Goal: Information Seeking & Learning: Check status

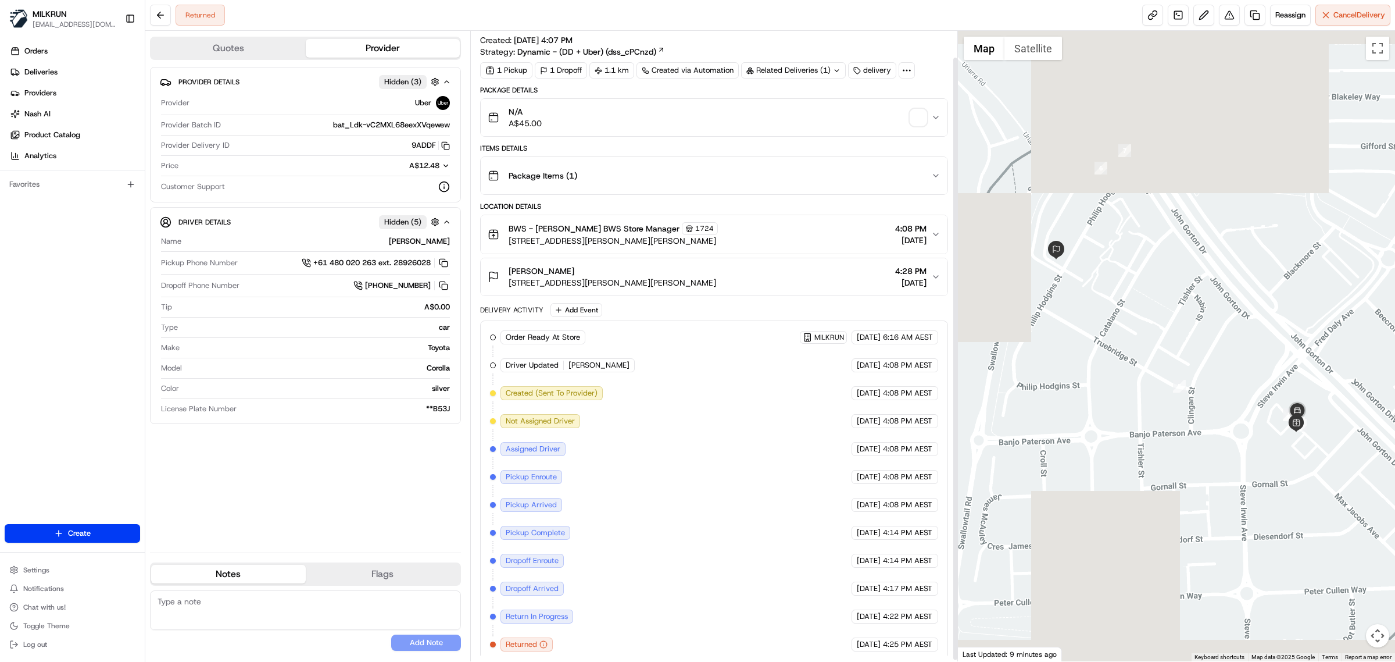
scroll to position [29, 0]
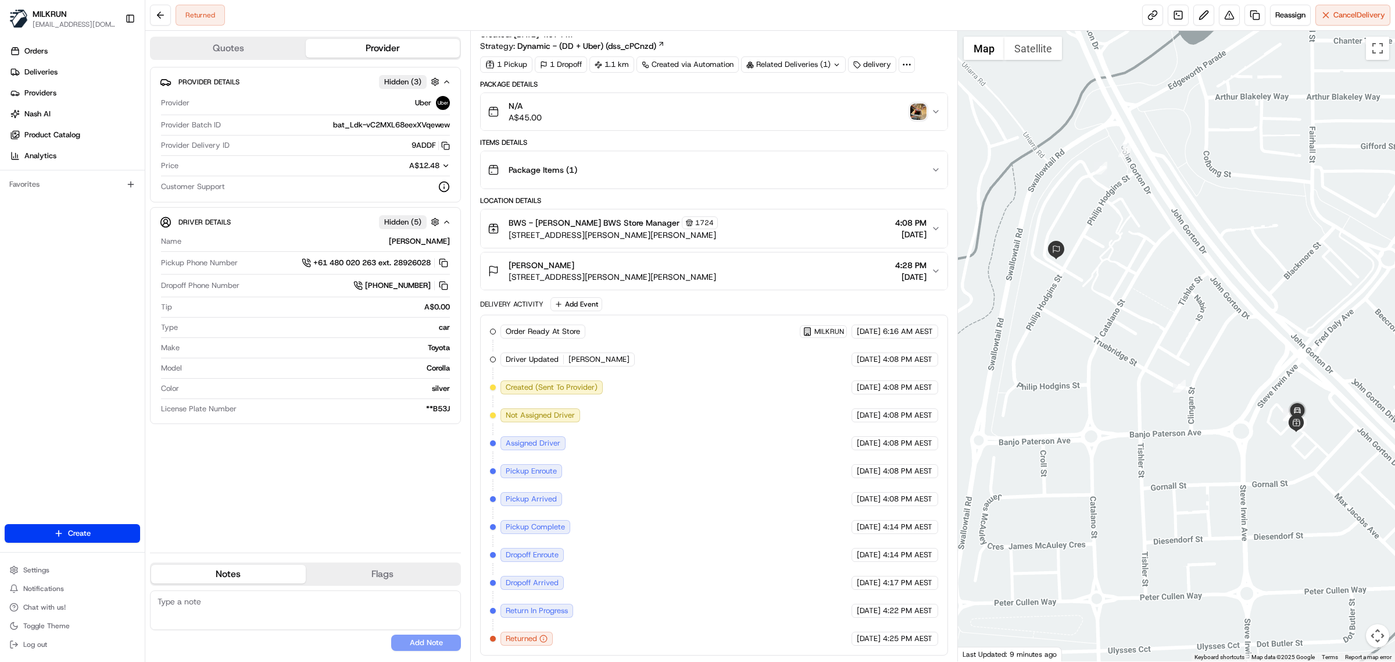
click at [919, 105] on img "button" at bounding box center [919, 111] width 16 height 16
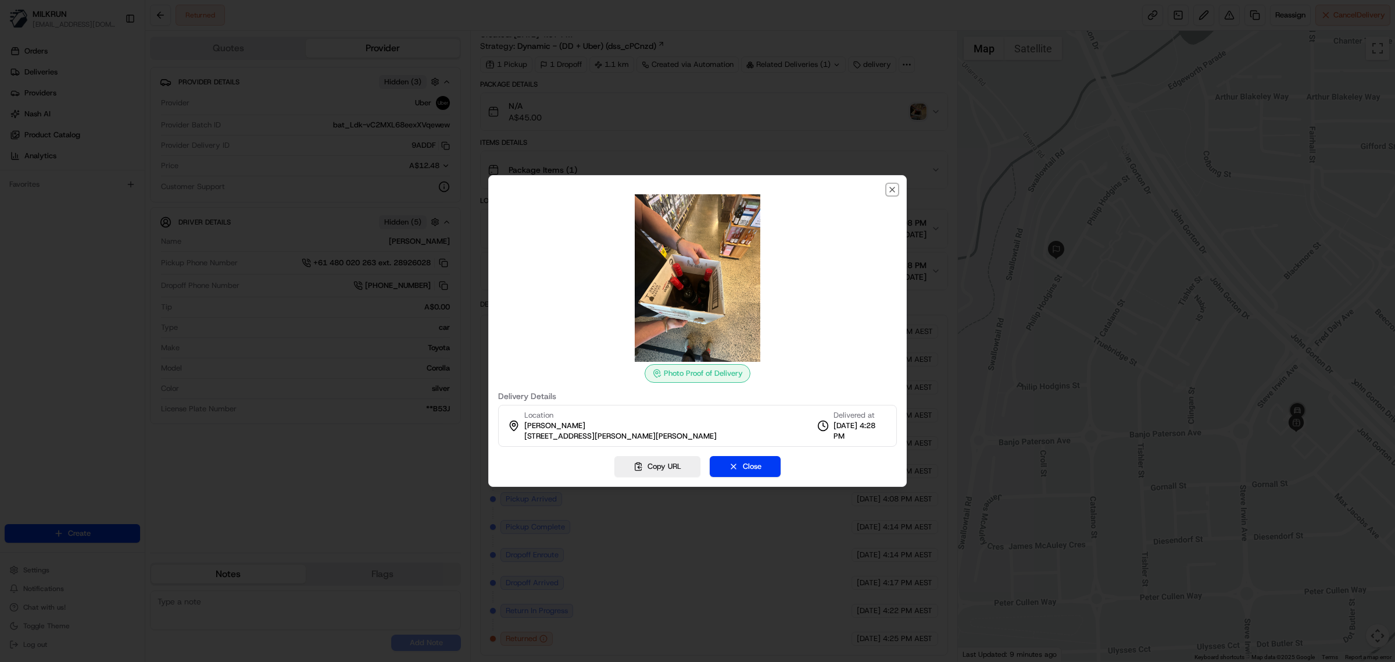
drag, startPoint x: 891, startPoint y: 188, endPoint x: 669, endPoint y: 7, distance: 286.0
click at [890, 188] on icon "button" at bounding box center [892, 189] width 9 height 9
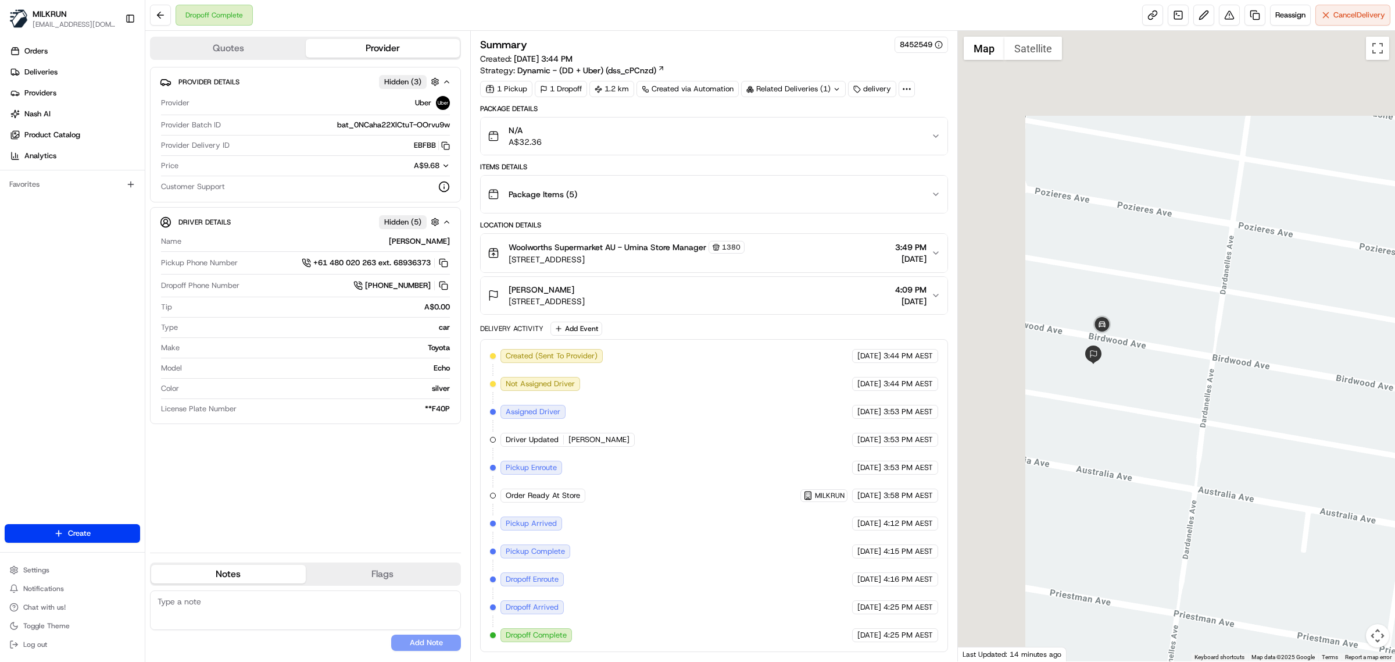
drag, startPoint x: 1041, startPoint y: 198, endPoint x: 1213, endPoint y: 449, distance: 304.5
click at [1214, 455] on div at bounding box center [1177, 346] width 438 height 630
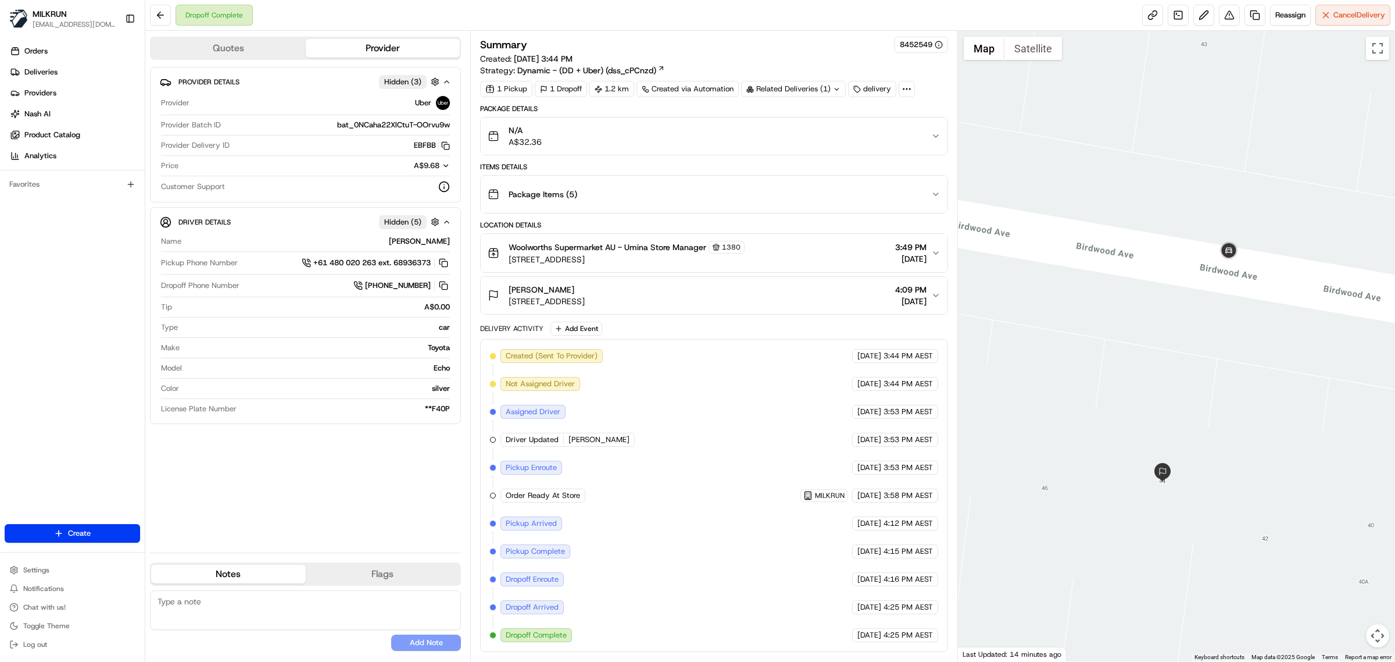
drag, startPoint x: 1015, startPoint y: 385, endPoint x: 1280, endPoint y: 563, distance: 318.5
click at [1286, 570] on div at bounding box center [1177, 346] width 438 height 630
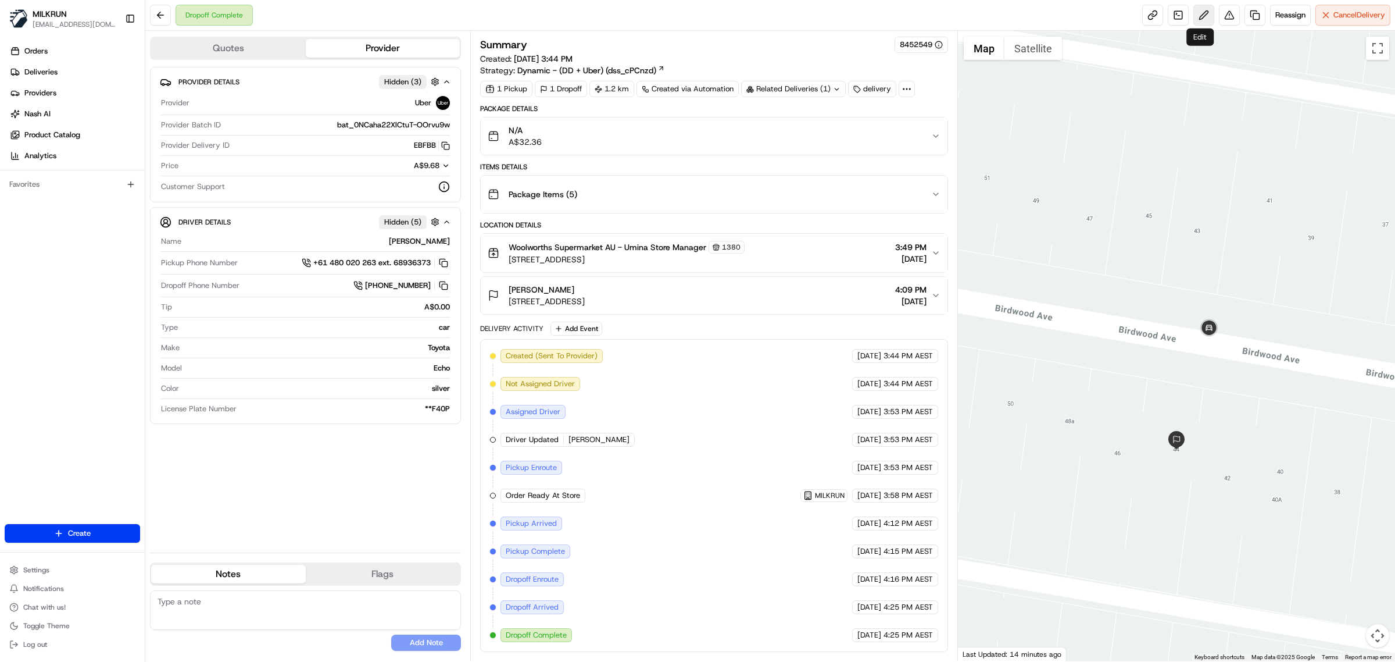
click at [1208, 10] on button at bounding box center [1204, 15] width 21 height 21
click at [1229, 15] on button at bounding box center [1229, 15] width 21 height 21
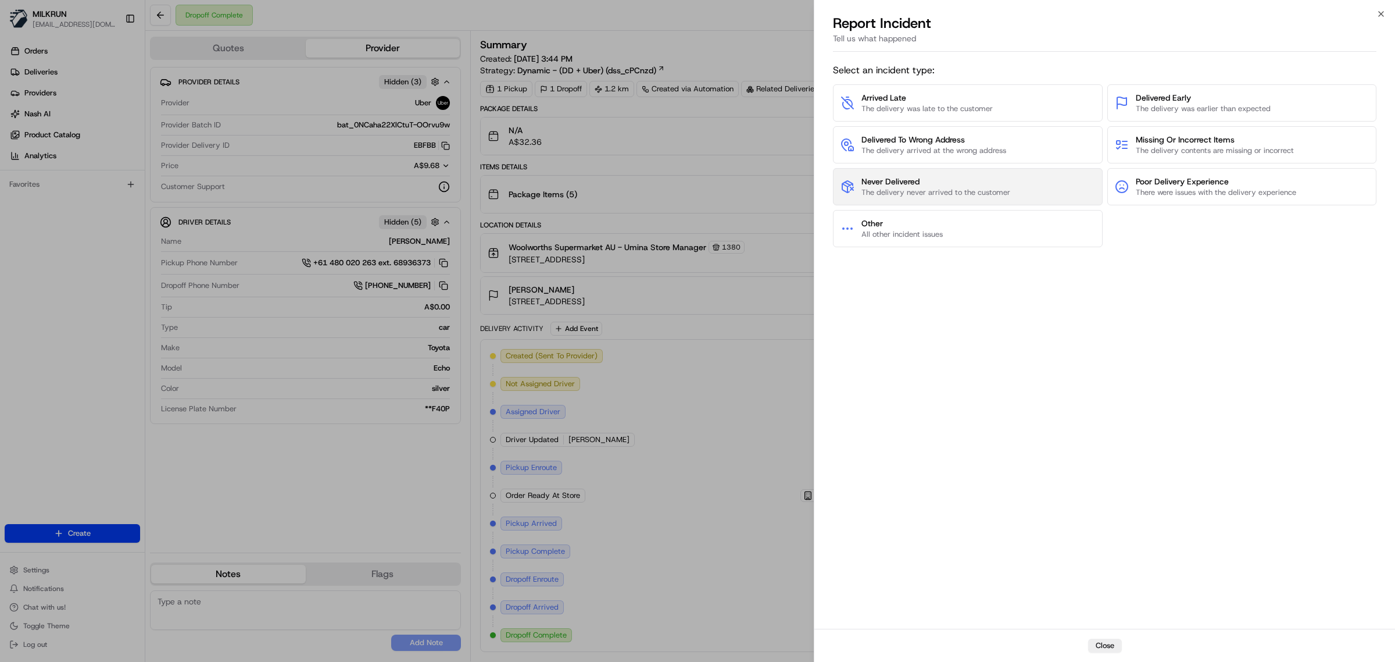
click at [931, 183] on span "Never Delivered" at bounding box center [936, 182] width 149 height 12
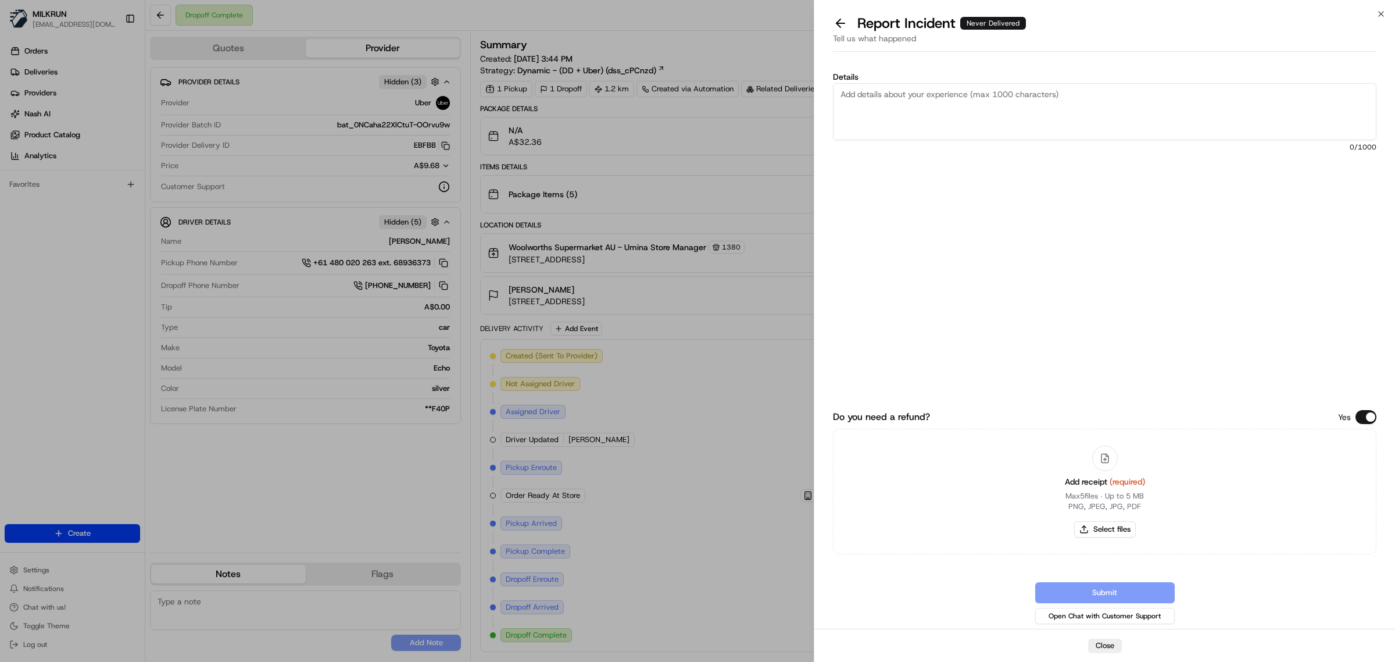
click at [930, 121] on textarea "Details" at bounding box center [1105, 111] width 544 height 57
click at [964, 123] on textarea "Order not received, This is a meet at door, nothing was handed over, nothing le…" at bounding box center [1105, 111] width 544 height 57
type textarea "Order not received, This is a meet at door, nothing was handed over, nothing le…"
click at [1106, 527] on button "Select files" at bounding box center [1105, 529] width 62 height 16
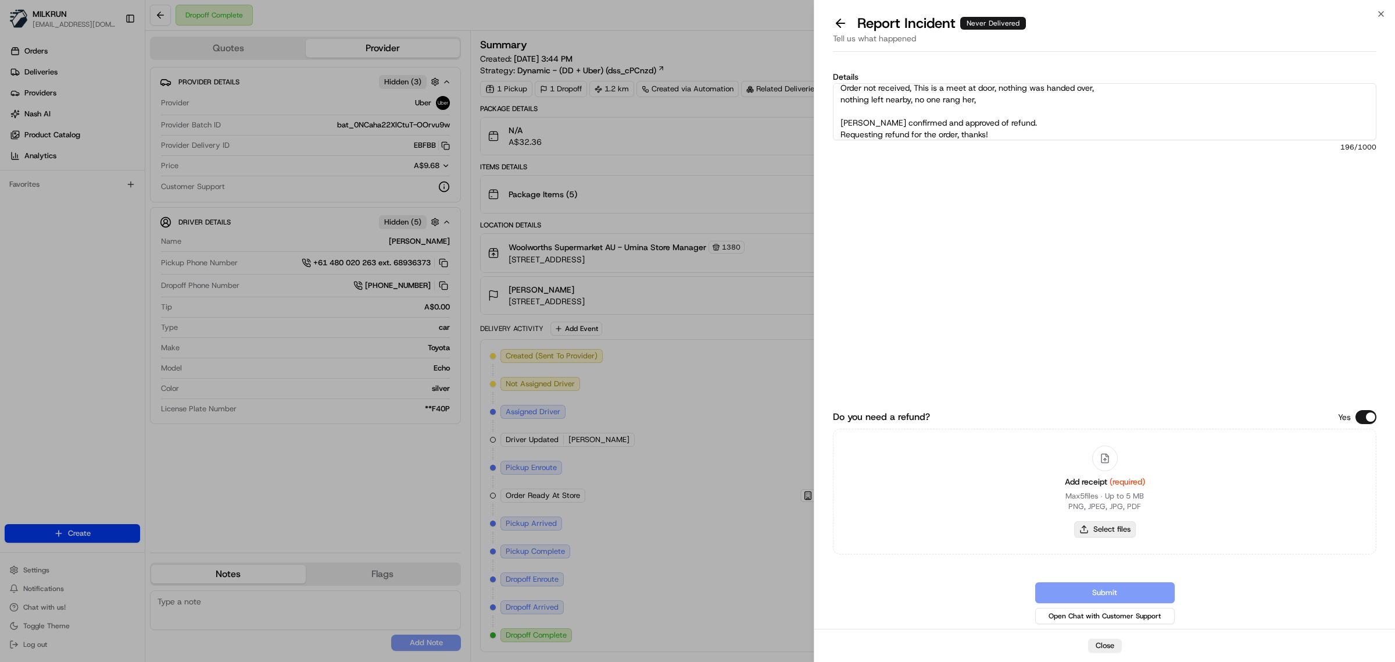
type input "C:\fakepath\Screenshot 2025-08-22 164302.png"
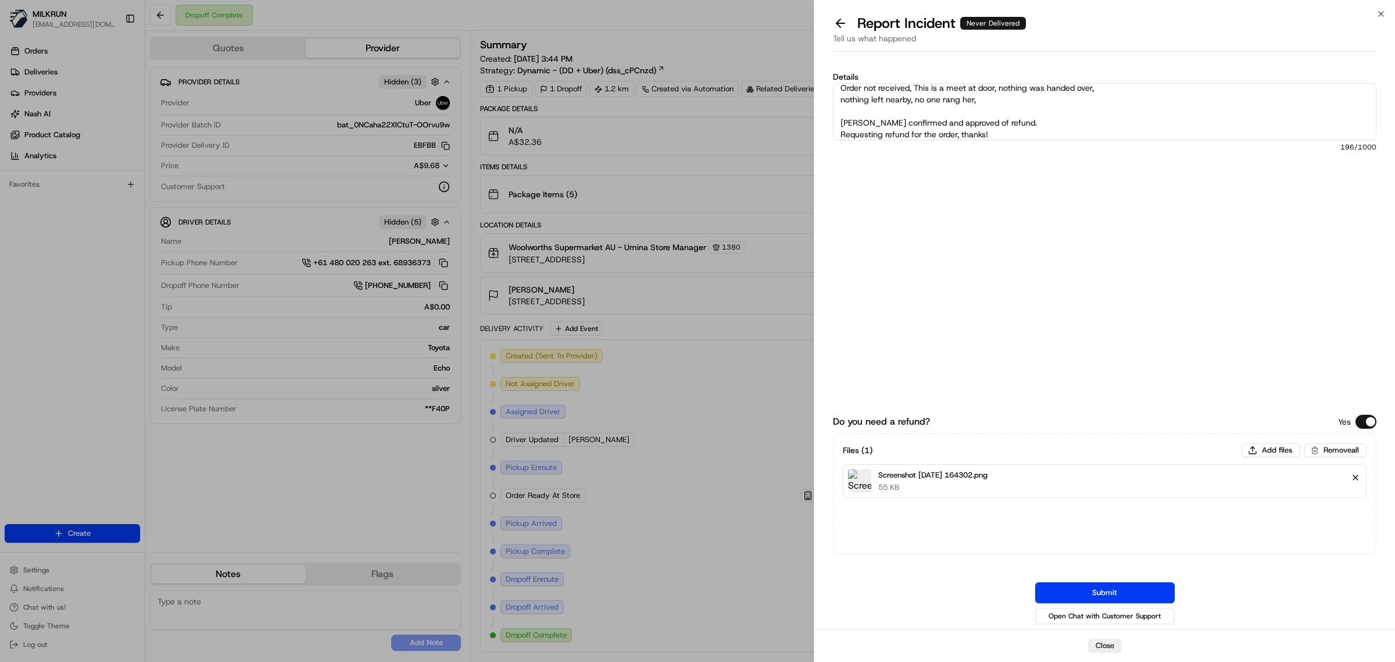
drag, startPoint x: 1355, startPoint y: 479, endPoint x: 1349, endPoint y: 469, distance: 11.0
click at [1353, 478] on button "Remove file" at bounding box center [1356, 477] width 16 height 16
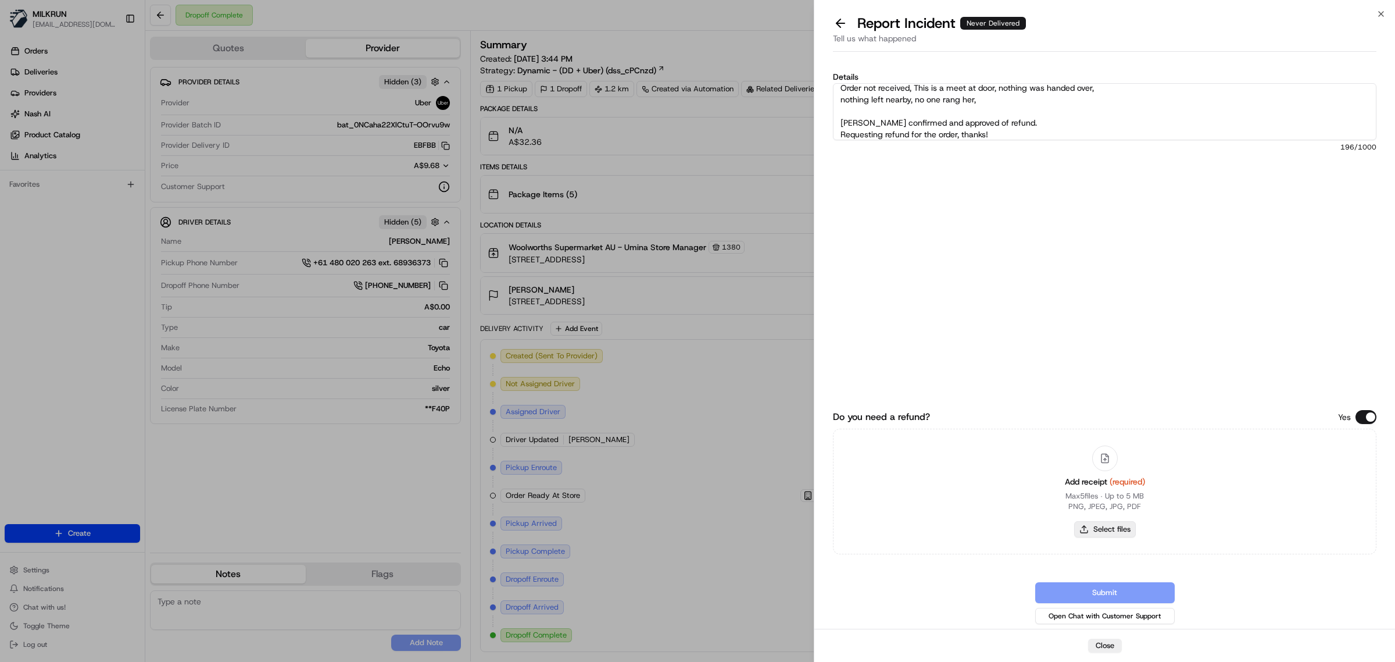
click at [1099, 531] on button "Select files" at bounding box center [1105, 529] width 62 height 16
type input "C:\fakepath\Screenshot 2025-08-22 164302.png"
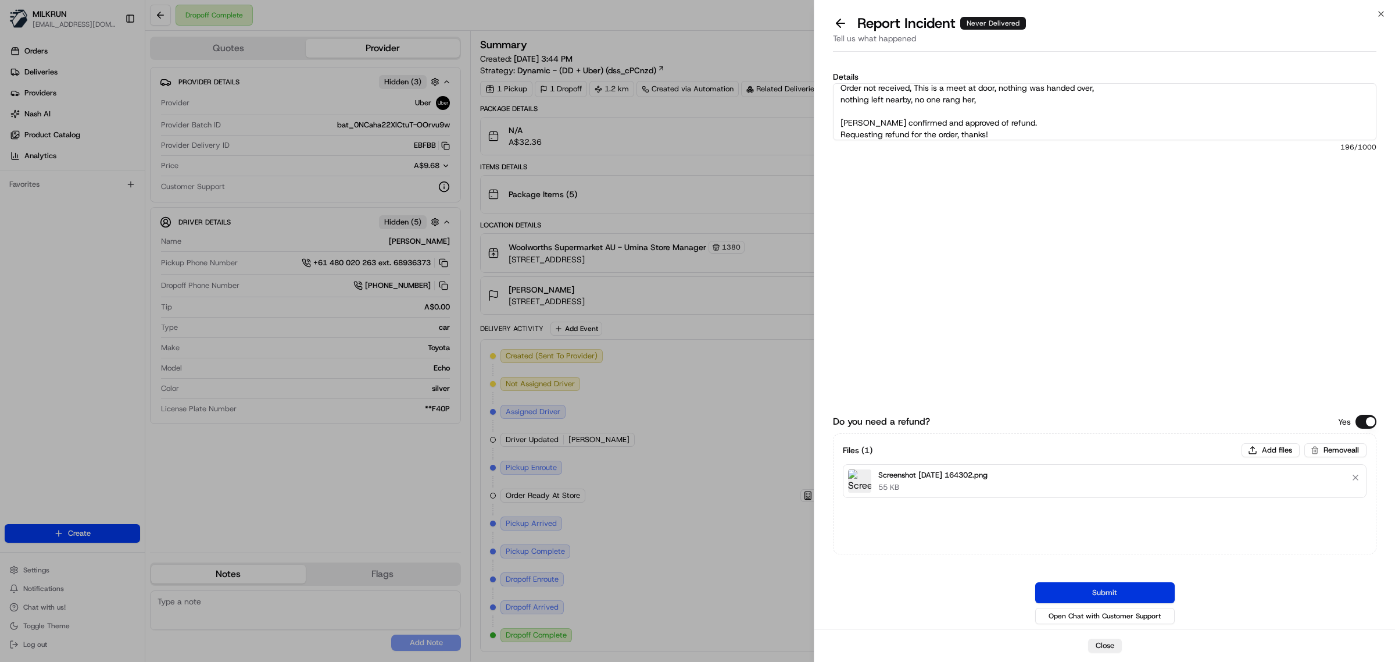
click at [1098, 591] on button "Submit" at bounding box center [1106, 592] width 140 height 21
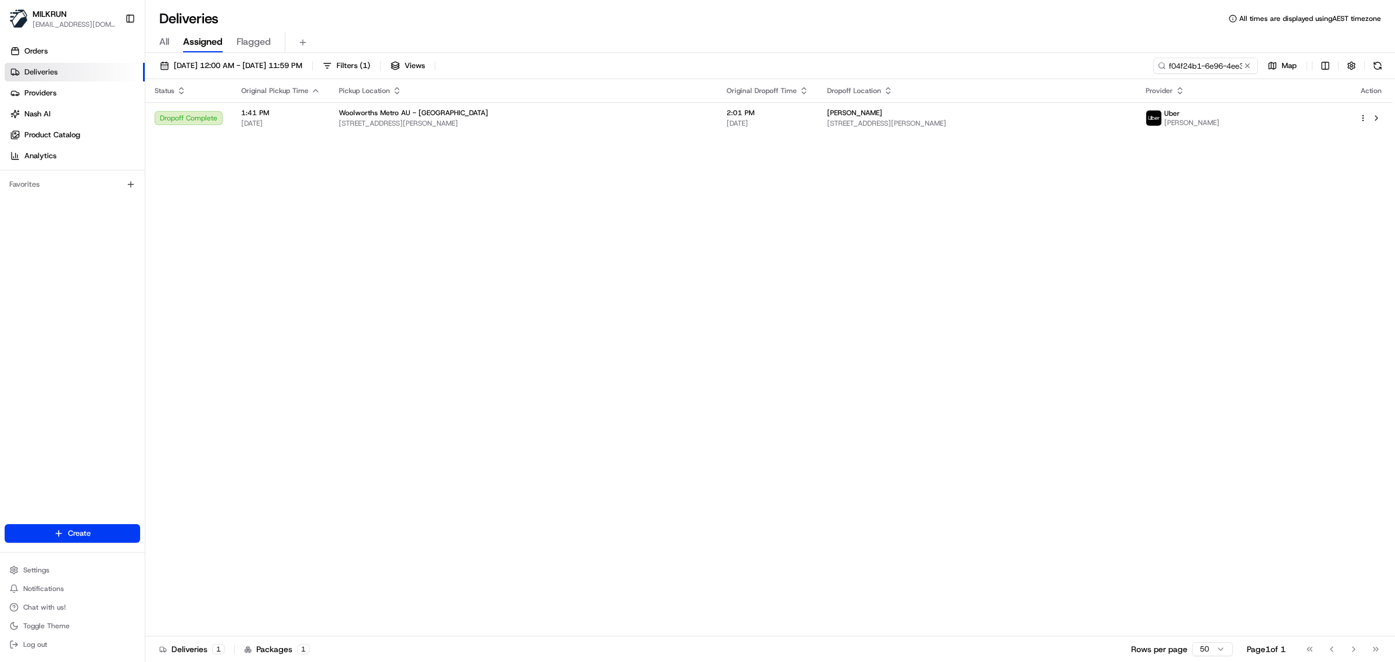
scroll to position [0, 47]
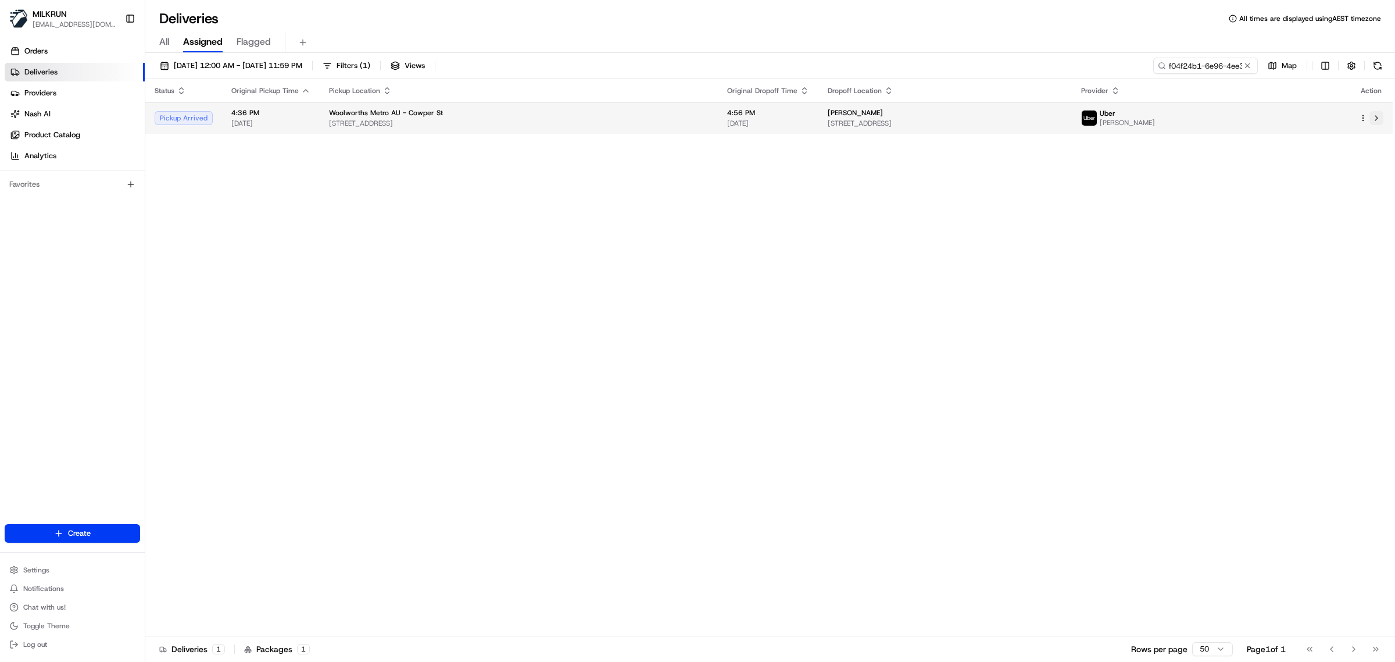
click at [1376, 121] on button at bounding box center [1377, 118] width 14 height 14
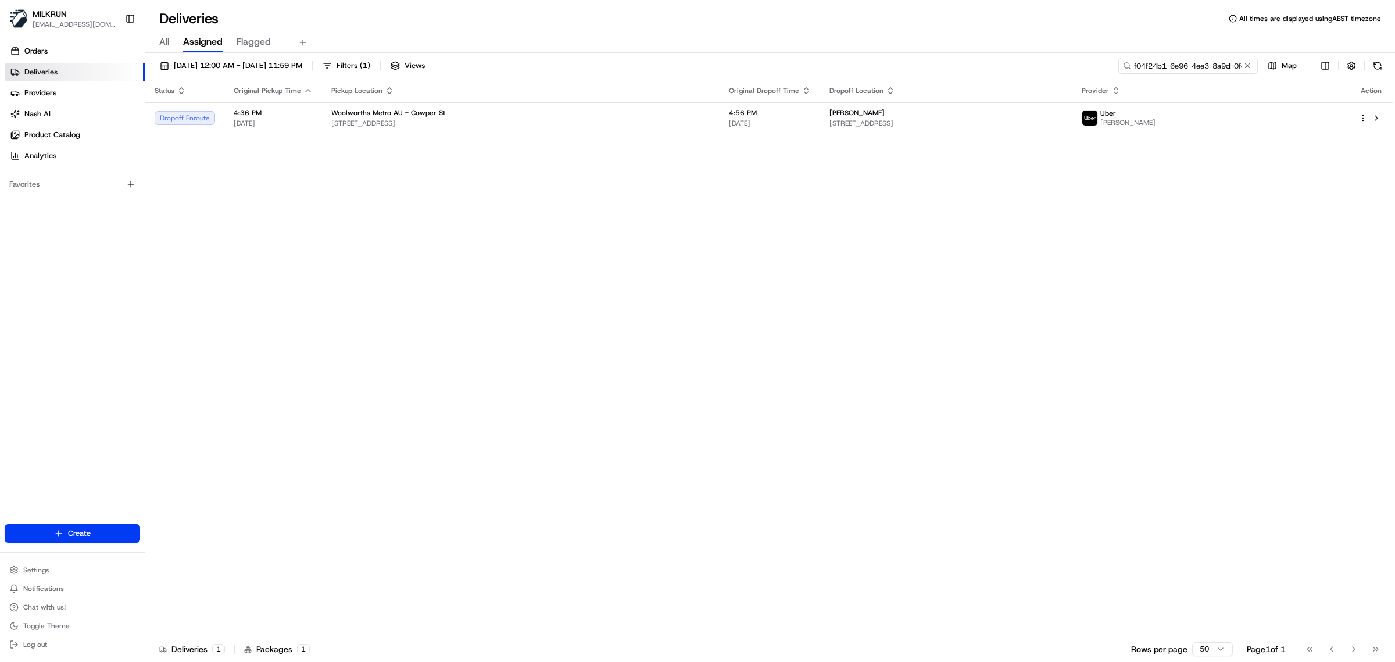
click at [1187, 68] on input "f04f24b1-6e96-4ee3-8a9d-0fdfc1b922f5" at bounding box center [1189, 66] width 140 height 16
paste input "a309e2f1-ad6f-4873-ad19-4004952511b7"
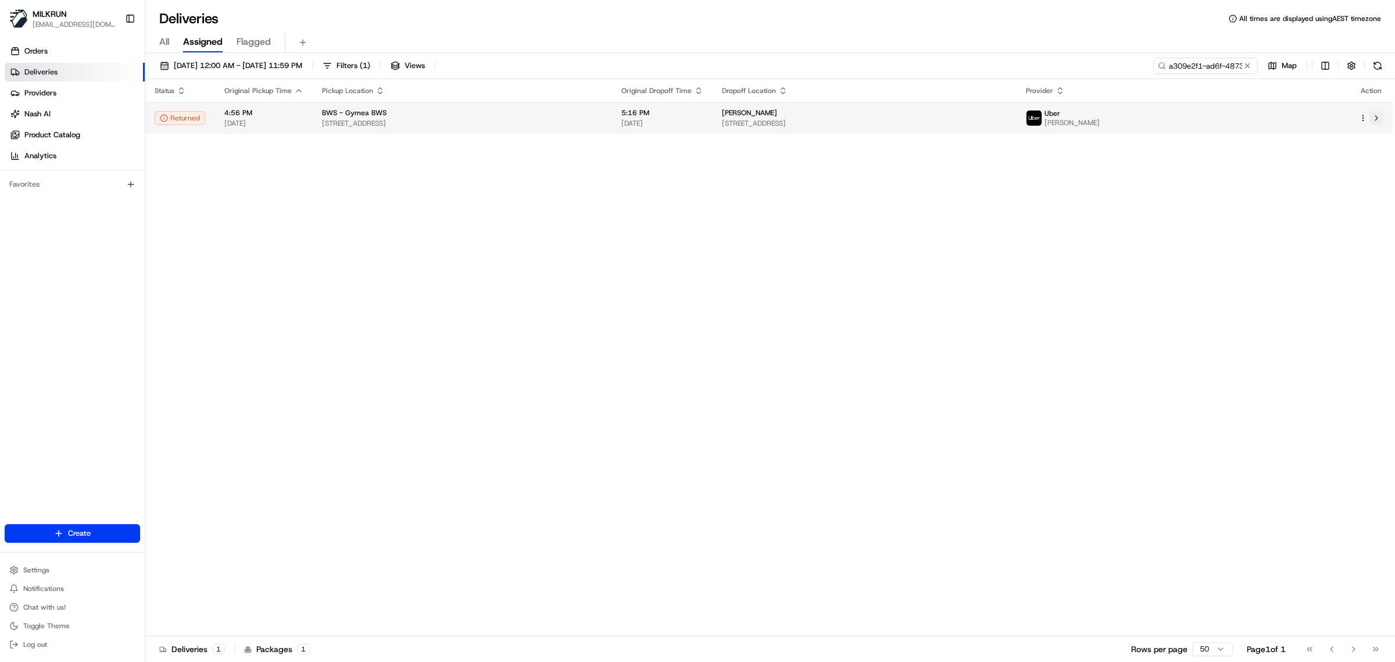
click at [1379, 120] on button at bounding box center [1377, 118] width 14 height 14
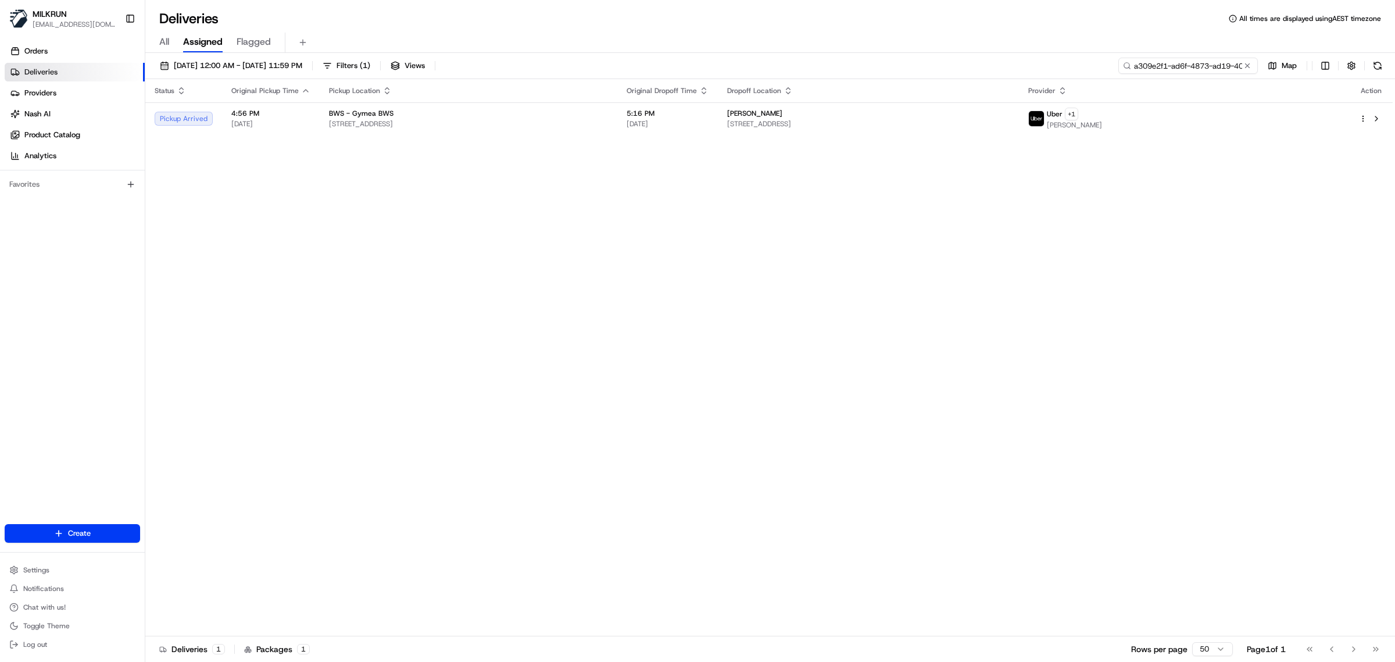
click at [1193, 55] on div "22/08/2025 12:00 AM - 22/08/2025 11:59 PM Filters ( 1 ) Views a309e2f1-ad6f-487…" at bounding box center [770, 358] width 1250 height 611
paste input "MUHAMMAD R. Pickup Phone Number +61 480 020 263 ext. 16623270 Dropoff Phone Num…"
click at [1154, 62] on input "MUHAMMAD R. Pickup Phone Number +61 480 020 263 ext. 16623270 Dropoff Phone Num…" at bounding box center [1189, 66] width 140 height 16
paste input
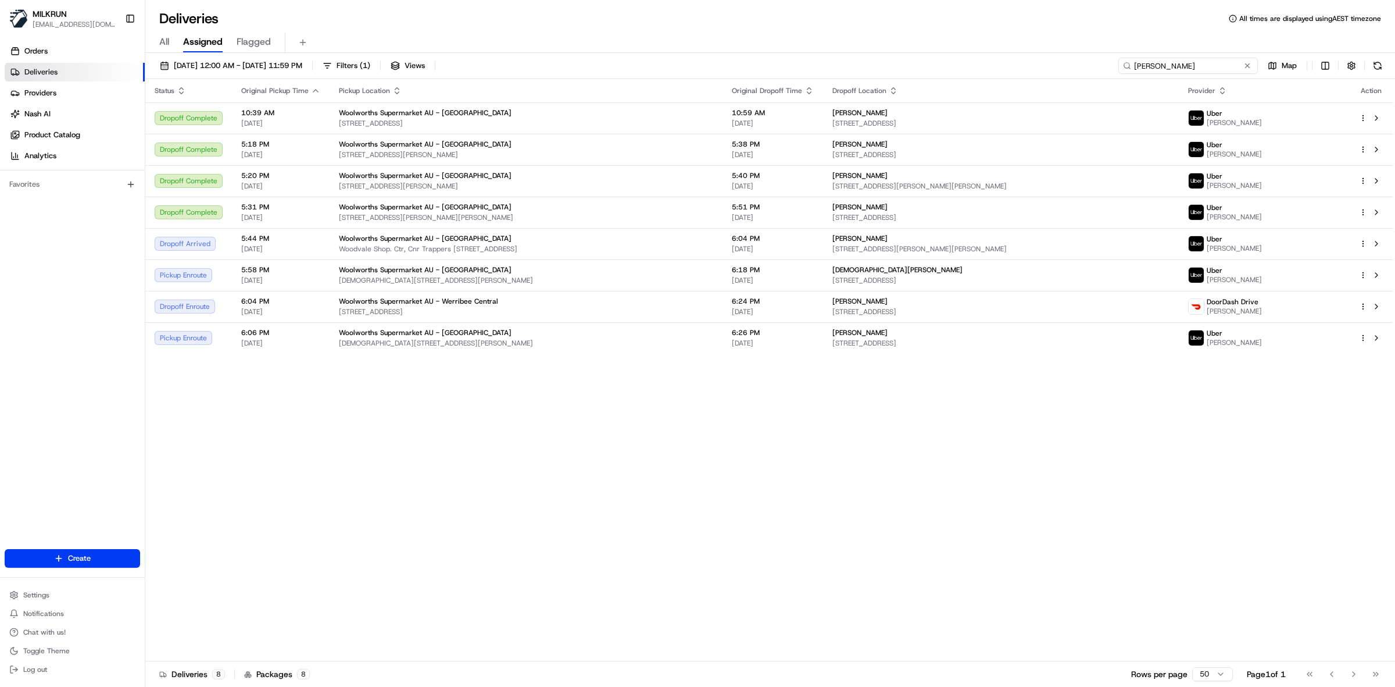
click at [1163, 59] on input "MUHAMMAD R." at bounding box center [1189, 66] width 140 height 16
paste input "ac36dcae-3210-4a8f-81c6-cf795e979710"
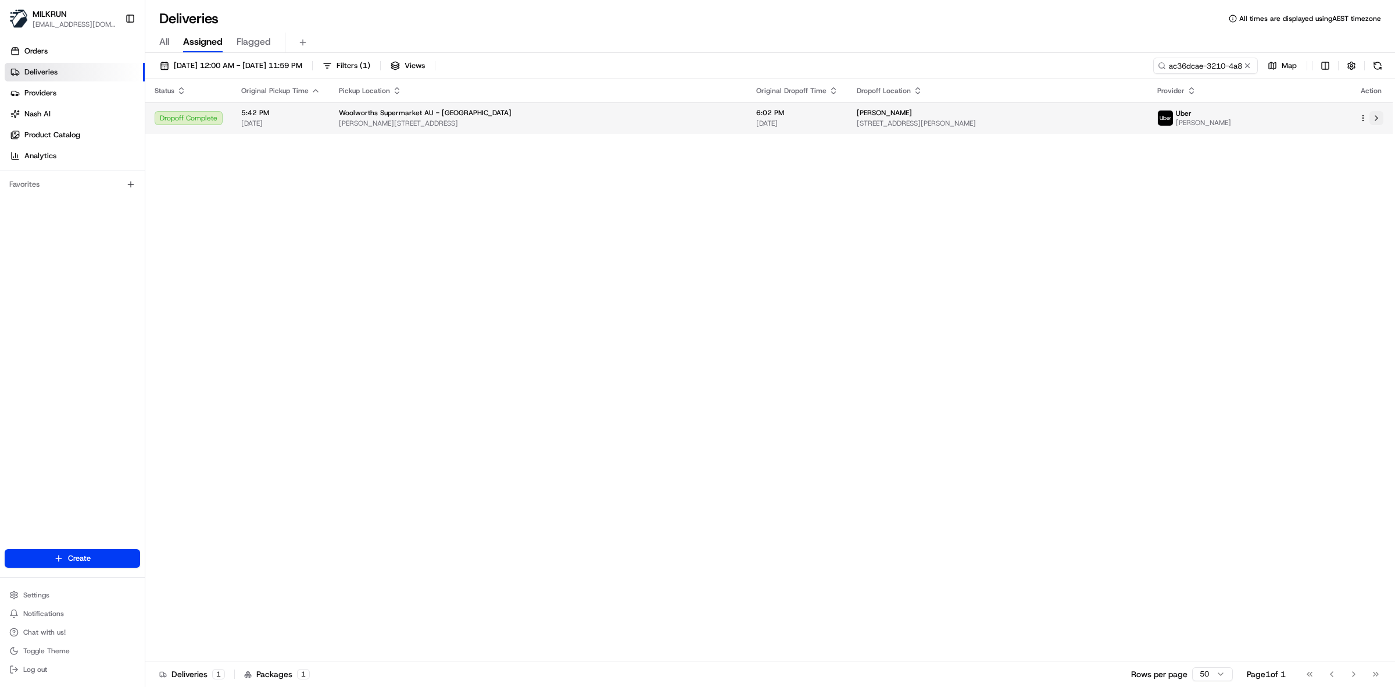
click at [1375, 117] on button at bounding box center [1377, 118] width 14 height 14
click at [1175, 66] on input "ac36dcae-3210-4a8f-81c6-cf795e979710" at bounding box center [1189, 66] width 140 height 16
paste input "[PERSON_NAME]"
click at [1151, 64] on input "TAMMOR H." at bounding box center [1189, 66] width 140 height 16
paste input "DHIRAJ ."
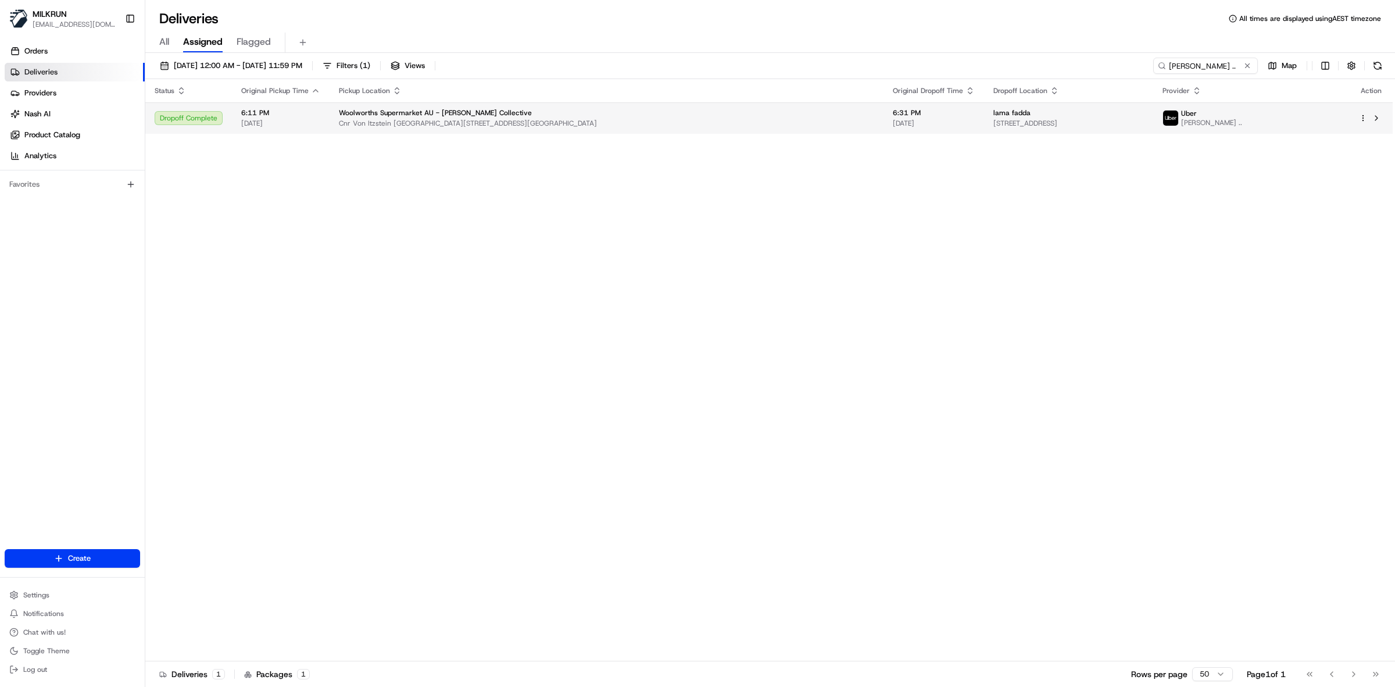
click at [1043, 108] on div "lama fadda" at bounding box center [1069, 112] width 150 height 9
click at [1376, 115] on button at bounding box center [1377, 118] width 14 height 14
click at [1187, 67] on input "DHIRAJ .." at bounding box center [1189, 66] width 140 height 16
paste input "64b95136-021a-4373-94e9-c5be22141500"
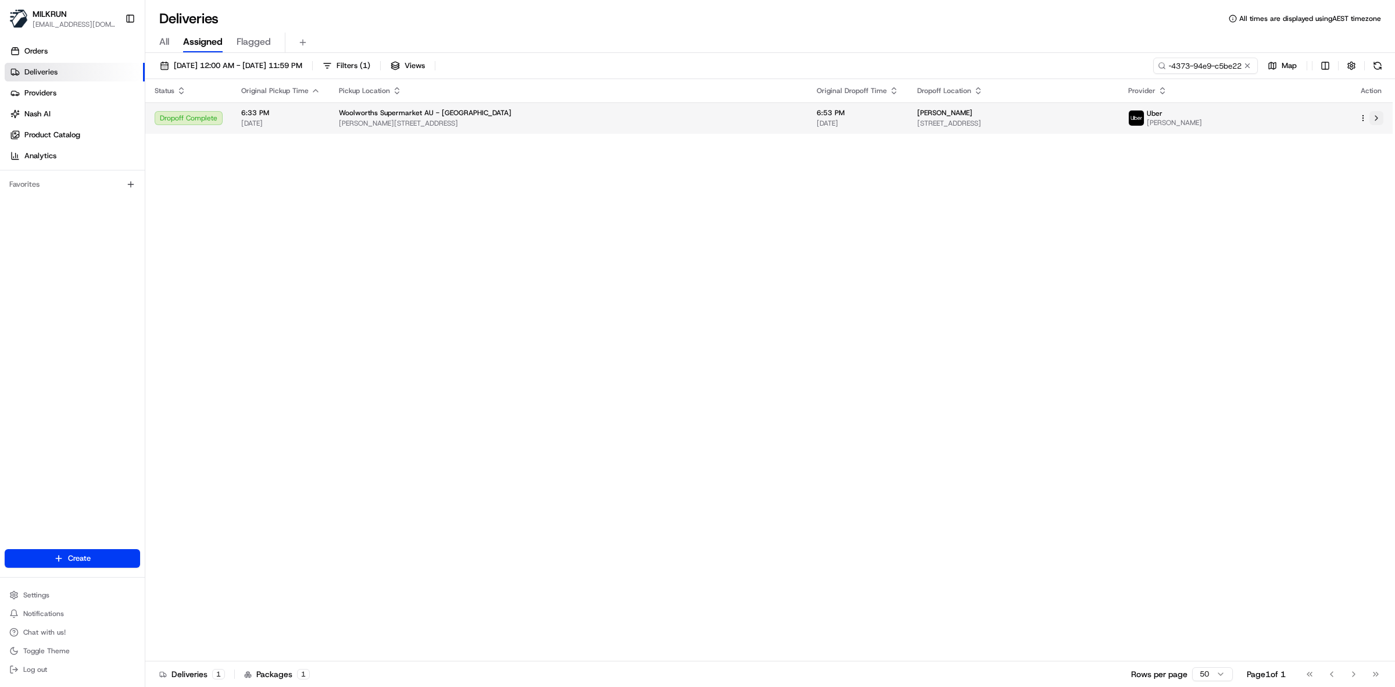
click at [1377, 121] on button at bounding box center [1377, 118] width 14 height 14
click at [1177, 60] on input "64b95136-021a-4373-94e9-c5be22141500" at bounding box center [1189, 66] width 140 height 16
paste input "HARSH T."
type input "HARSH T."
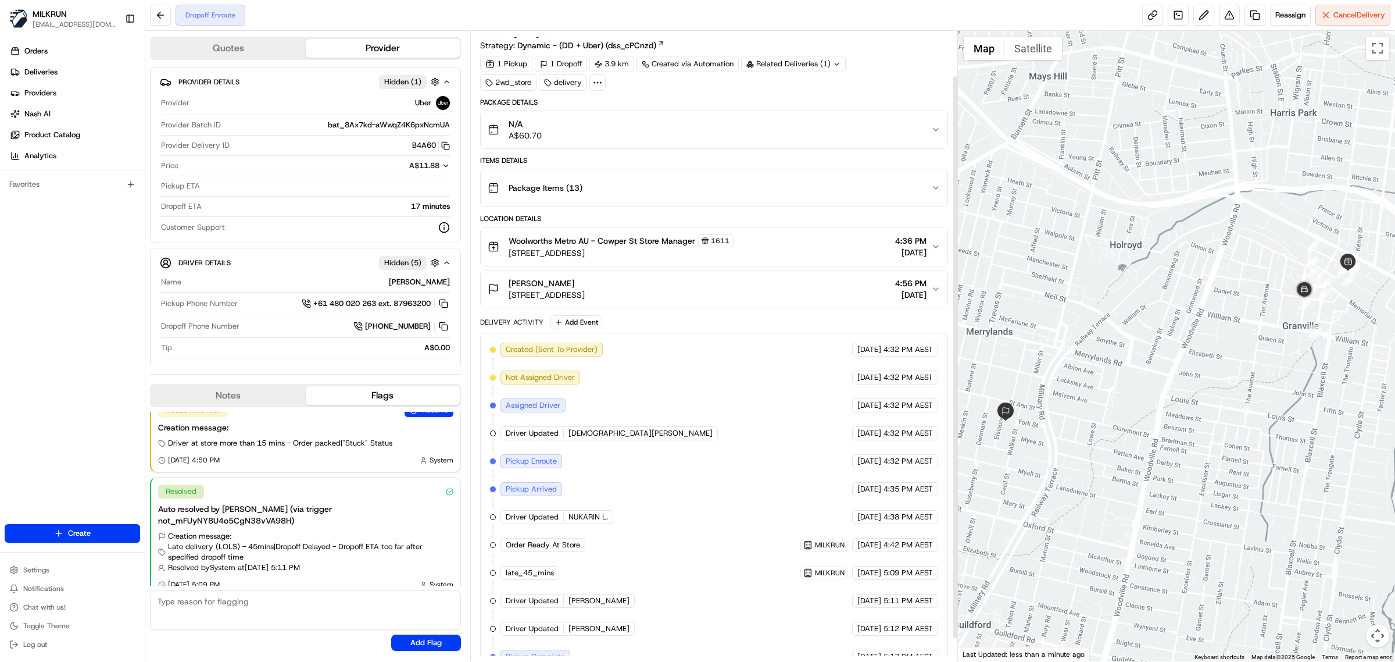
scroll to position [76, 0]
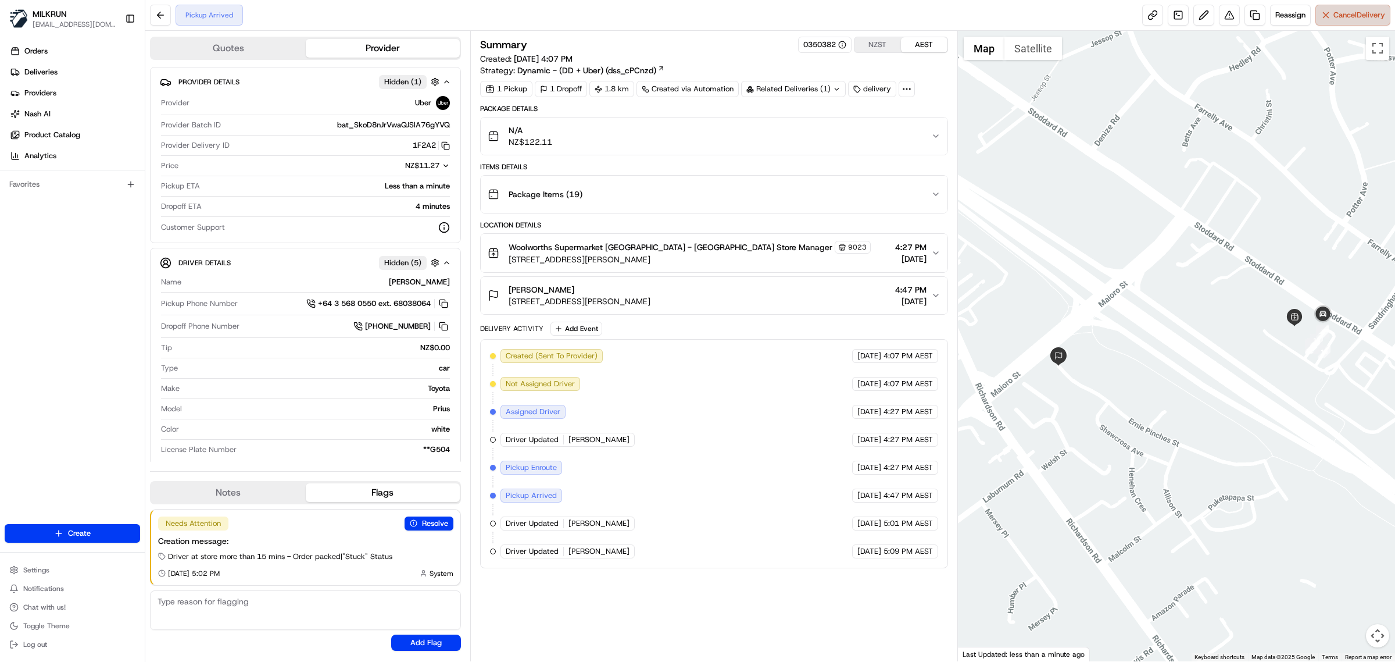
click at [1358, 20] on span "Cancel Delivery" at bounding box center [1360, 15] width 52 height 10
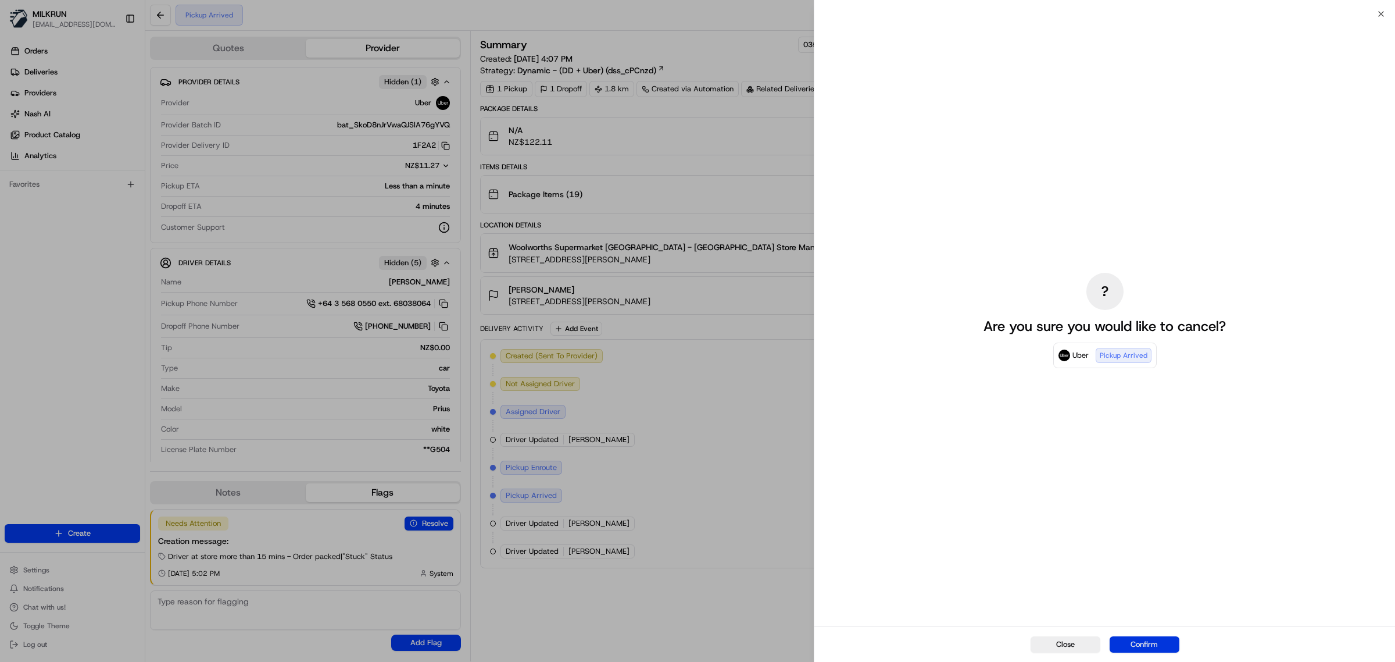
click at [1144, 645] on button "Confirm" at bounding box center [1145, 644] width 70 height 16
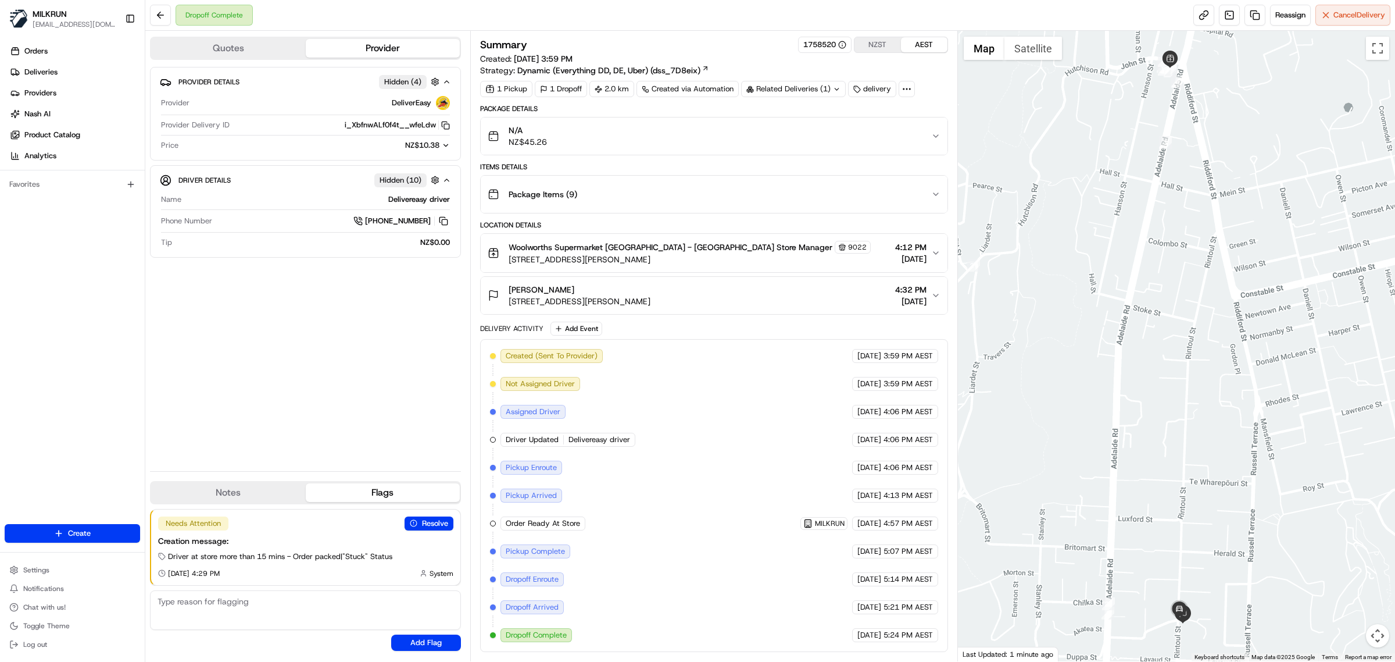
scroll to position [1, 0]
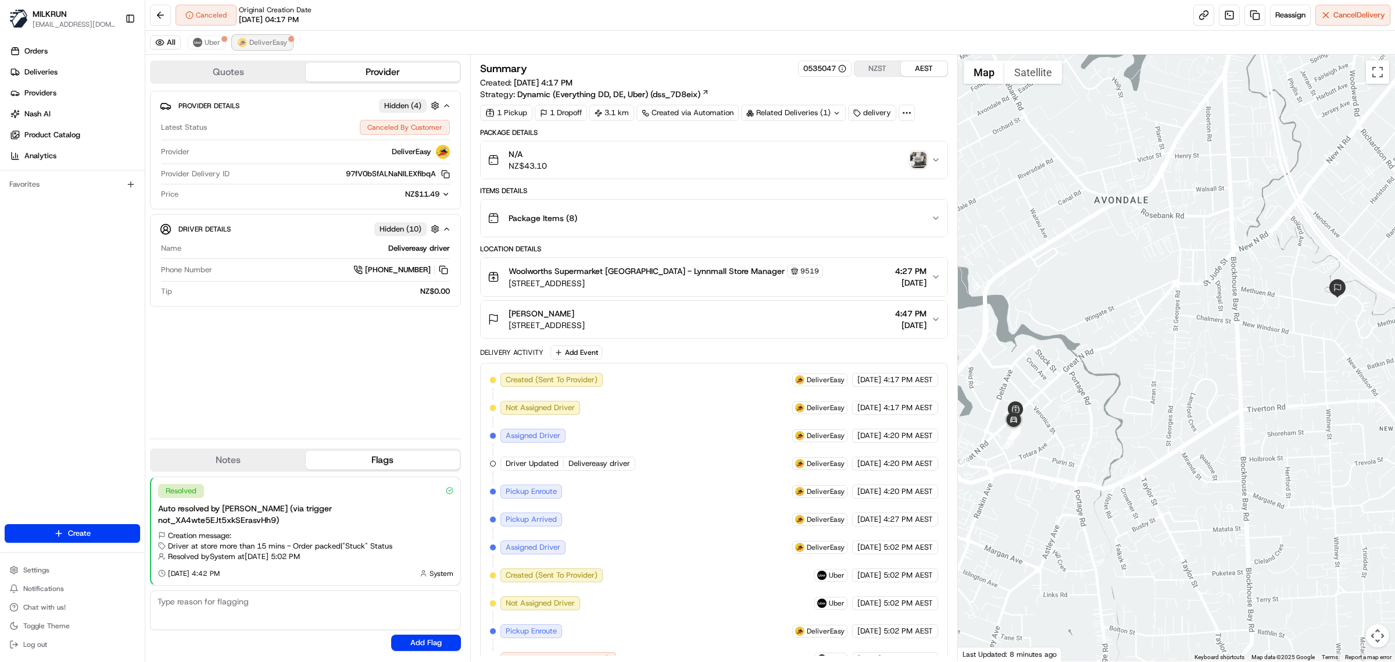
click at [256, 38] on span "DeliverEasy" at bounding box center [268, 42] width 38 height 9
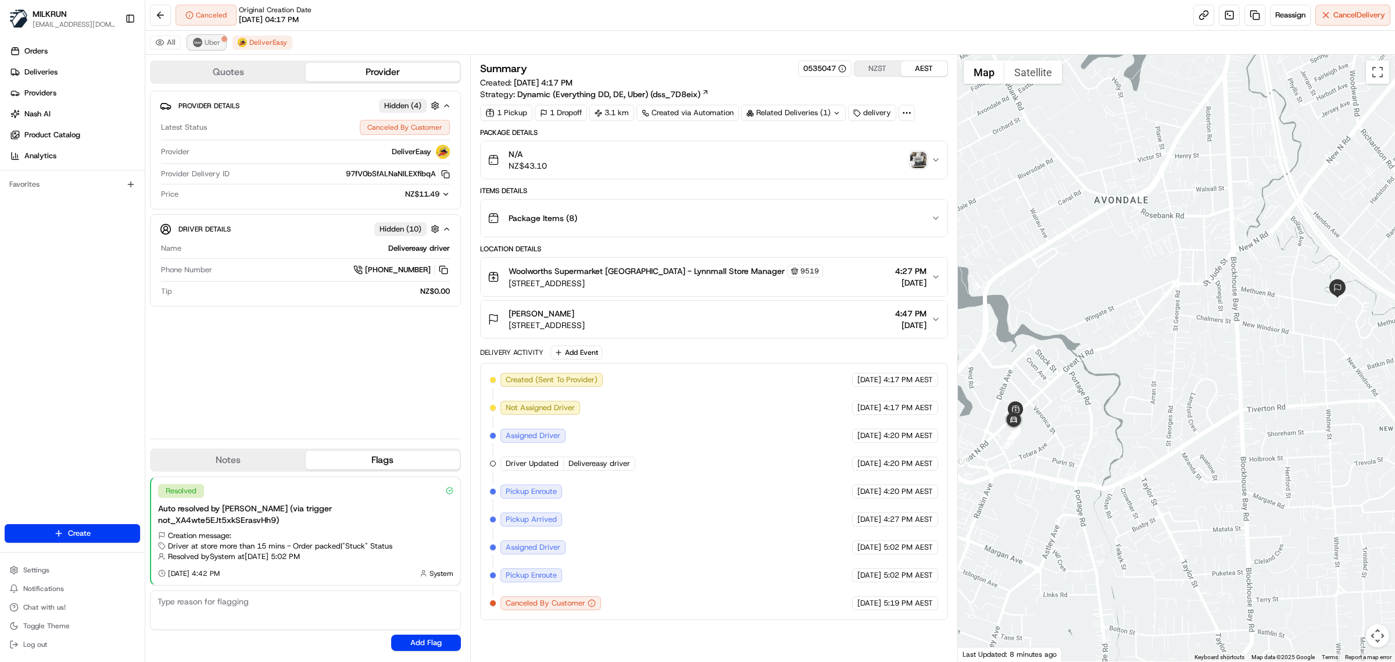
click at [211, 45] on span "Uber" at bounding box center [213, 42] width 16 height 9
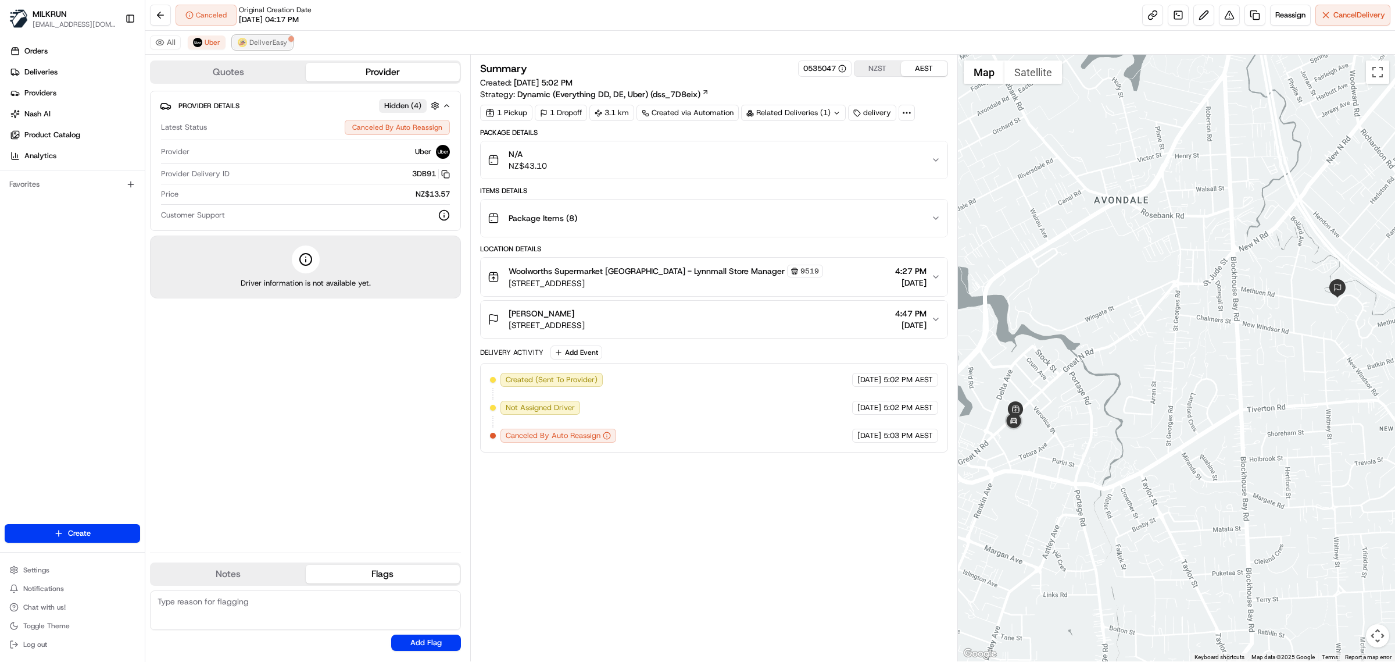
click at [274, 40] on span "DeliverEasy" at bounding box center [268, 42] width 38 height 9
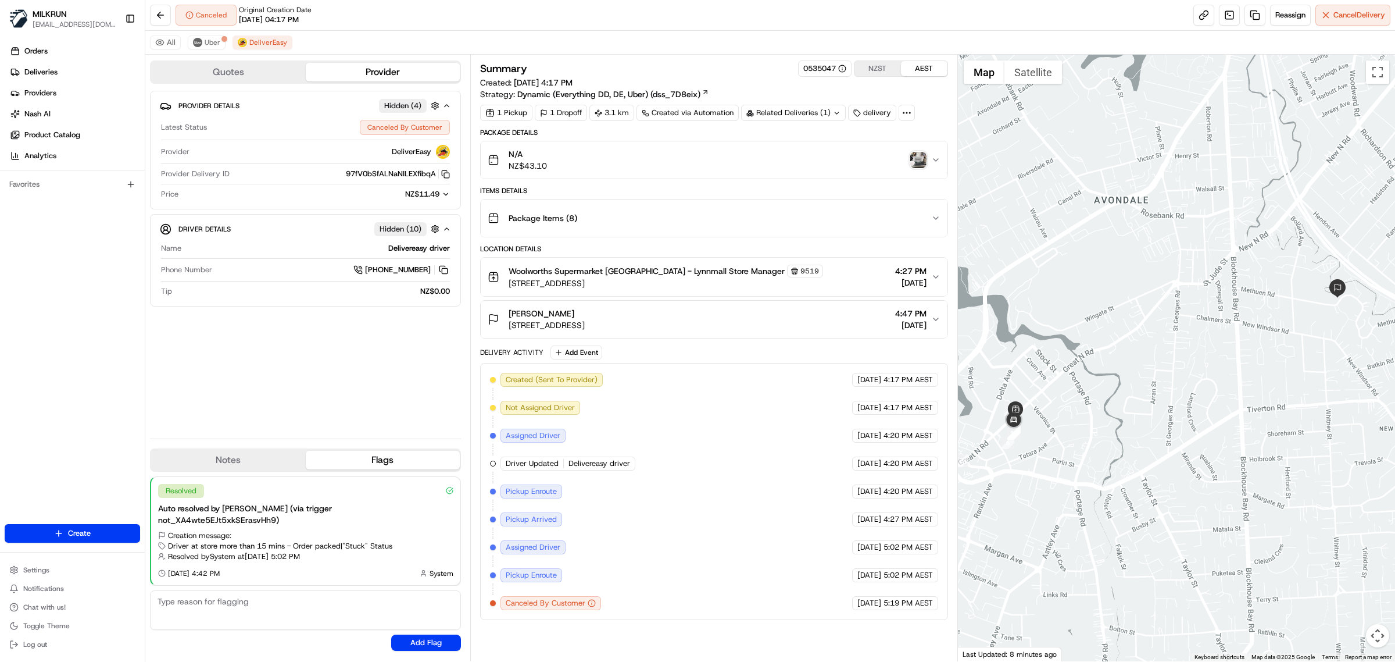
click at [922, 165] on img "button" at bounding box center [919, 160] width 16 height 16
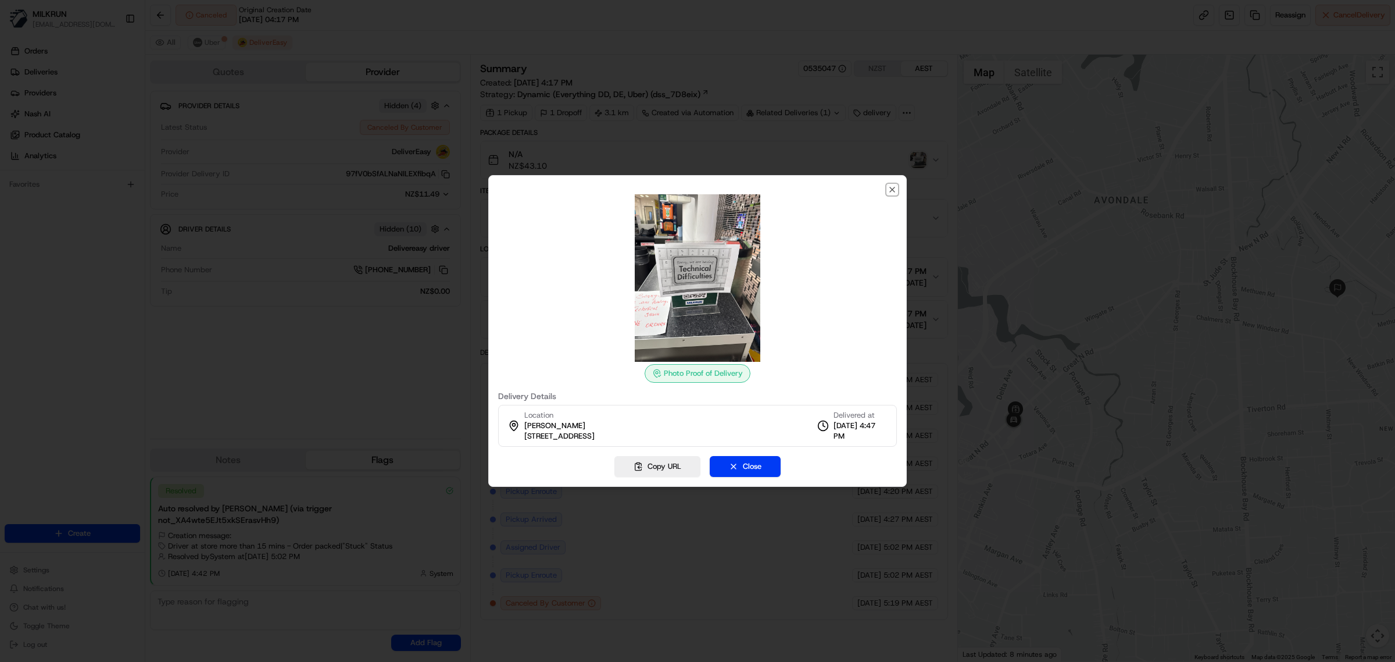
drag, startPoint x: 894, startPoint y: 187, endPoint x: 576, endPoint y: 1, distance: 368.5
click at [887, 179] on div "Photo Proof of Delivery Delivery Details Location Kristy Teece 80 Methuen Road,…" at bounding box center [697, 331] width 419 height 312
drag, startPoint x: 893, startPoint y: 185, endPoint x: 678, endPoint y: 13, distance: 275.1
click at [893, 183] on div "Photo Proof of Delivery Delivery Details Location Kristy Teece 80 Methuen Road,…" at bounding box center [697, 331] width 419 height 312
click at [893, 187] on icon "button" at bounding box center [892, 189] width 9 height 9
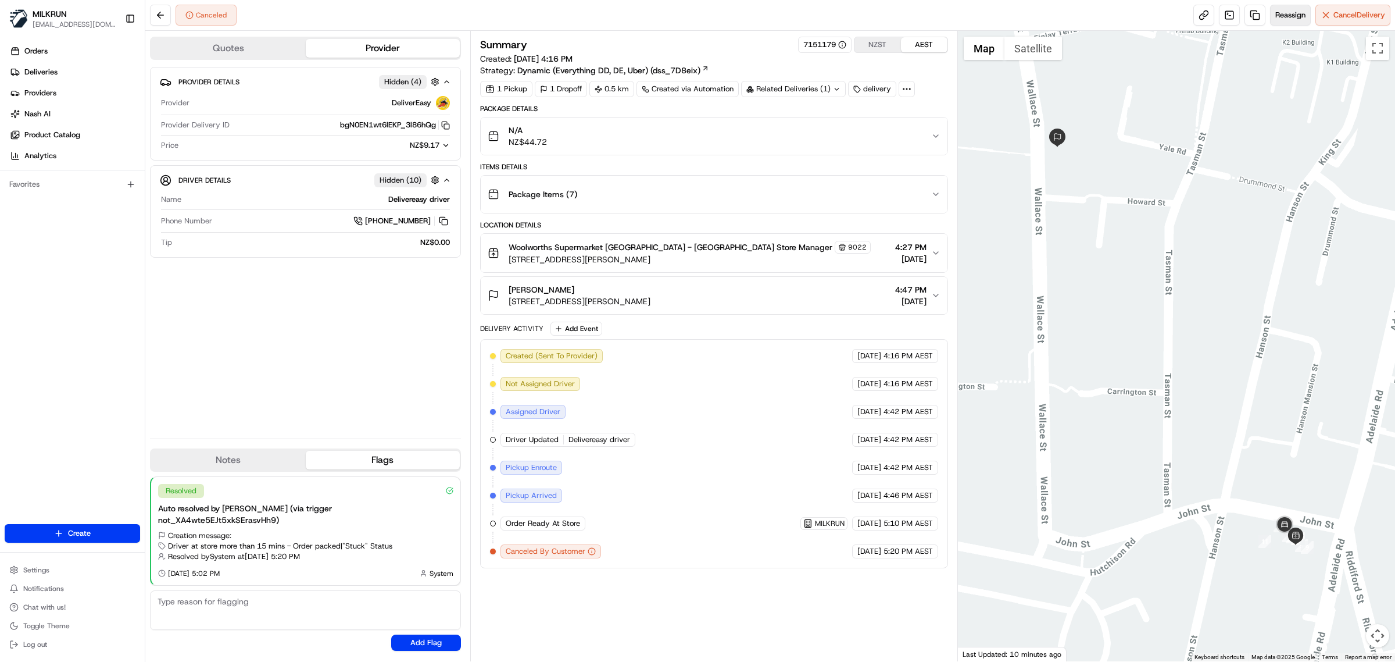
click at [1294, 15] on span "Reassign" at bounding box center [1291, 15] width 30 height 10
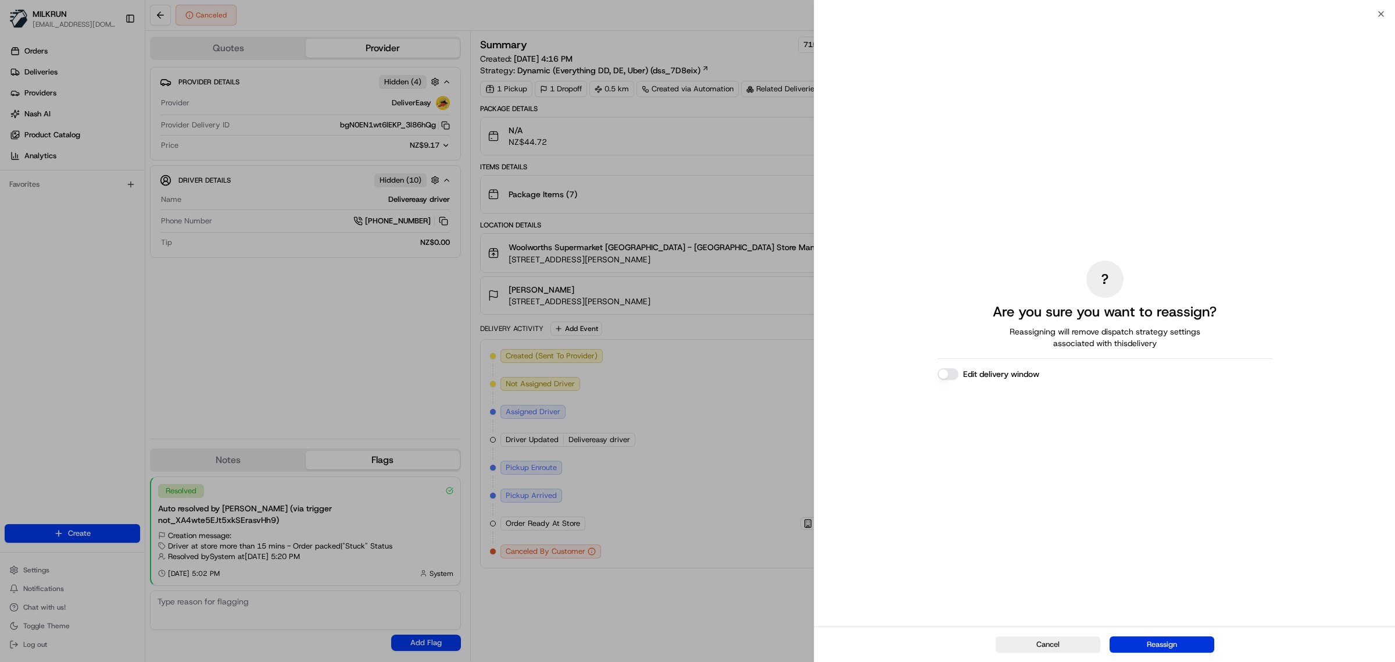
click at [1184, 645] on button "Reassign" at bounding box center [1162, 644] width 105 height 16
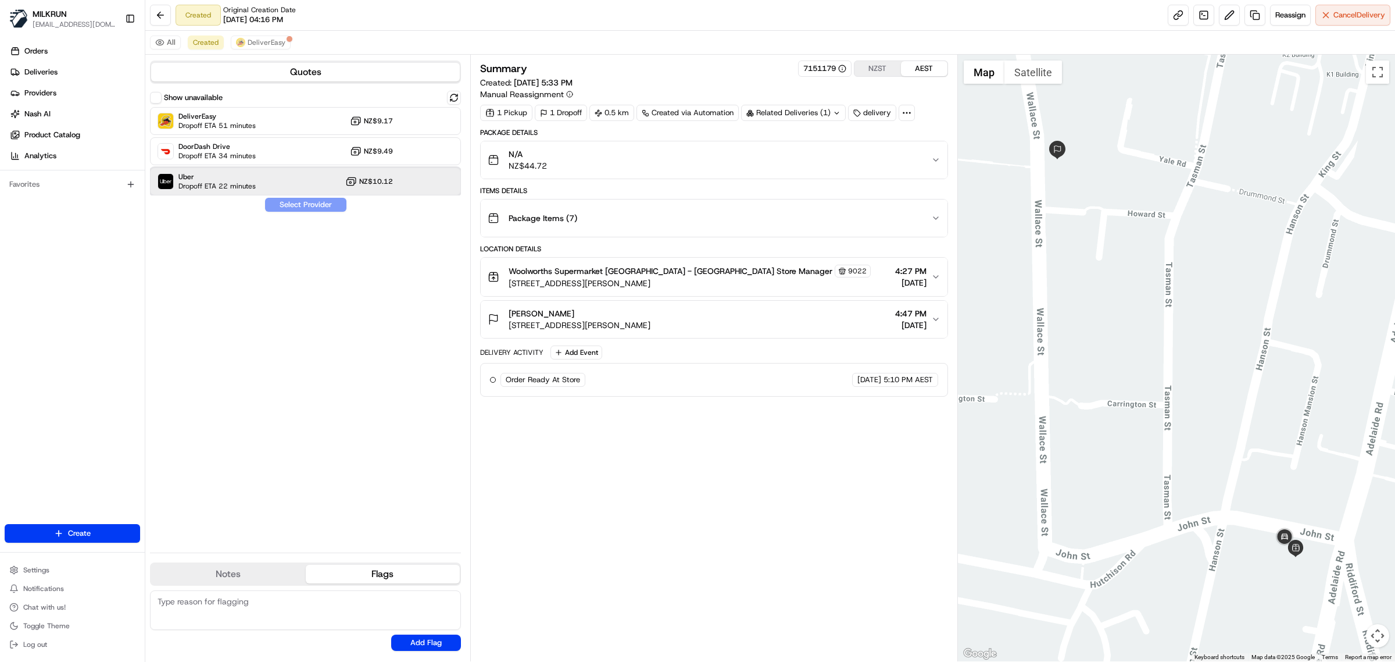
click at [267, 173] on div "Uber Dropoff ETA 22 minutes NZ$10.12" at bounding box center [305, 181] width 311 height 28
click at [298, 202] on button "Assign Provider" at bounding box center [306, 205] width 83 height 14
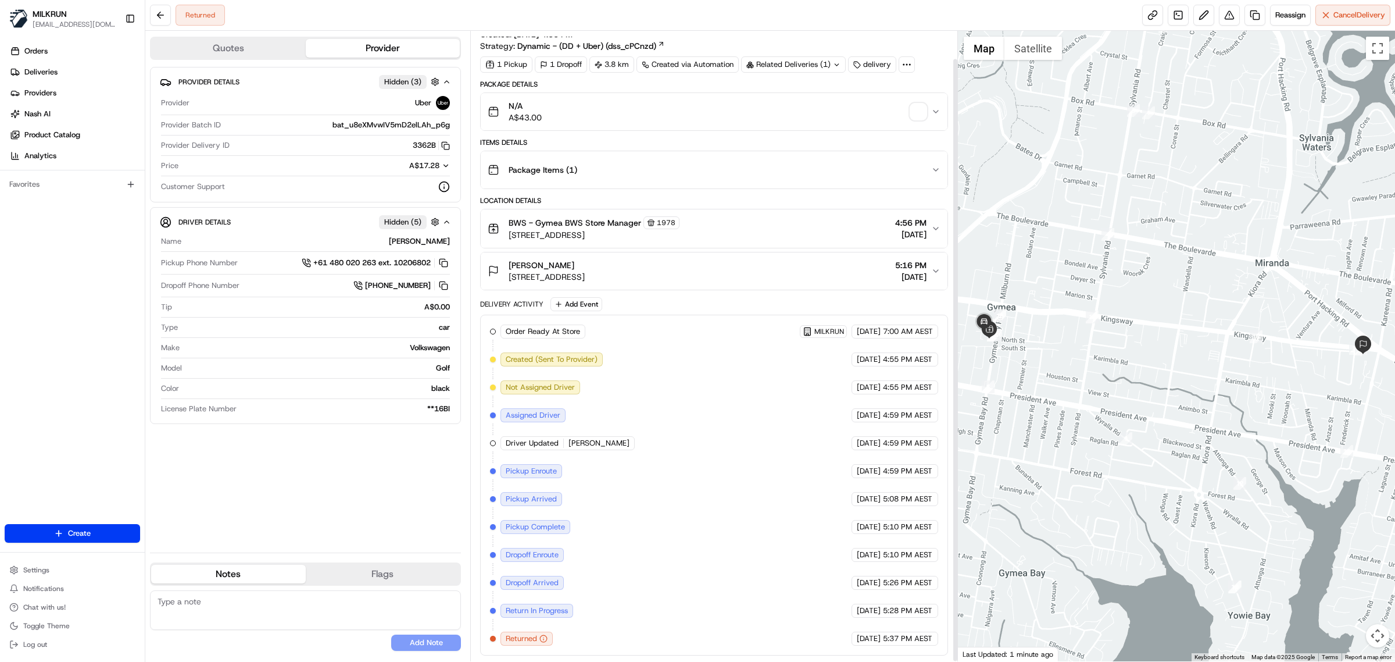
scroll to position [29, 0]
click at [922, 103] on img "button" at bounding box center [919, 111] width 16 height 16
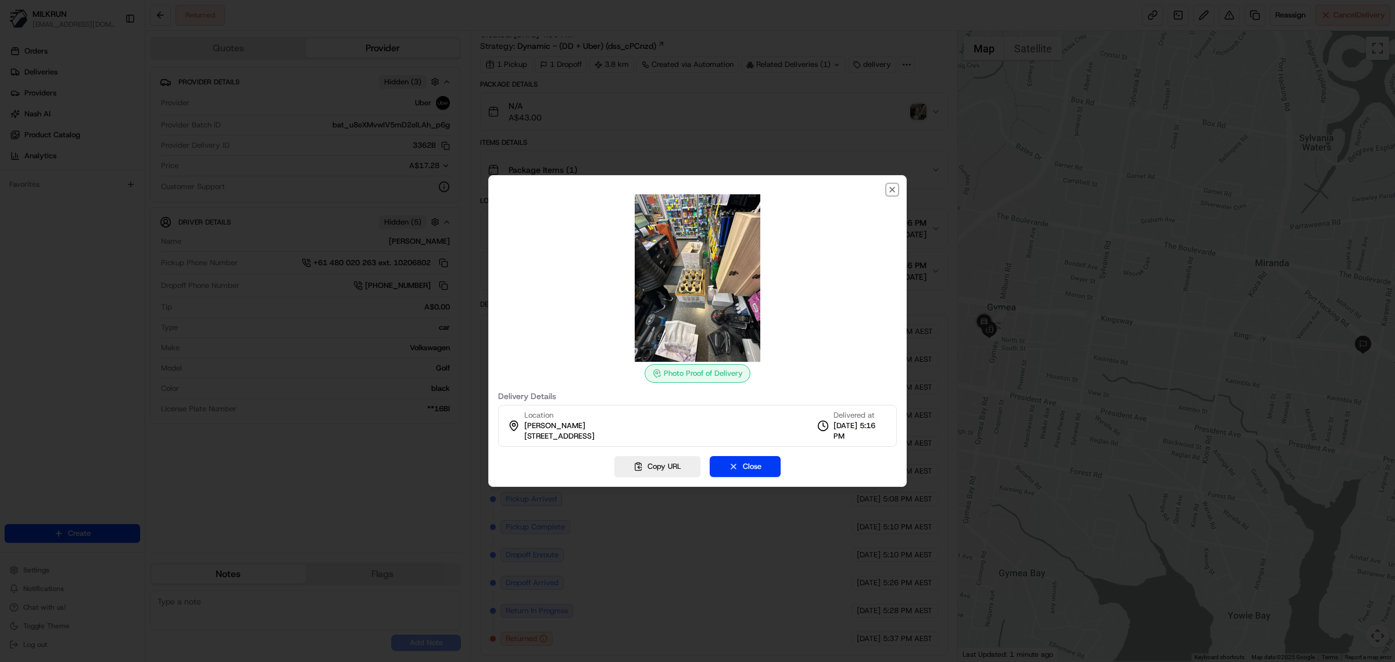
drag, startPoint x: 893, startPoint y: 189, endPoint x: 766, endPoint y: 0, distance: 227.9
click at [891, 185] on icon "button" at bounding box center [892, 189] width 9 height 9
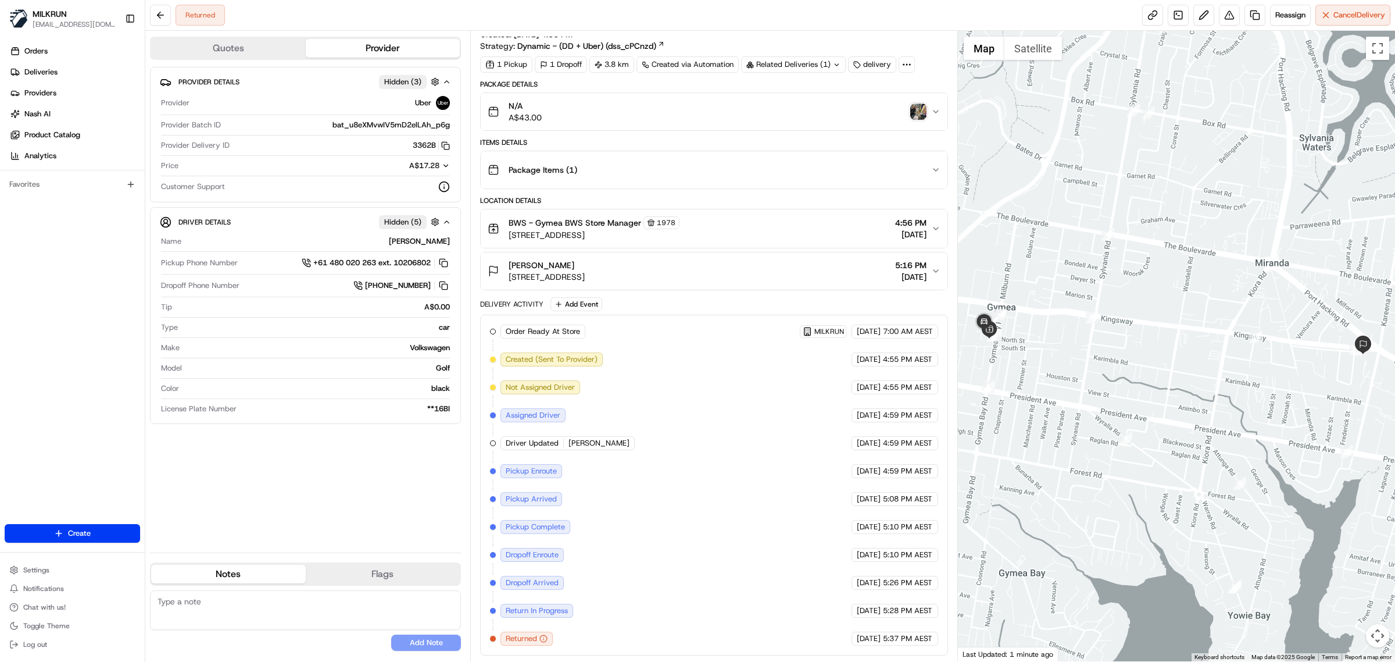
click at [781, 224] on div "BWS - Gymea BWS Store Manager 1978 [STREET_ADDRESS] 4:56 PM [DATE]" at bounding box center [710, 228] width 444 height 24
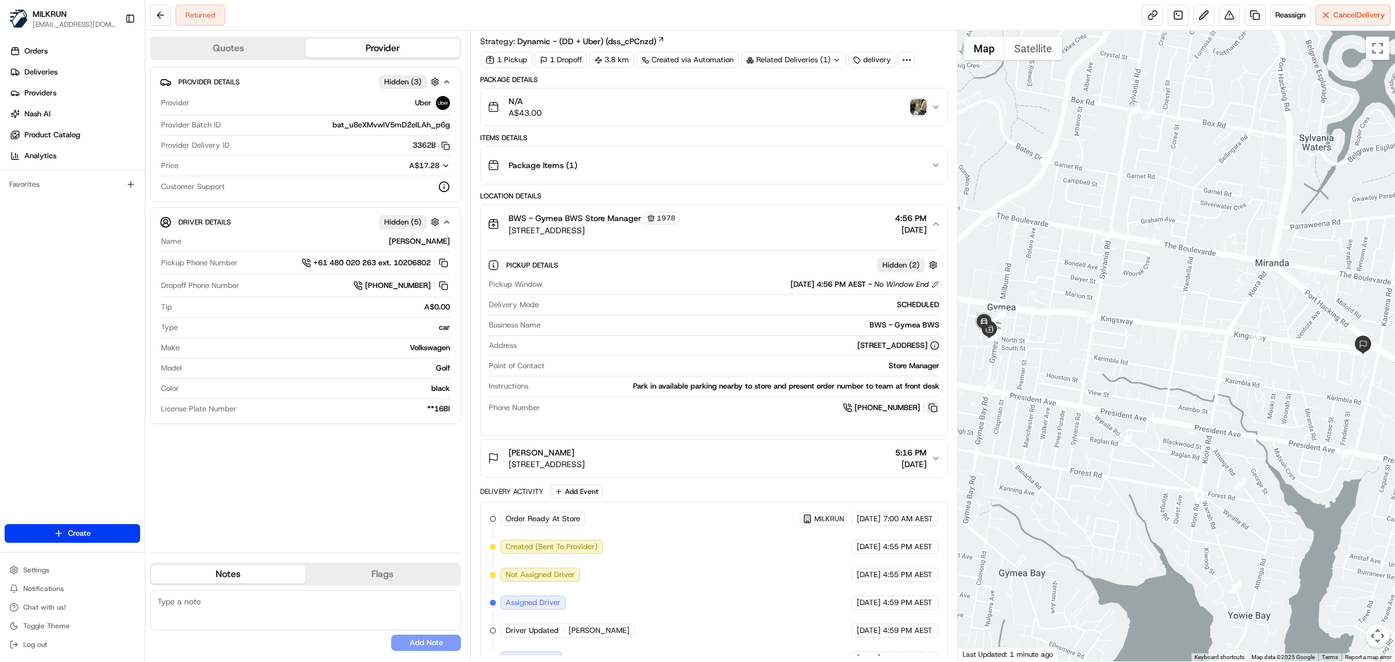
click at [932, 410] on button at bounding box center [933, 407] width 13 height 13
click at [1291, 18] on span "Reassign" at bounding box center [1291, 15] width 30 height 10
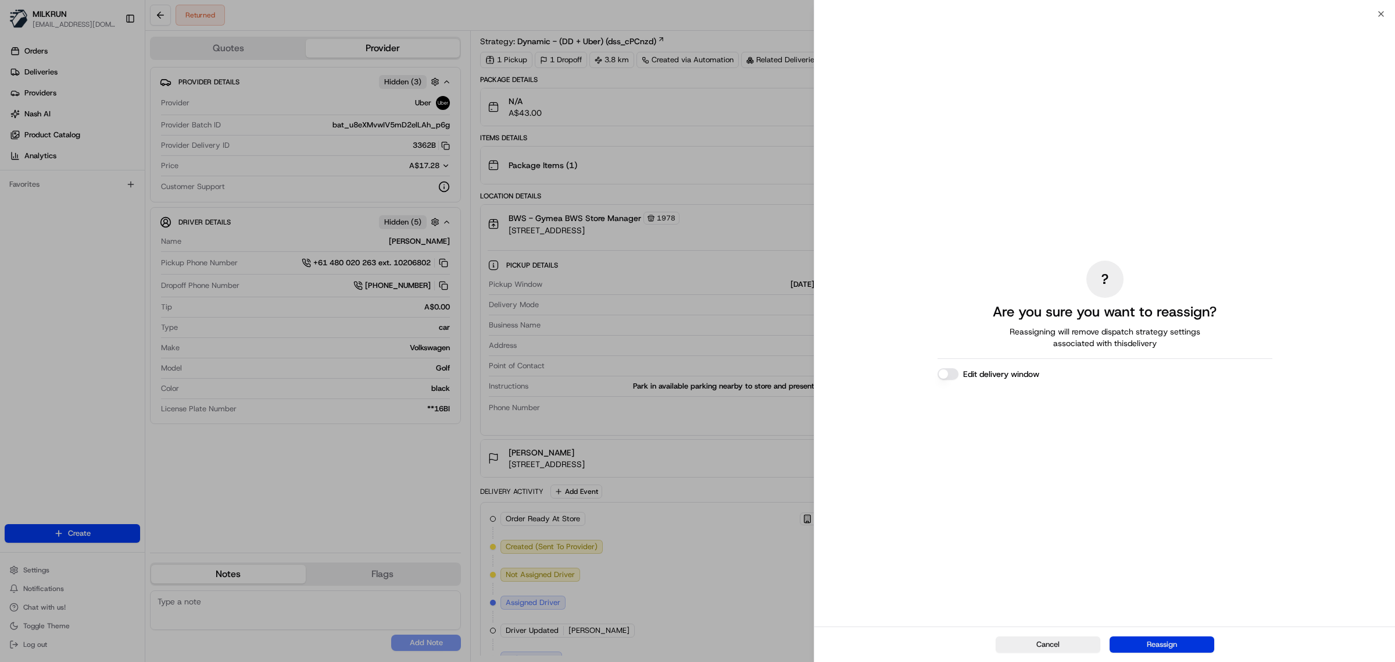
click at [1147, 647] on button "Reassign" at bounding box center [1162, 644] width 105 height 16
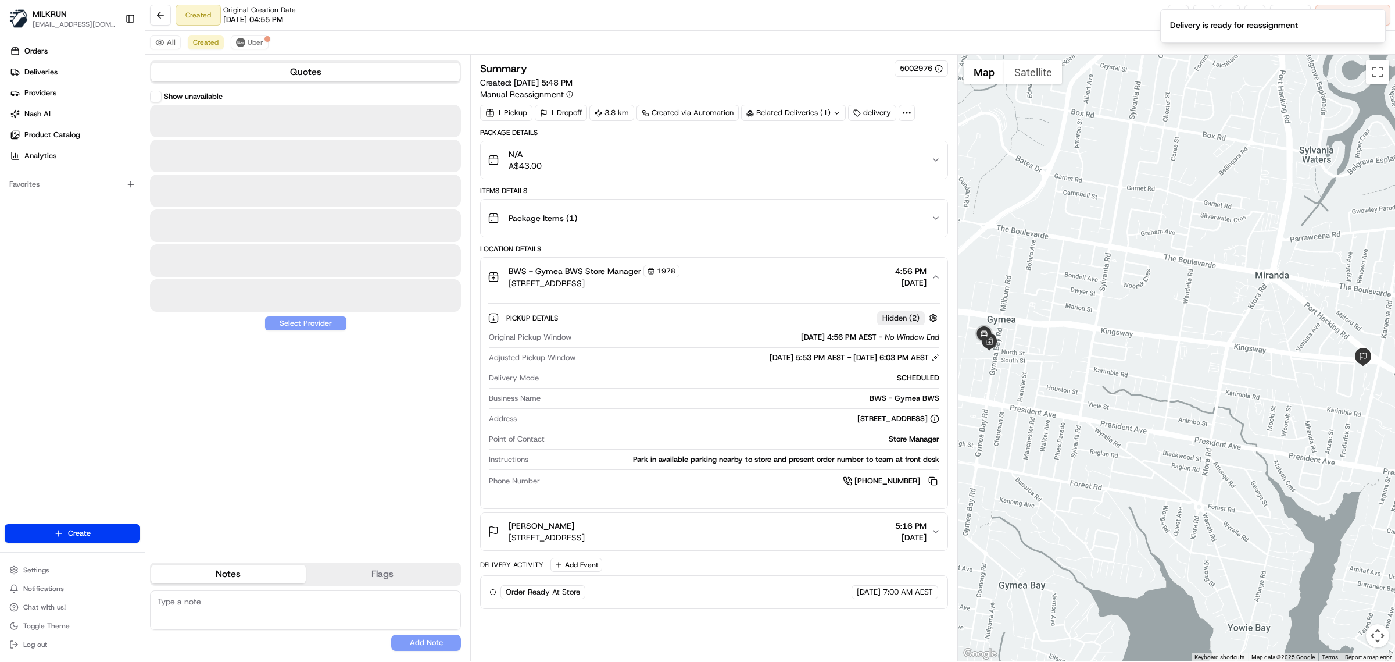
scroll to position [0, 0]
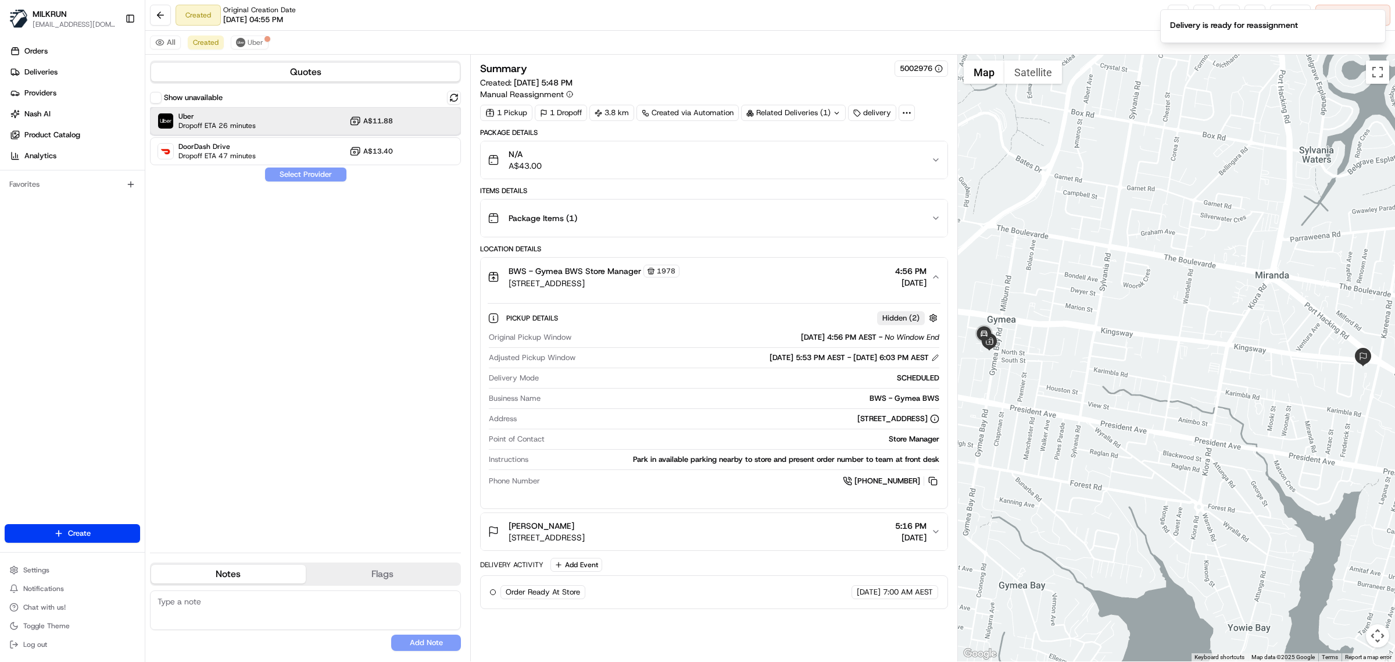
click at [297, 112] on div "Uber Dropoff ETA 26 minutes A$11.88" at bounding box center [305, 121] width 311 height 28
click at [308, 176] on button "Assign Provider" at bounding box center [306, 174] width 83 height 14
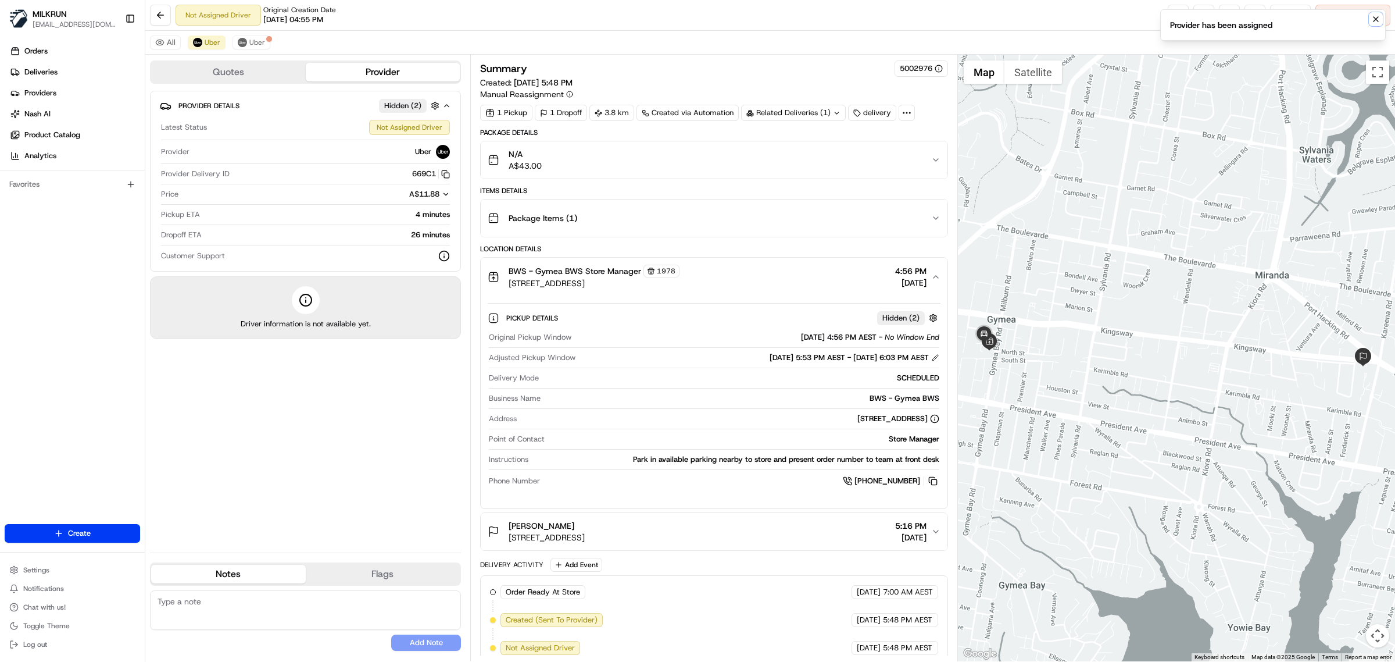
click at [1376, 16] on icon "Notifications (F8)" at bounding box center [1376, 19] width 9 height 9
click at [1169, 10] on link at bounding box center [1178, 15] width 21 height 21
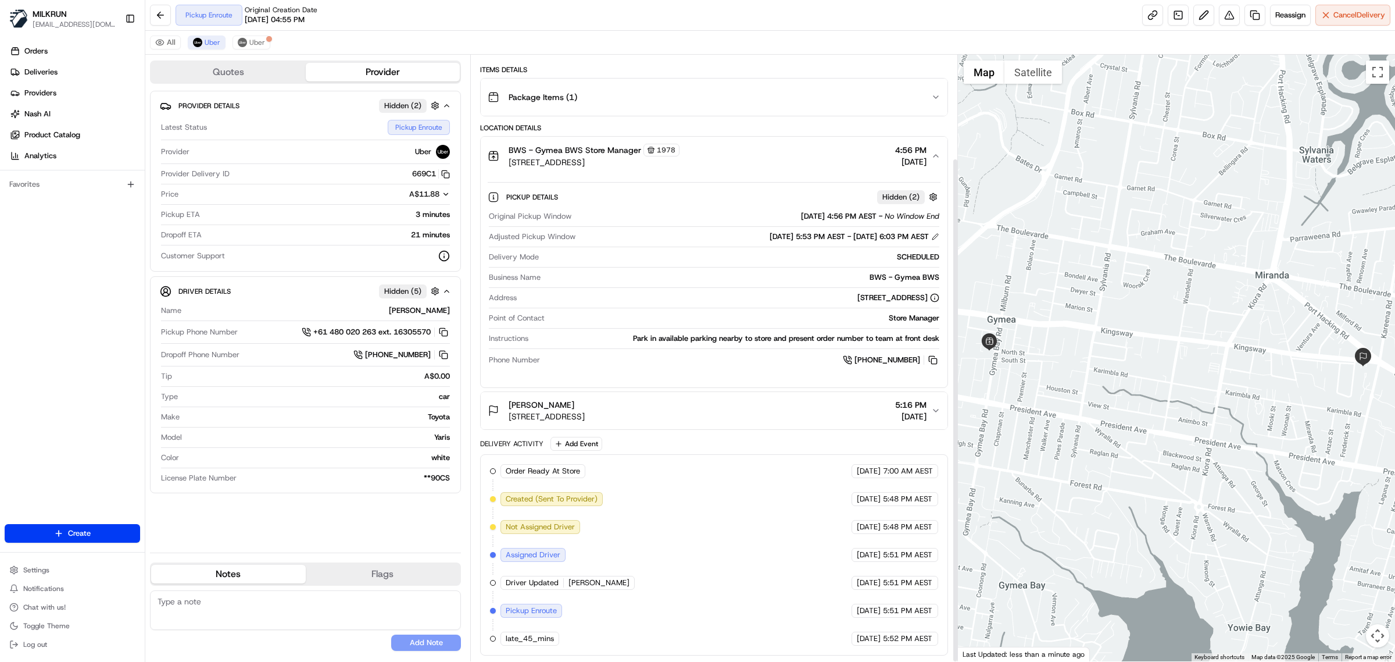
scroll to position [125, 0]
click at [934, 152] on icon "button" at bounding box center [935, 155] width 9 height 9
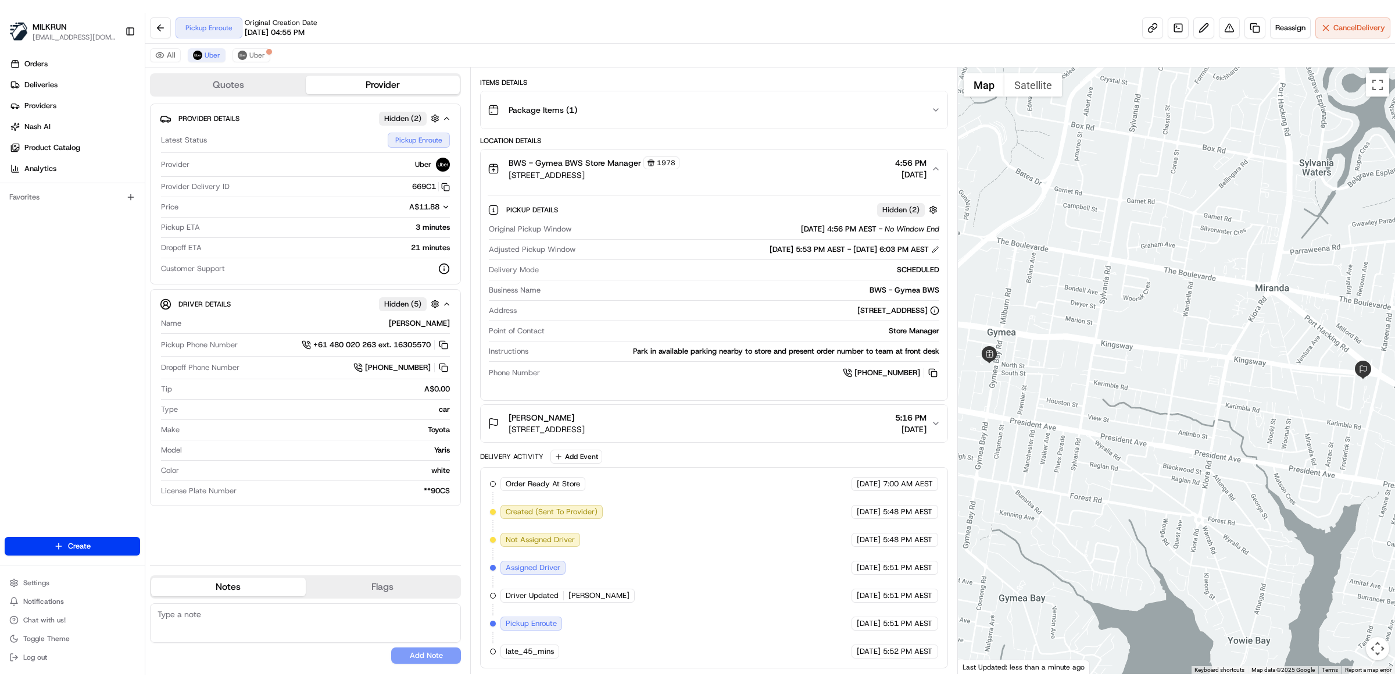
scroll to position [0, 0]
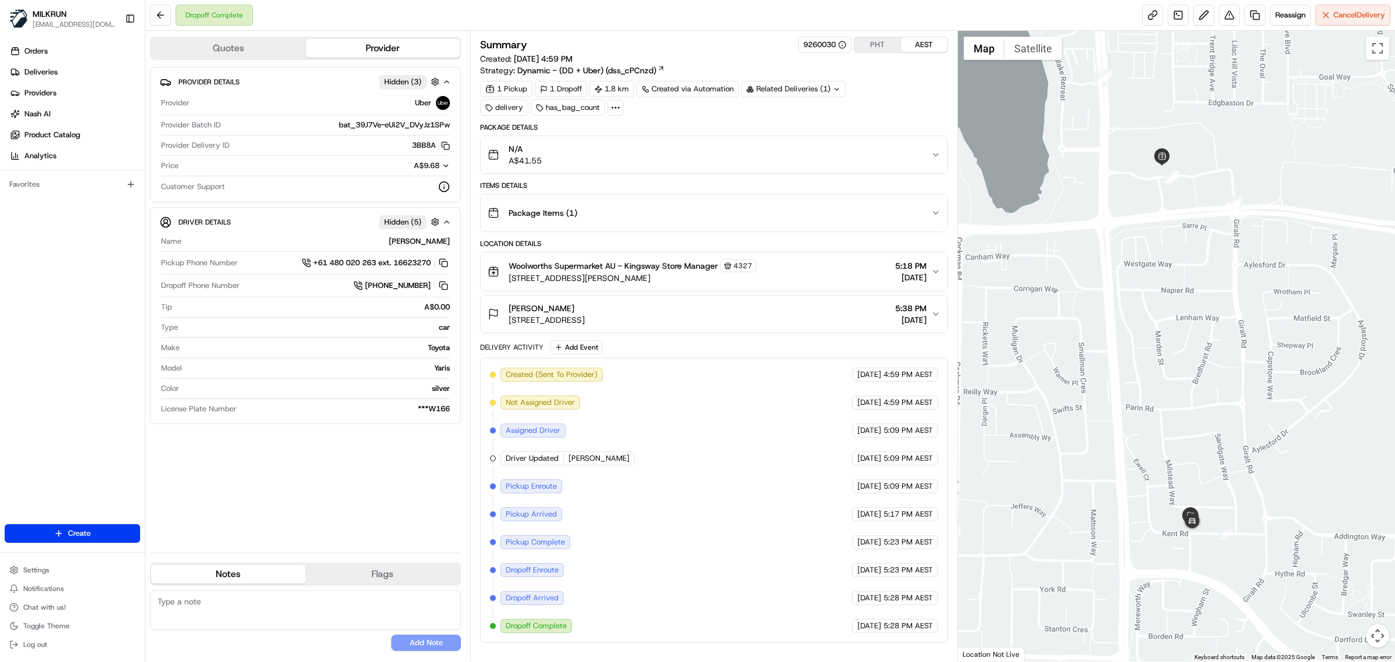
click at [823, 278] on div "Woolworths Supermarket AU - Kingsway Store Manager 4327 168 Wanneroo Rd, Madele…" at bounding box center [710, 271] width 444 height 24
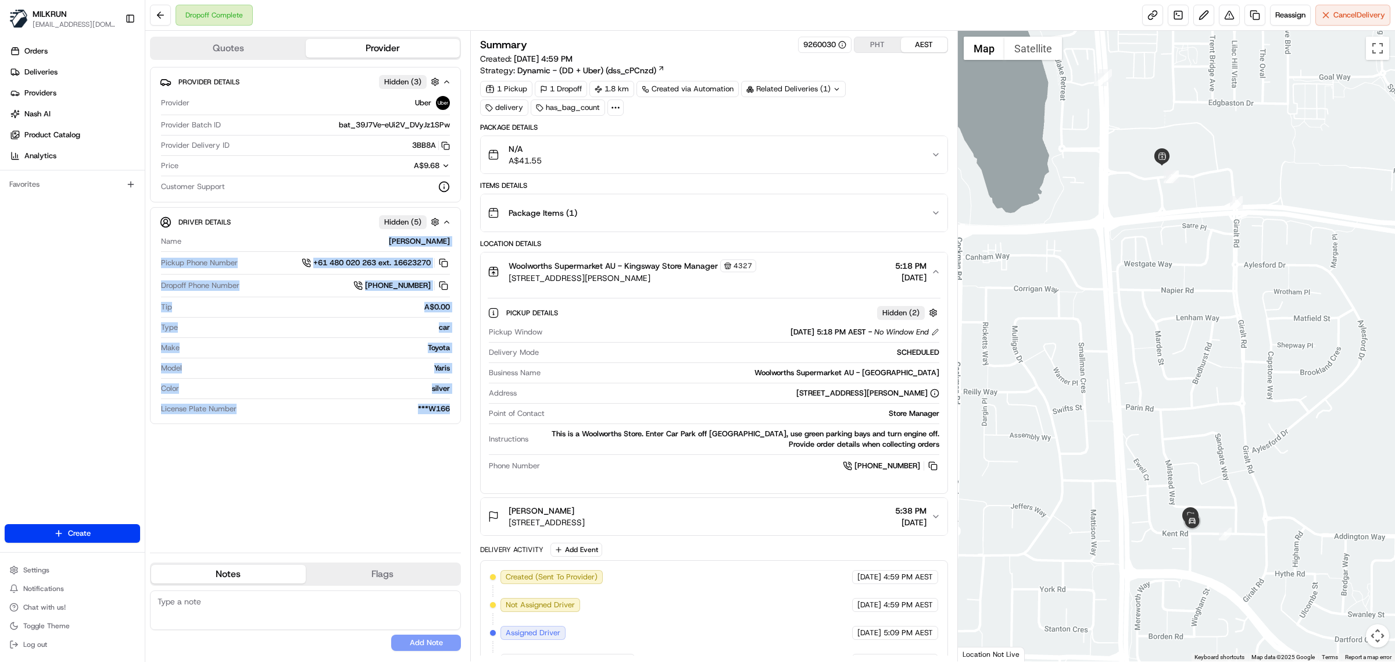
drag, startPoint x: 391, startPoint y: 241, endPoint x: 467, endPoint y: 243, distance: 75.6
click at [467, 243] on div "Quotes Provider Provider Details Hidden ( 3 ) Provider Uber Provider Batch ID b…" at bounding box center [307, 346] width 325 height 630
click at [397, 245] on div "MUHAMMAD R." at bounding box center [318, 241] width 264 height 10
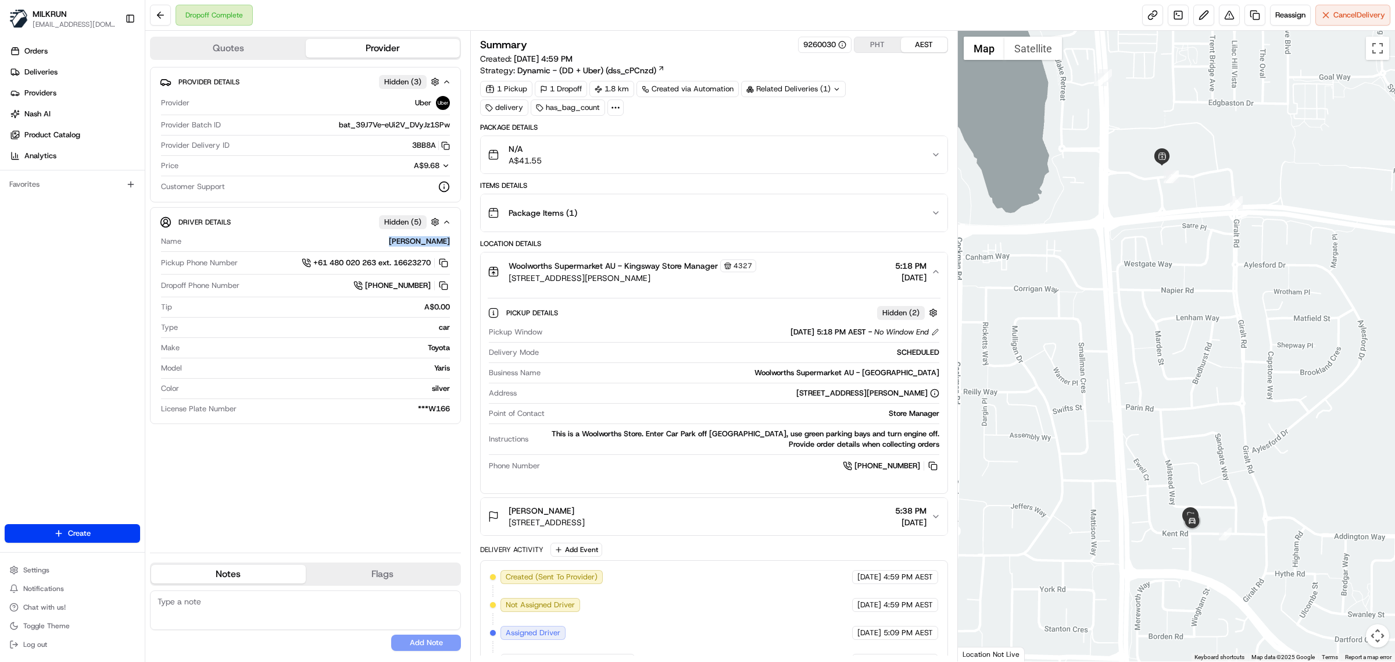
drag, startPoint x: 396, startPoint y: 244, endPoint x: 1055, endPoint y: 0, distance: 703.1
click at [470, 233] on div "Quotes Provider Provider Details Hidden ( 3 ) Provider Uber Provider Batch ID b…" at bounding box center [551, 346] width 813 height 630
click at [459, 191] on div "Provider Details Hidden ( 3 ) Provider Uber Provider Batch ID bat_39J7Ve-eUi2V_…" at bounding box center [305, 134] width 311 height 135
click at [431, 241] on div "MUHAMMAD R." at bounding box center [318, 241] width 264 height 10
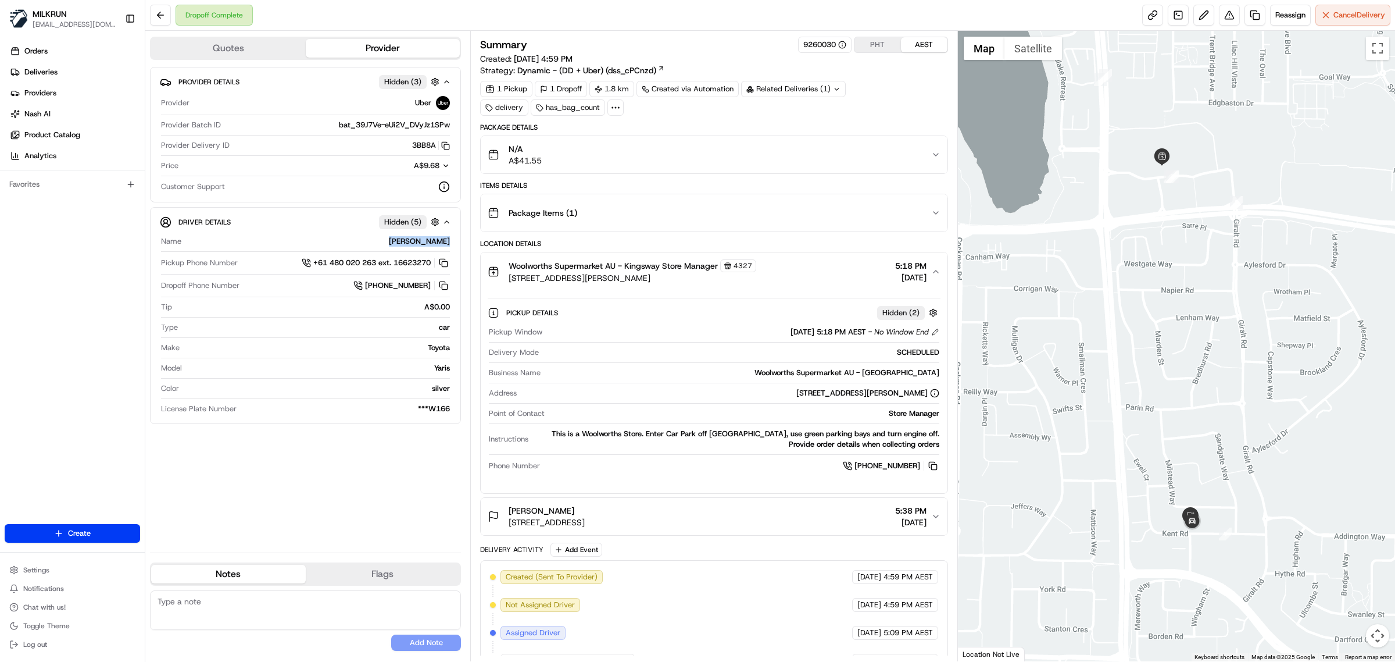
click at [431, 241] on div "MUHAMMAD R." at bounding box center [318, 241] width 264 height 10
copy div "MUHAMMAD R."
click at [1226, 16] on button at bounding box center [1229, 15] width 21 height 21
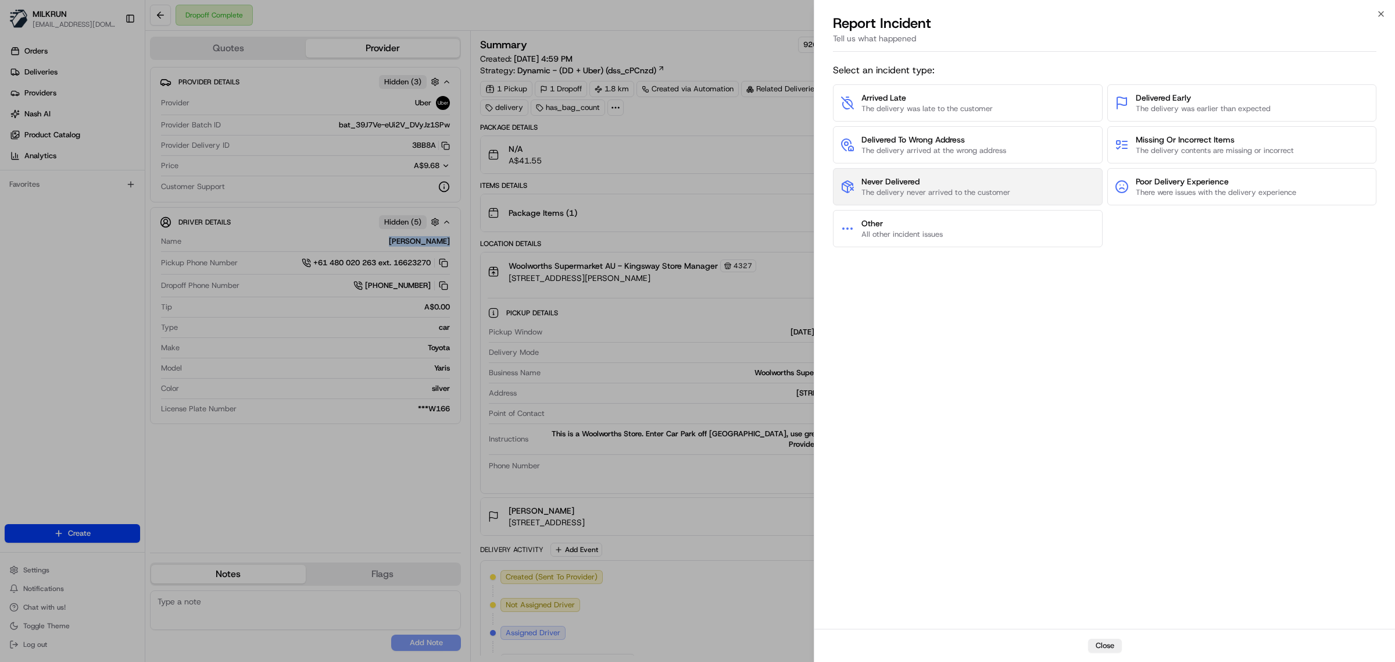
click at [983, 192] on span "The delivery never arrived to the customer" at bounding box center [936, 192] width 149 height 10
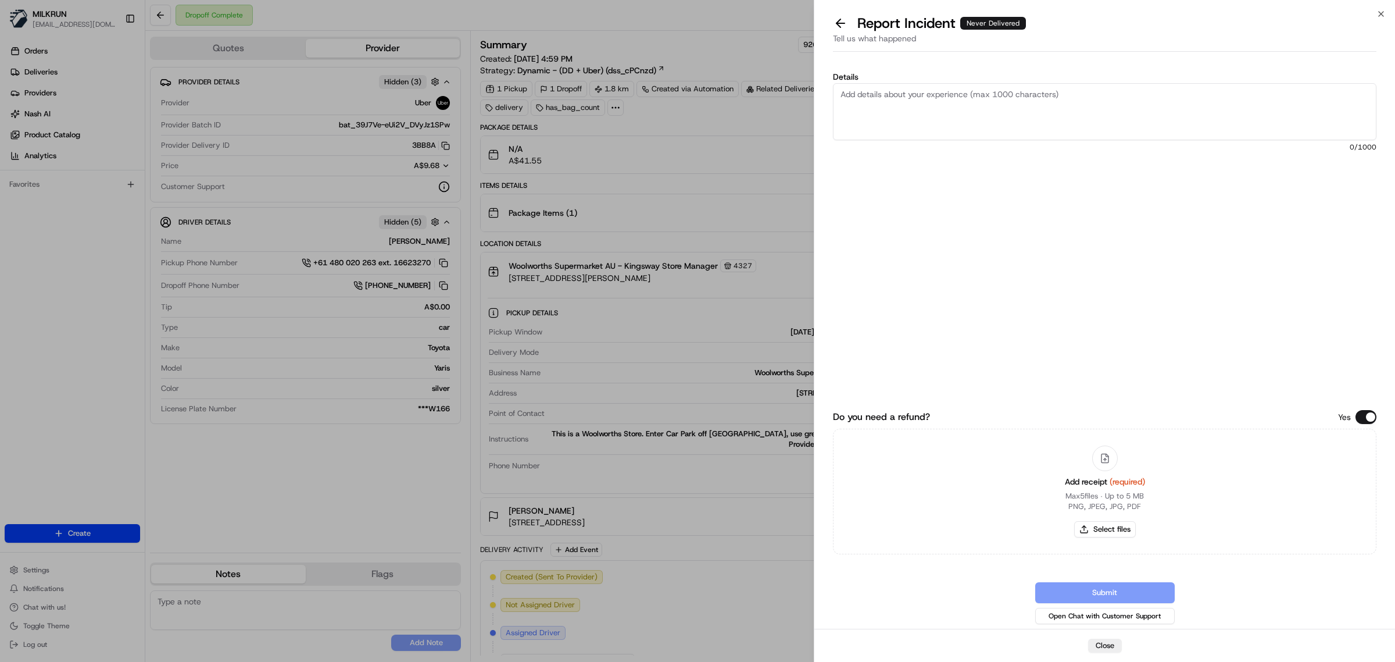
click at [1001, 108] on textarea "Details" at bounding box center [1105, 111] width 544 height 57
type textarea "i"
click at [903, 91] on textarea "Missing" at bounding box center [1105, 111] width 544 height 57
click at [970, 94] on textarea "Missing item from the order" at bounding box center [1105, 111] width 544 height 57
paste textarea "Lone Crow Barista Roast Coffee Beans 1kg $31.50"
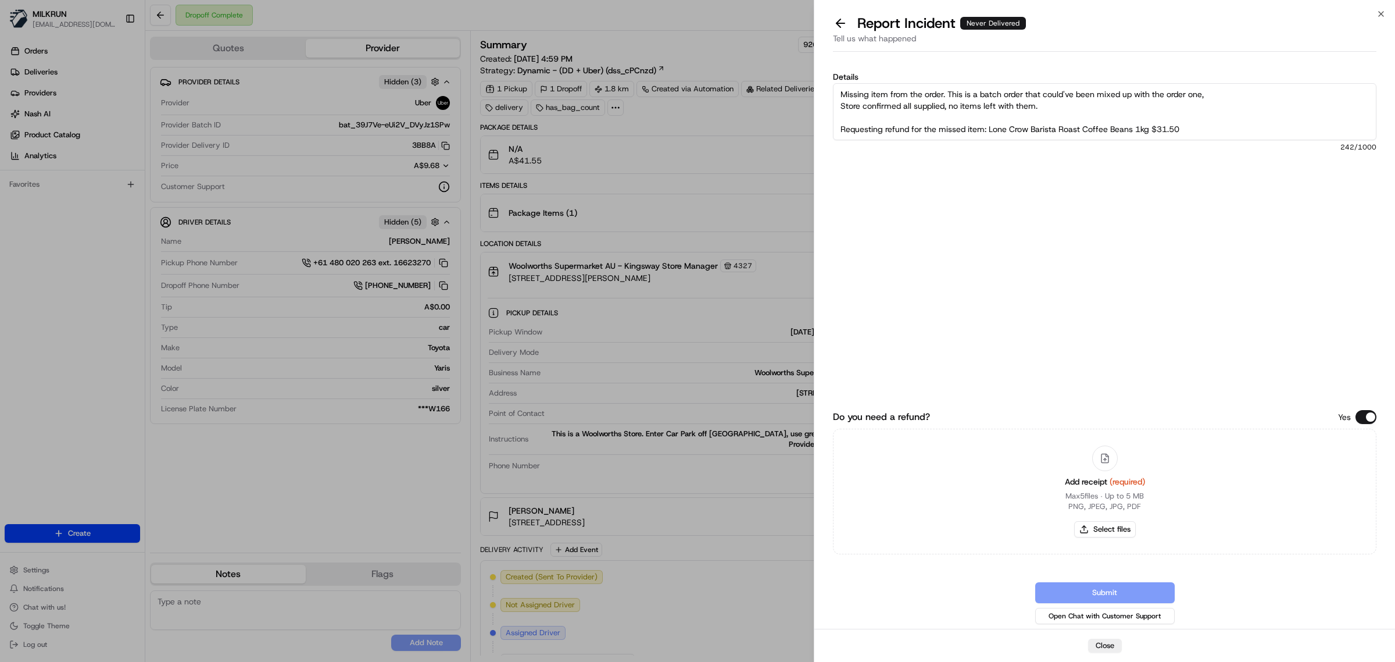
type textarea "Missing item from the order. This is a batch order that could've been mixed up …"
click at [1108, 521] on button "Select files" at bounding box center [1105, 529] width 62 height 16
type input "C:\fakepath\Screenshot 2025-08-22 175923.png"
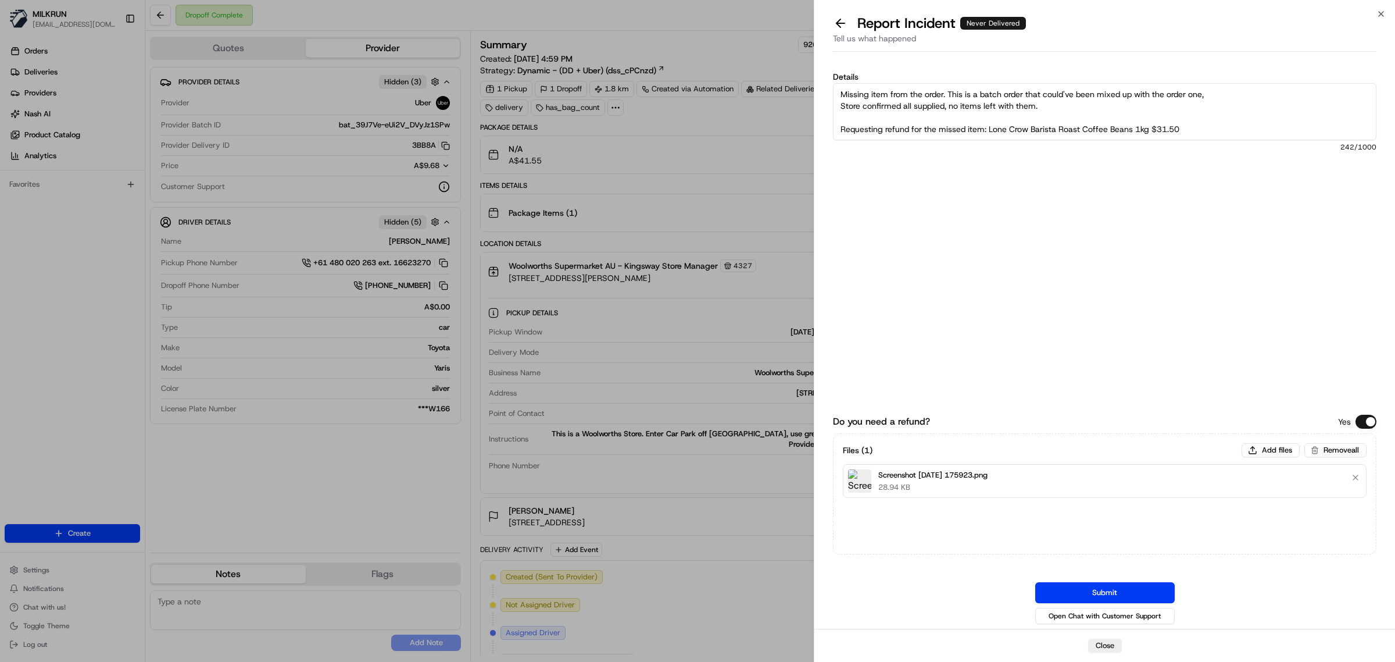
click at [973, 504] on div "Files ( 1 ) Add files Remove all Screenshot 2025-08-22 175923.png 28.94 KB" at bounding box center [1105, 493] width 544 height 121
click at [1272, 449] on button "Add files" at bounding box center [1271, 450] width 58 height 14
type input "C:\fakepath\Screenshot 2025-08-22 180128.png"
click at [1277, 449] on button "Add files" at bounding box center [1271, 450] width 58 height 14
type input "C:\fakepath\Screenshot 2025-08-22 180149.png"
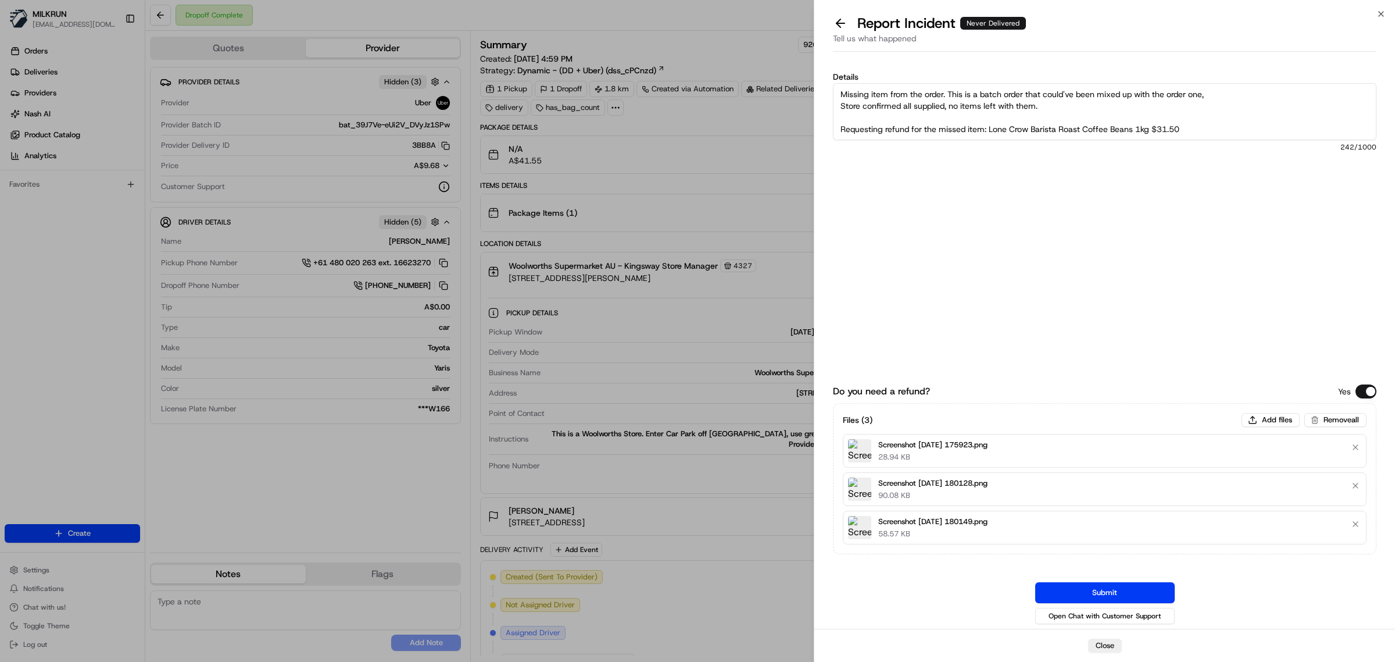
click at [869, 94] on textarea "Missing item from the order. This is a batch order that could've been mixed up …" at bounding box center [1105, 111] width 544 height 57
click at [1198, 127] on textarea "Missing an item from the order. This is a batch order that could've been mixed …" at bounding box center [1105, 111] width 544 height 57
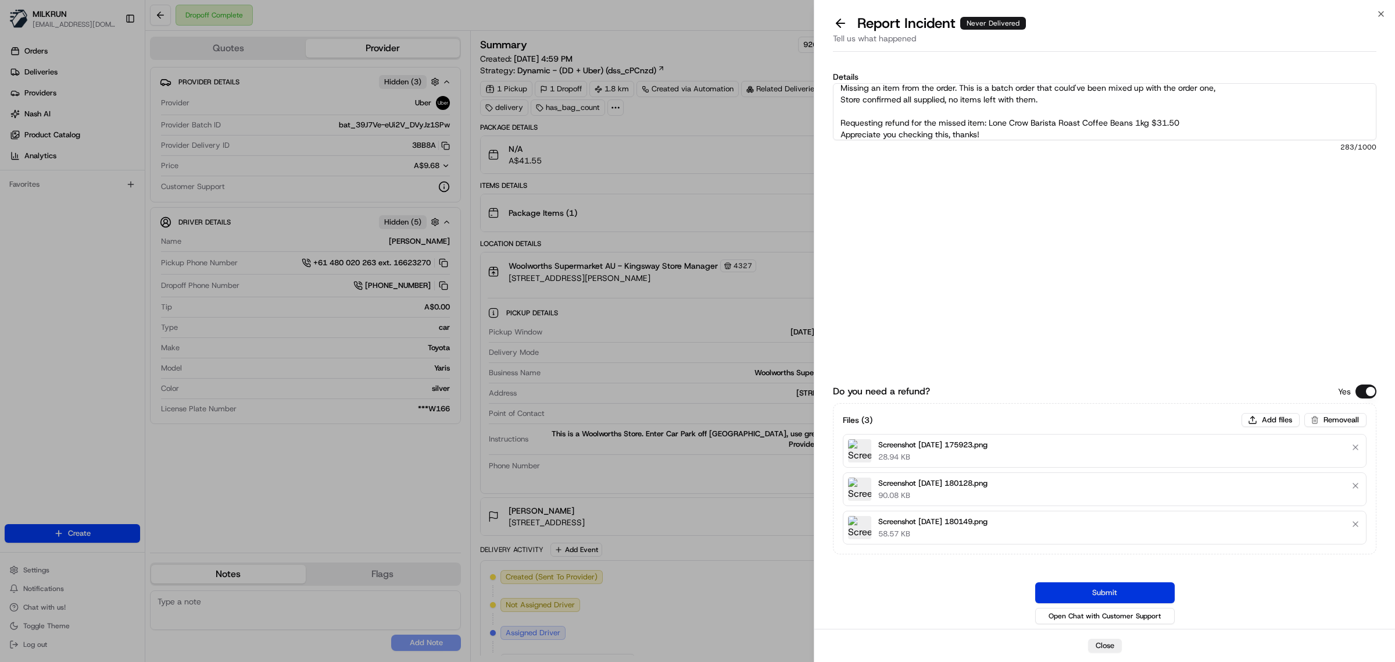
type textarea "Missing an item from the order. This is a batch order that could've been mixed …"
drag, startPoint x: 1112, startPoint y: 595, endPoint x: 966, endPoint y: 97, distance: 519.2
click at [1111, 590] on button "Submit" at bounding box center [1106, 592] width 140 height 21
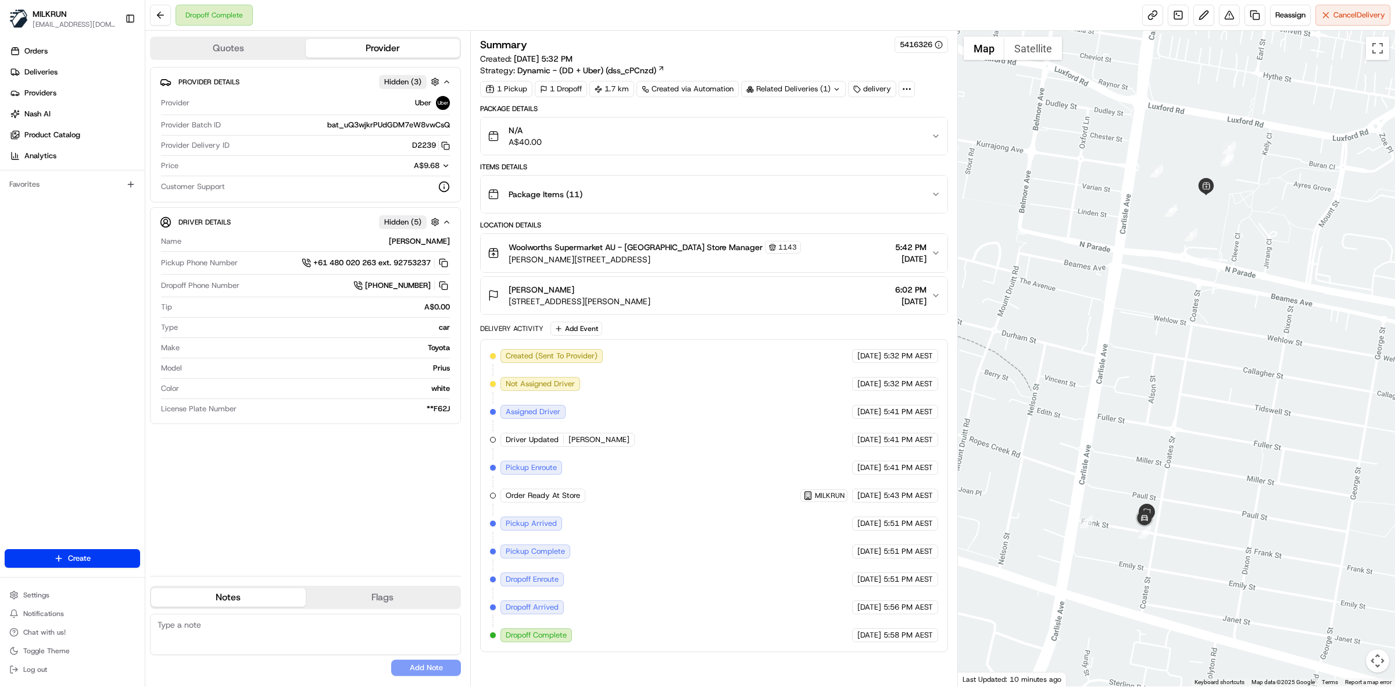
click at [414, 242] on div "[PERSON_NAME]" at bounding box center [318, 241] width 264 height 10
copy div "[PERSON_NAME]"
click at [1230, 10] on button at bounding box center [1229, 15] width 21 height 21
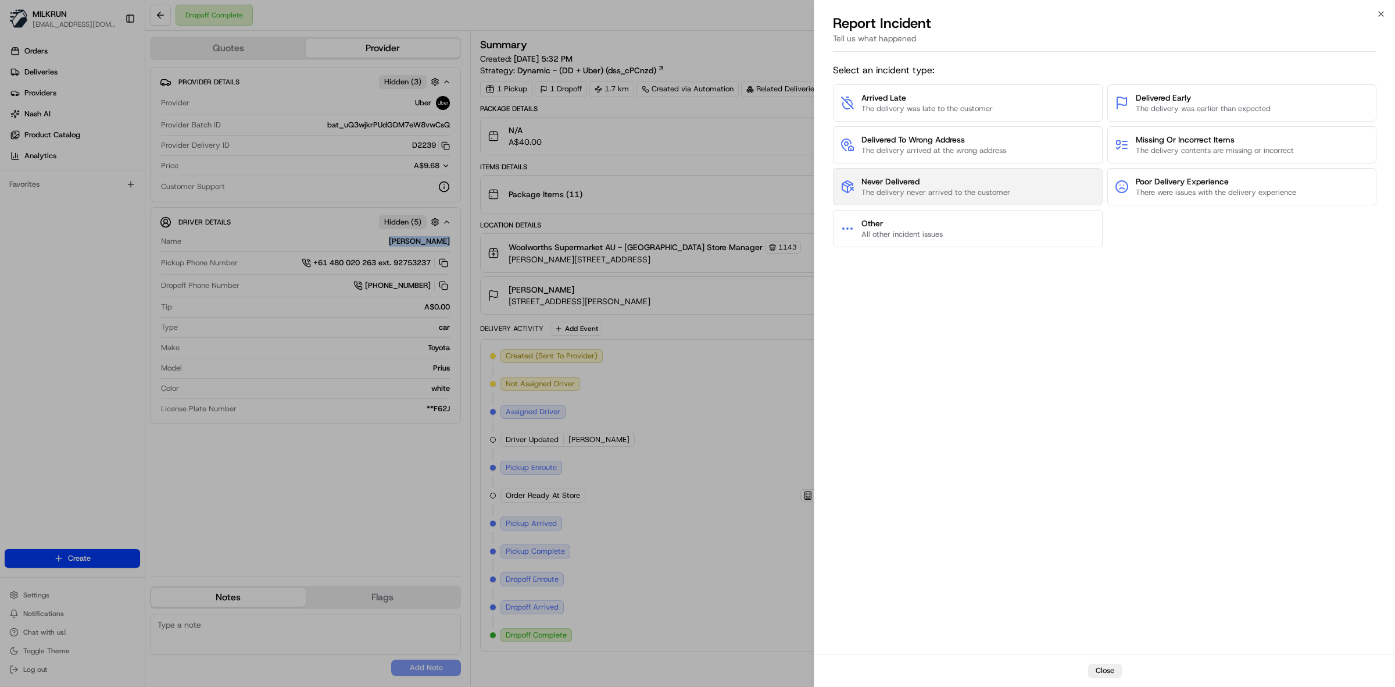
click at [1023, 193] on button "Never Delivered The delivery never arrived to the customer" at bounding box center [968, 186] width 270 height 37
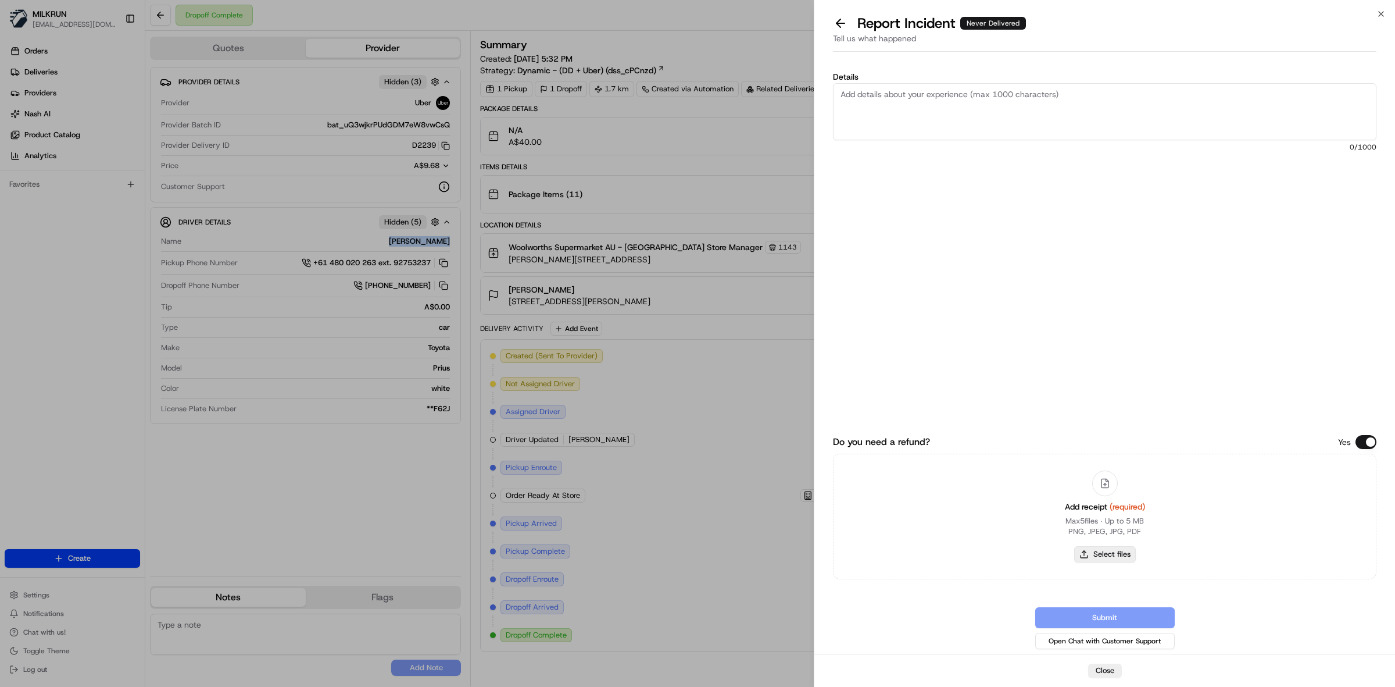
click at [1116, 552] on button "Select files" at bounding box center [1105, 554] width 62 height 16
type input "C:\fakepath\Screenshot [DATE] 181122.png"
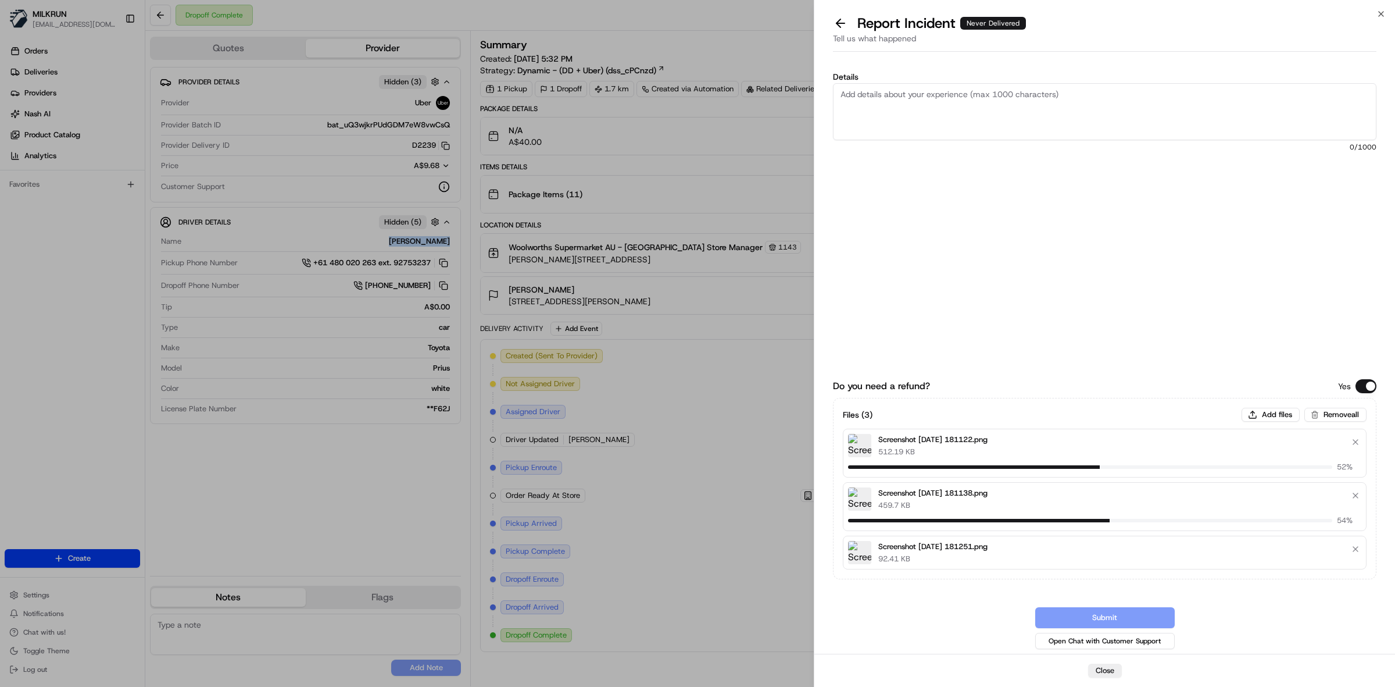
click at [885, 102] on textarea "Details" at bounding box center [1105, 111] width 544 height 57
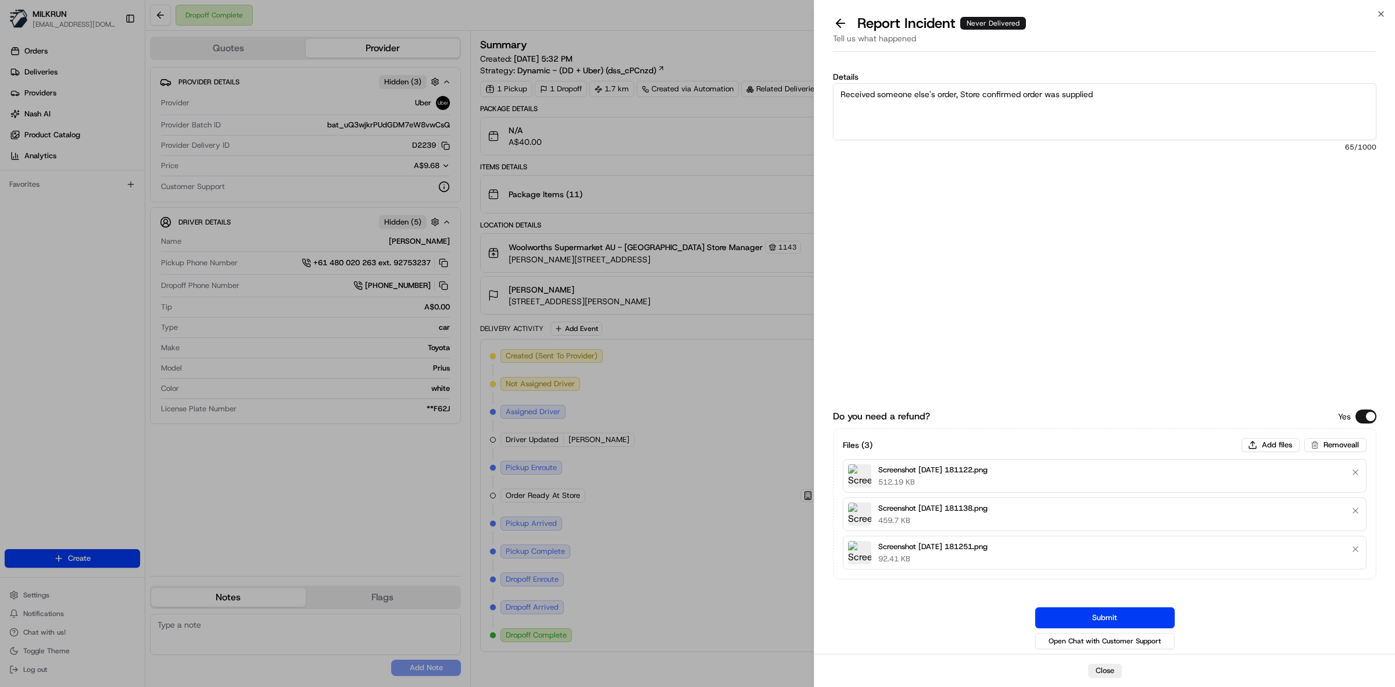
click at [1106, 112] on textarea "Received someone else's order, Store confirmed order was supplied" at bounding box center [1105, 111] width 544 height 57
click at [1115, 91] on textarea "Received someone else's order, Store confirmed order was supplied" at bounding box center [1105, 111] width 544 height 57
click at [920, 105] on textarea "Received someone else's order, Store confirmed order was supplied to the driver…" at bounding box center [1105, 111] width 544 height 57
drag, startPoint x: 839, startPoint y: 94, endPoint x: 859, endPoint y: 93, distance: 19.8
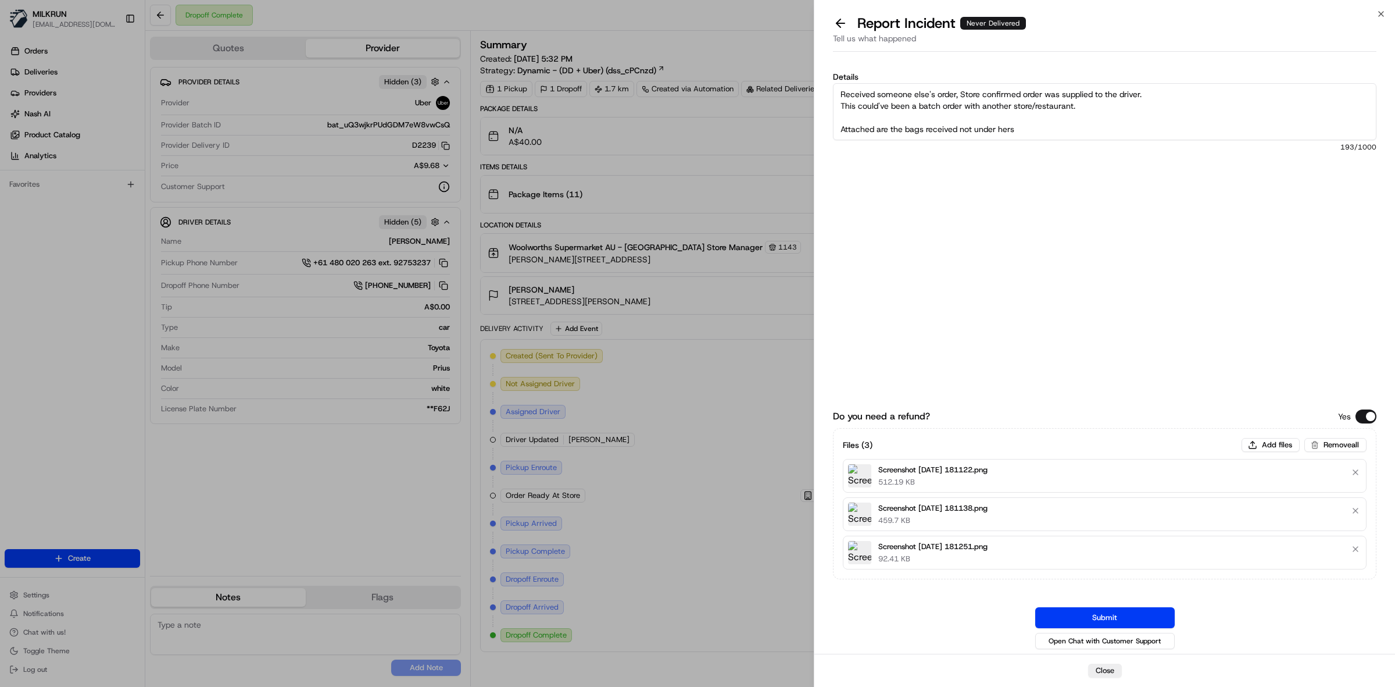
click at [839, 93] on textarea "Received someone else's order, Store confirmed order was supplied to the driver…" at bounding box center [1105, 111] width 544 height 57
click at [1031, 126] on textarea "Failed to received her Milkrun order, Received someone else's order, Store conf…" at bounding box center [1105, 111] width 544 height 57
type textarea "Failed to received her Milkrun order, Received someone else's order, Store conf…"
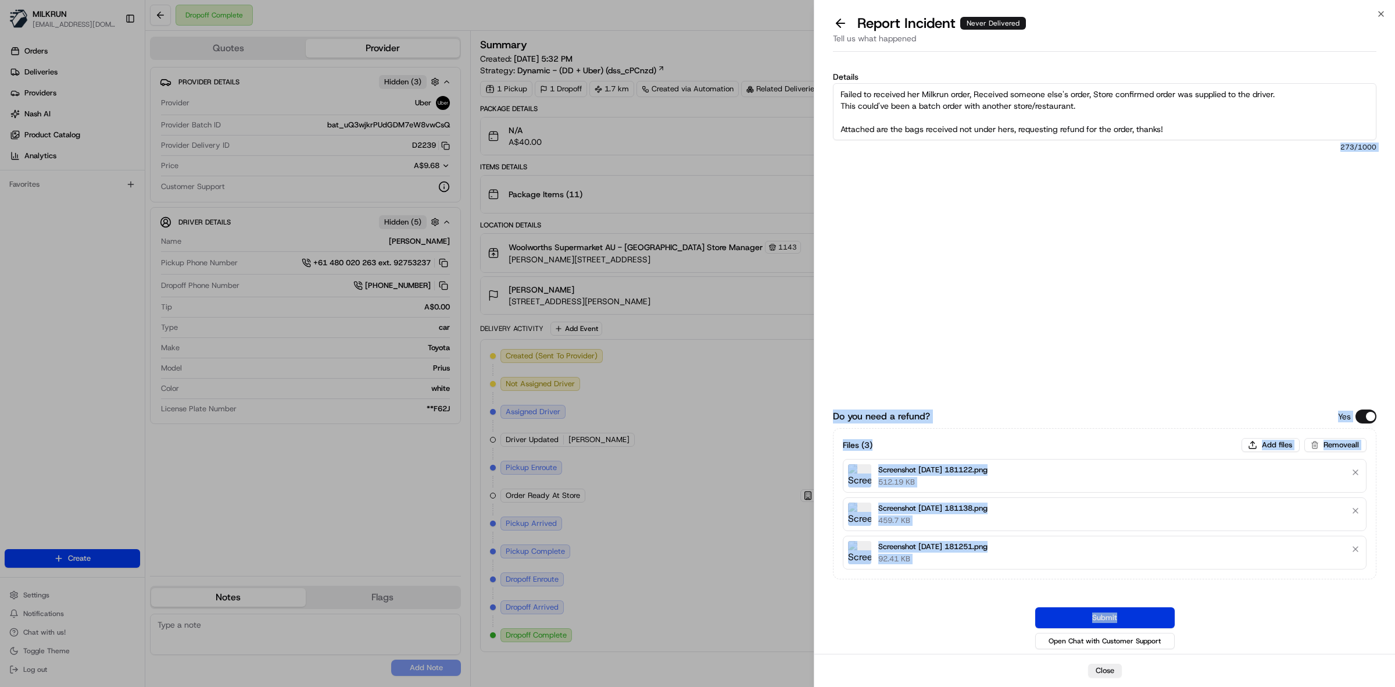
drag, startPoint x: 980, startPoint y: 103, endPoint x: 1118, endPoint y: 617, distance: 532.6
click at [1118, 617] on div "Details Failed to received her Milkrun order, Received someone else's order, St…" at bounding box center [1105, 359] width 544 height 586
click at [1118, 617] on button "Submit" at bounding box center [1106, 617] width 140 height 21
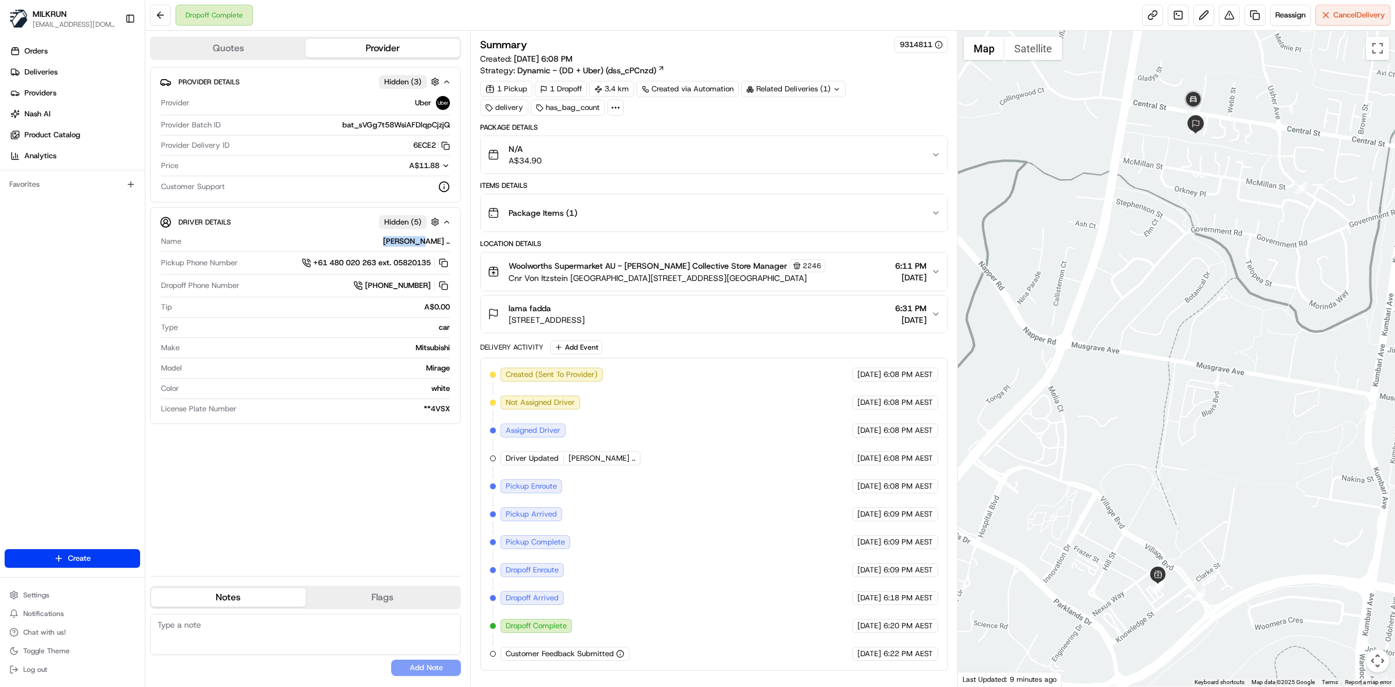
drag, startPoint x: 415, startPoint y: 244, endPoint x: 454, endPoint y: 243, distance: 39.6
click at [454, 243] on div "Driver Details Hidden ( 5 ) Name [PERSON_NAME] .. Pickup Phone Number +61 480 0…" at bounding box center [305, 315] width 311 height 217
copy div "[PERSON_NAME] .."
drag, startPoint x: 557, startPoint y: 309, endPoint x: 503, endPoint y: 308, distance: 54.1
click at [503, 308] on div "lama fadda [STREET_ADDRESS]" at bounding box center [536, 313] width 97 height 23
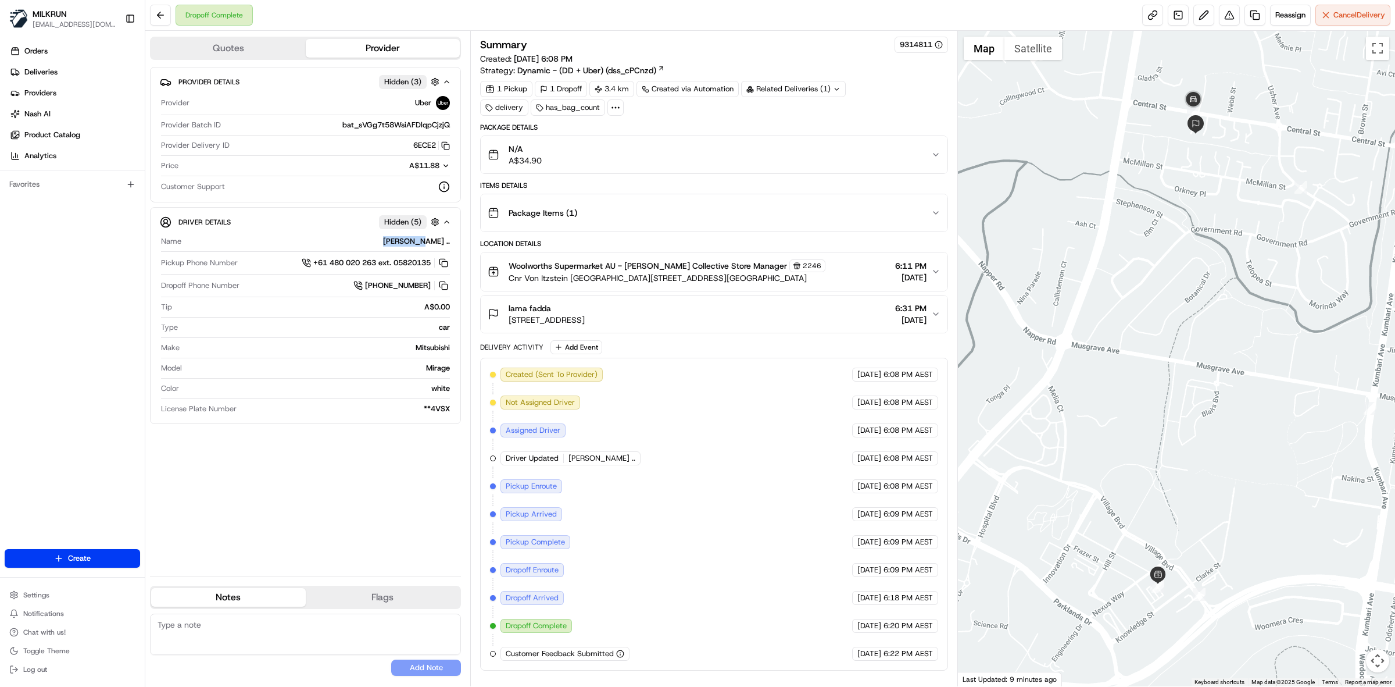
copy span "lama fadda"
click at [1256, 15] on link at bounding box center [1255, 15] width 21 height 21
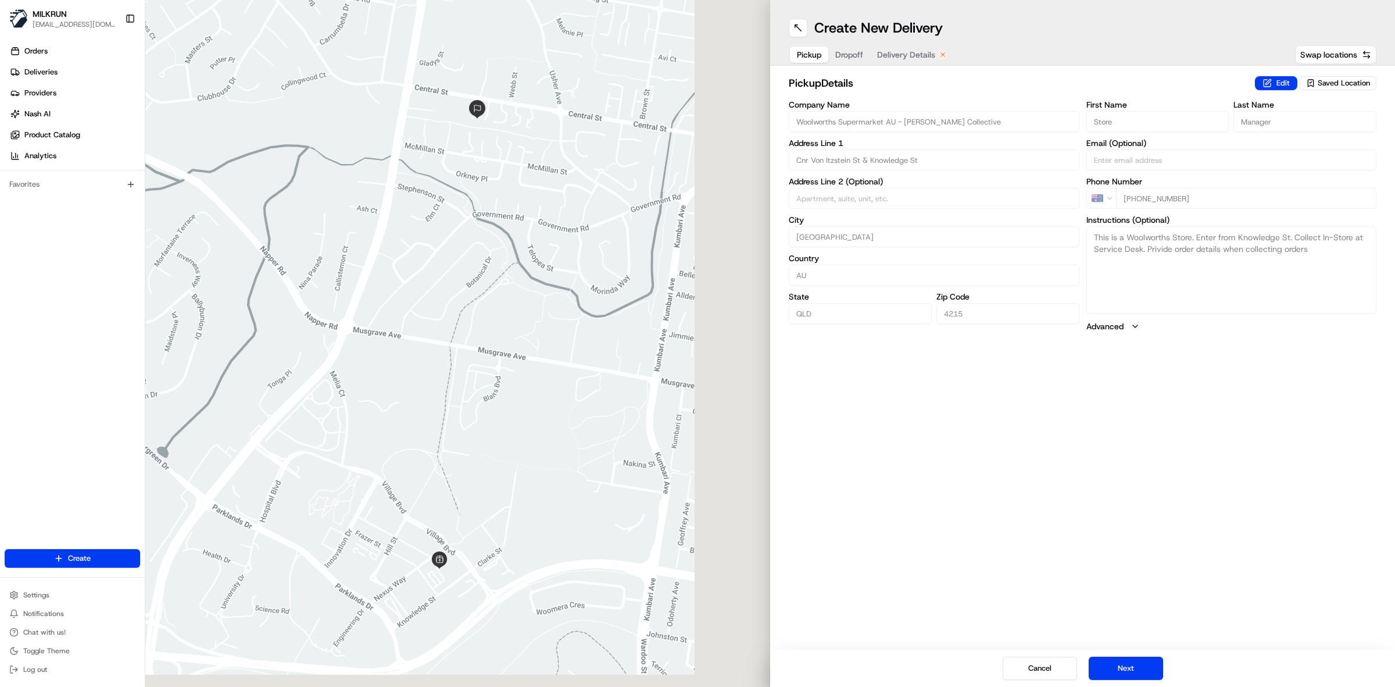
click at [920, 53] on span "Delivery Details" at bounding box center [906, 55] width 58 height 12
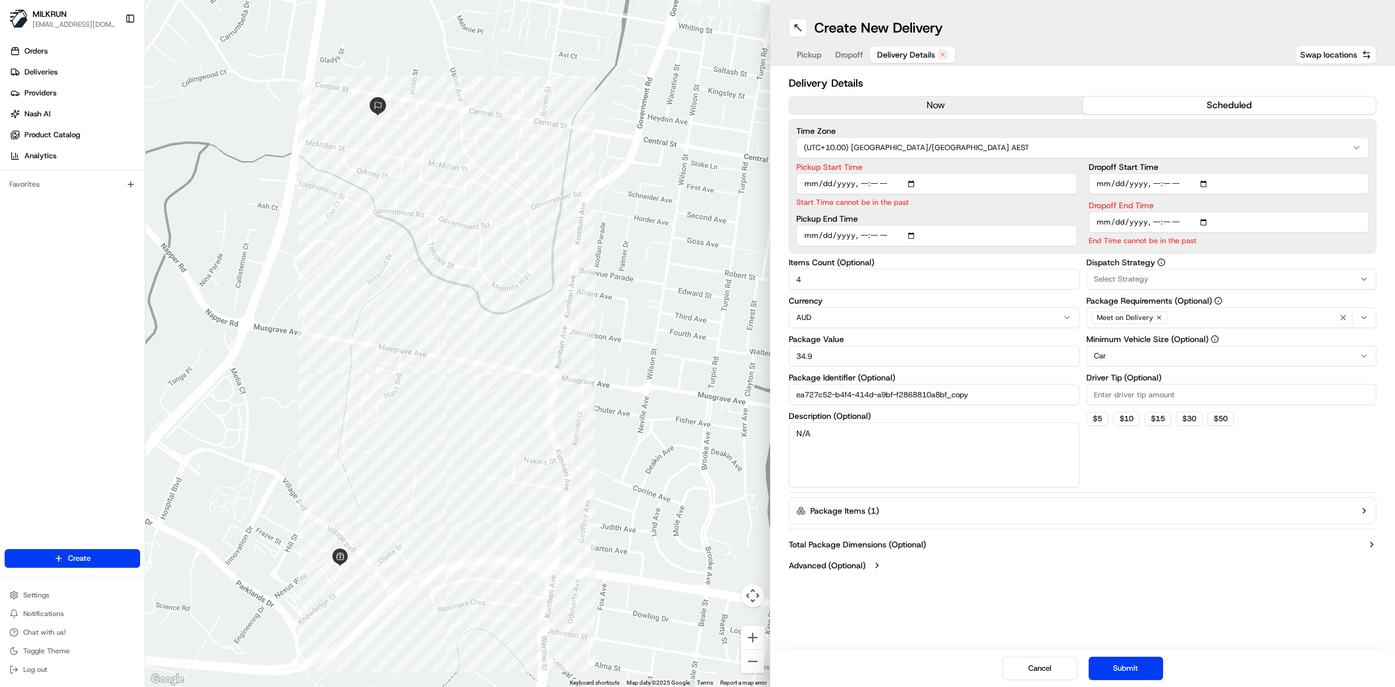
click at [931, 98] on button "now" at bounding box center [937, 105] width 294 height 17
click at [1177, 102] on button "scheduled" at bounding box center [1230, 105] width 294 height 17
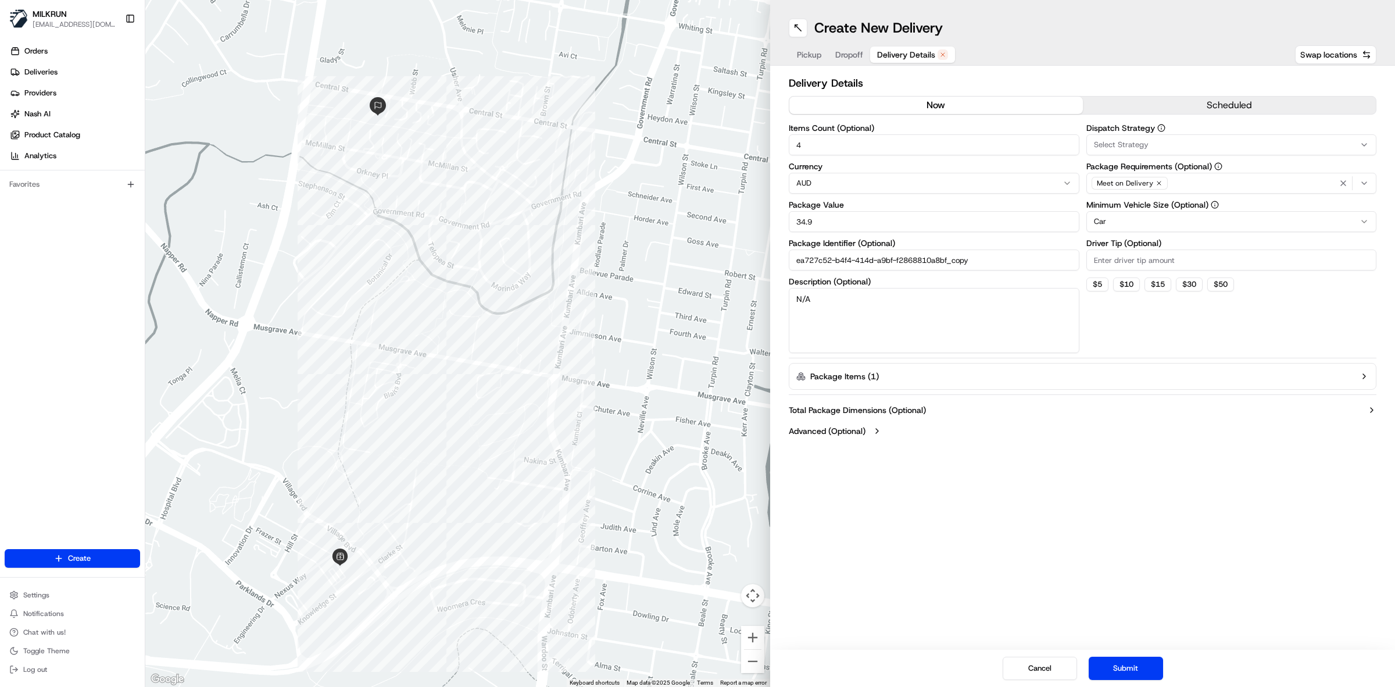
click at [954, 99] on button "now" at bounding box center [937, 105] width 294 height 17
click at [1144, 662] on button "Submit" at bounding box center [1126, 667] width 74 height 23
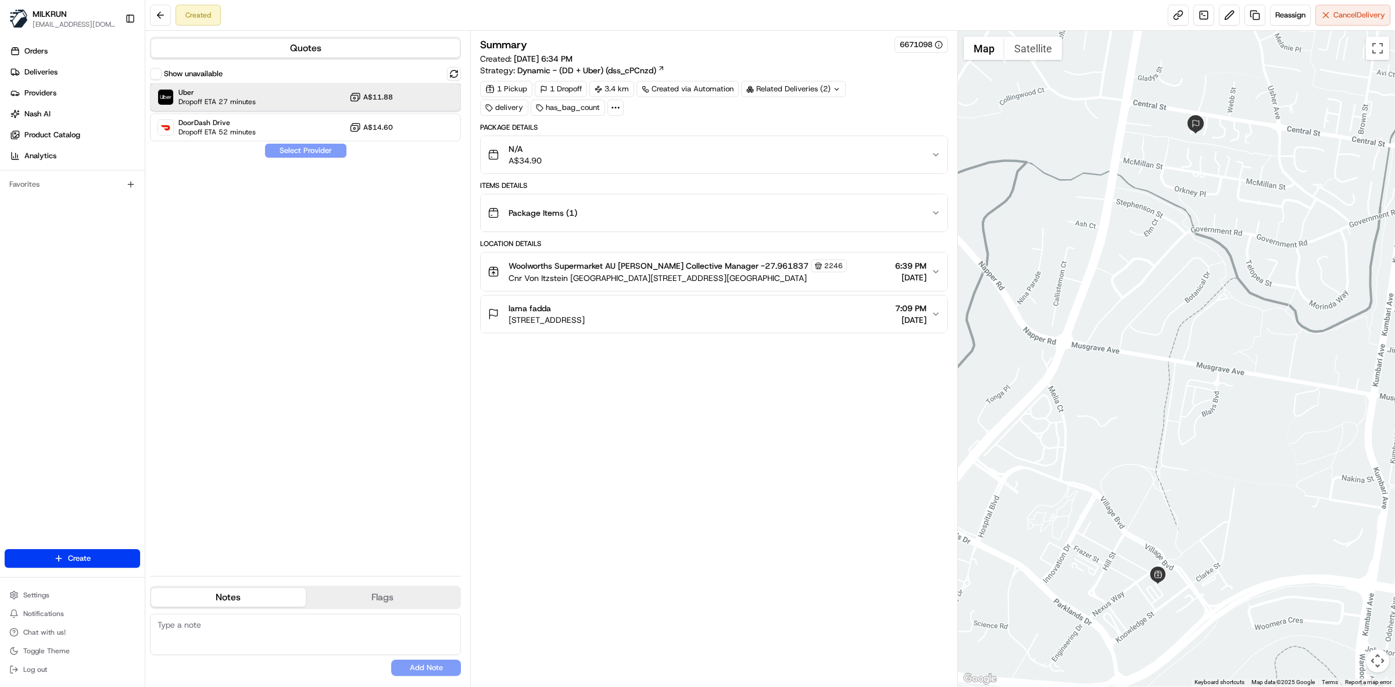
click at [305, 98] on div "Uber Dropoff ETA 27 minutes A$11.88" at bounding box center [305, 97] width 311 height 28
click at [312, 147] on button "Assign Provider" at bounding box center [306, 151] width 83 height 14
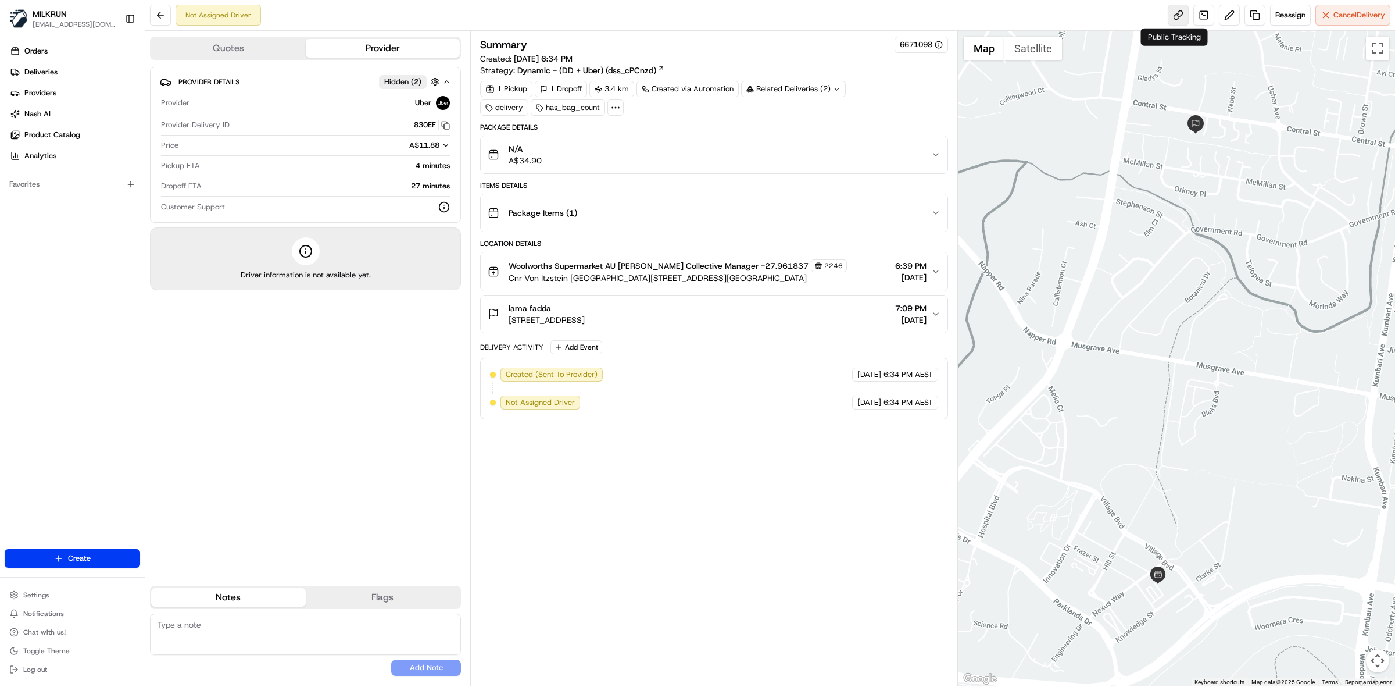
click at [1170, 17] on link at bounding box center [1178, 15] width 21 height 21
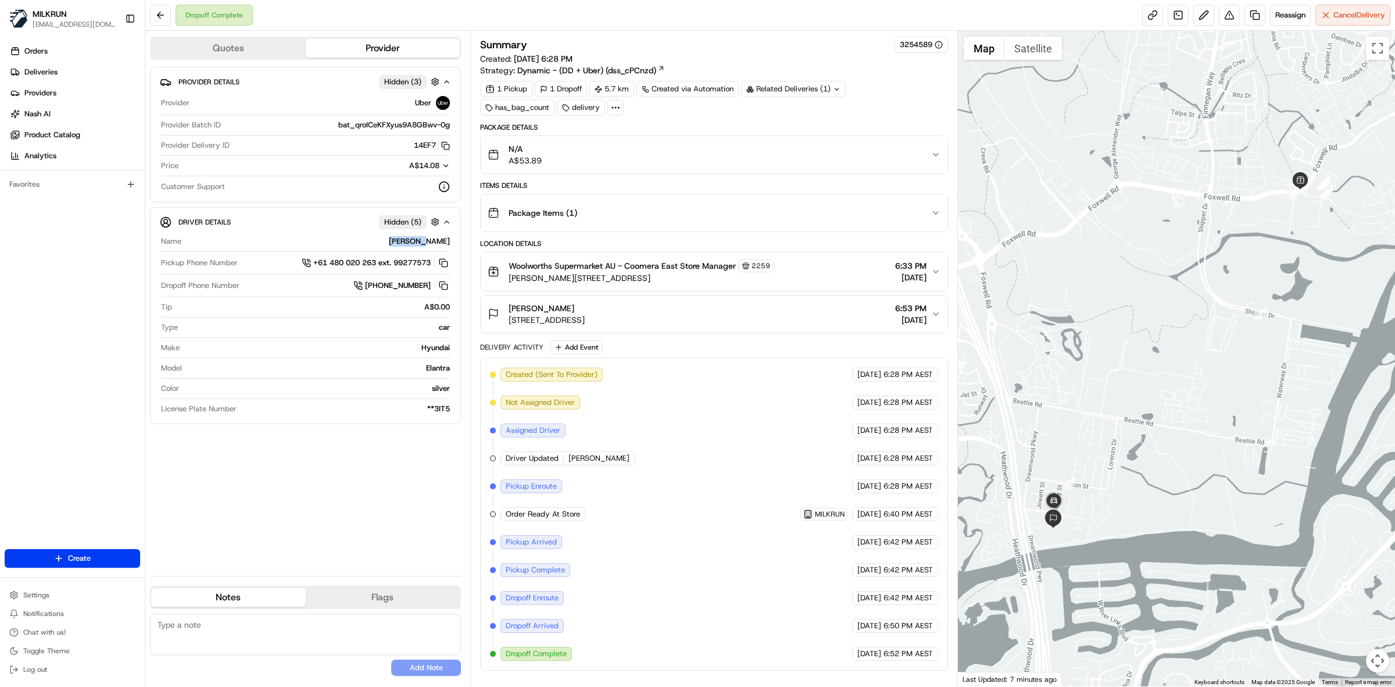
drag, startPoint x: 409, startPoint y: 240, endPoint x: 621, endPoint y: 198, distance: 216.4
click at [456, 236] on div "Driver Details Hidden ( 5 ) Name [PERSON_NAME] Pickup Phone Number +61 480 020 …" at bounding box center [305, 315] width 311 height 217
copy div "[PERSON_NAME]"
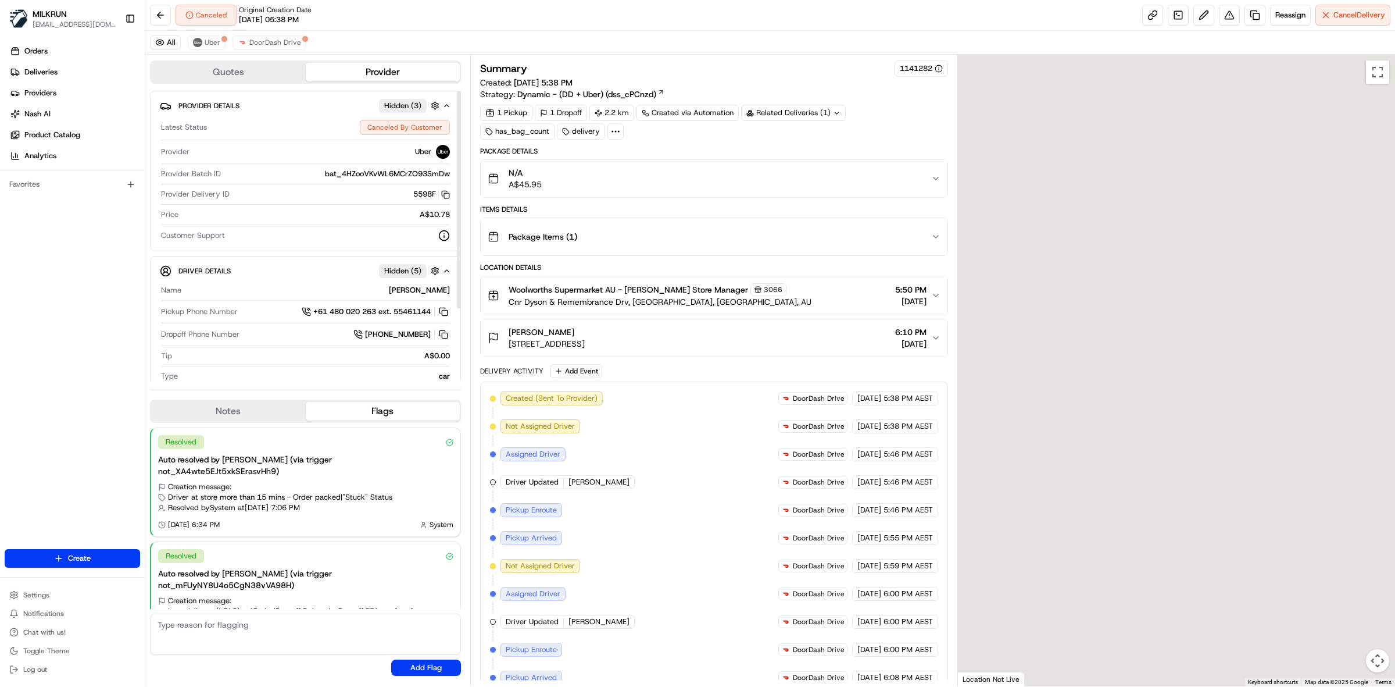
scroll to position [30, 0]
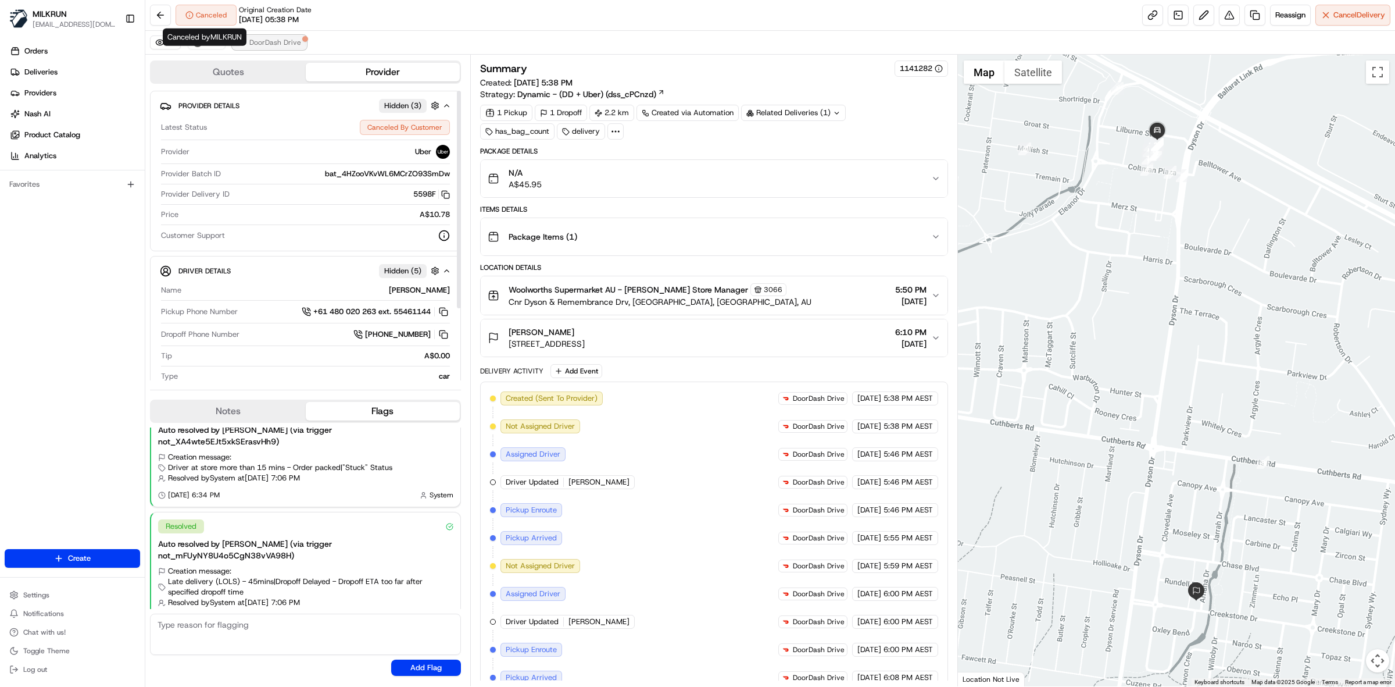
click at [255, 38] on span "DoorDash Drive" at bounding box center [275, 42] width 52 height 9
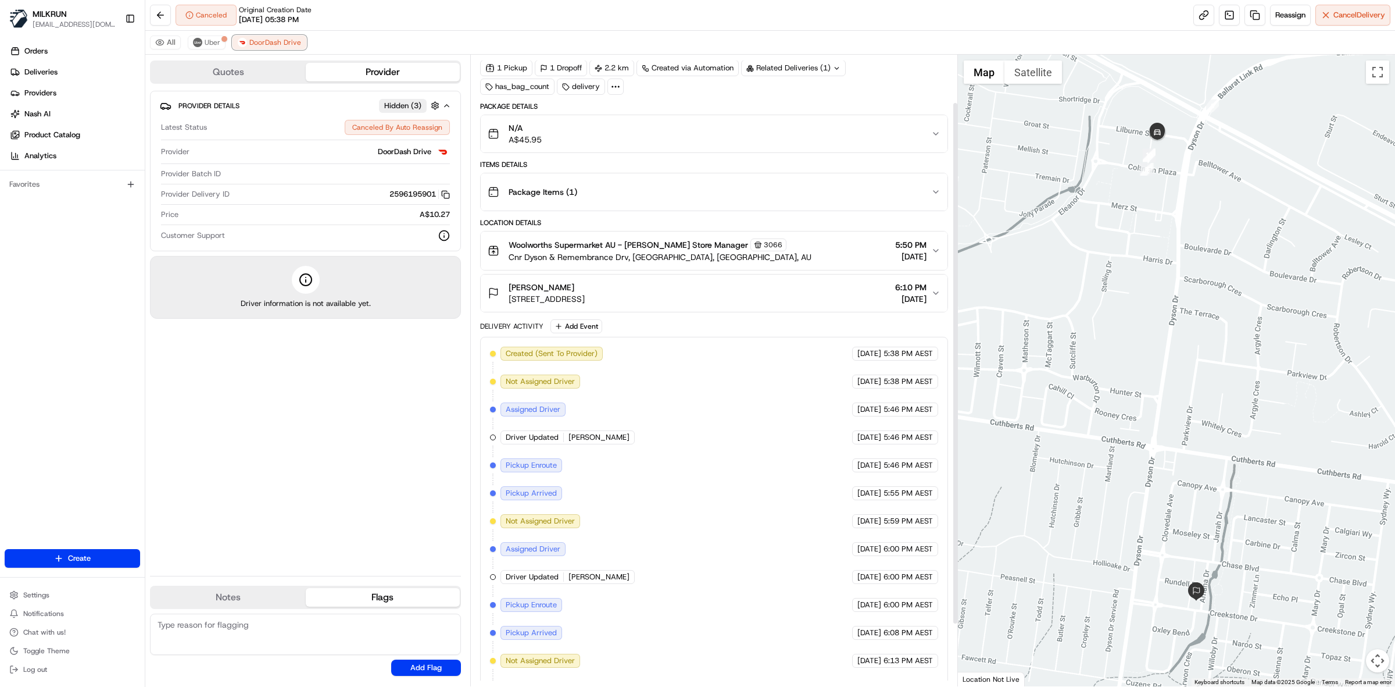
scroll to position [97, 0]
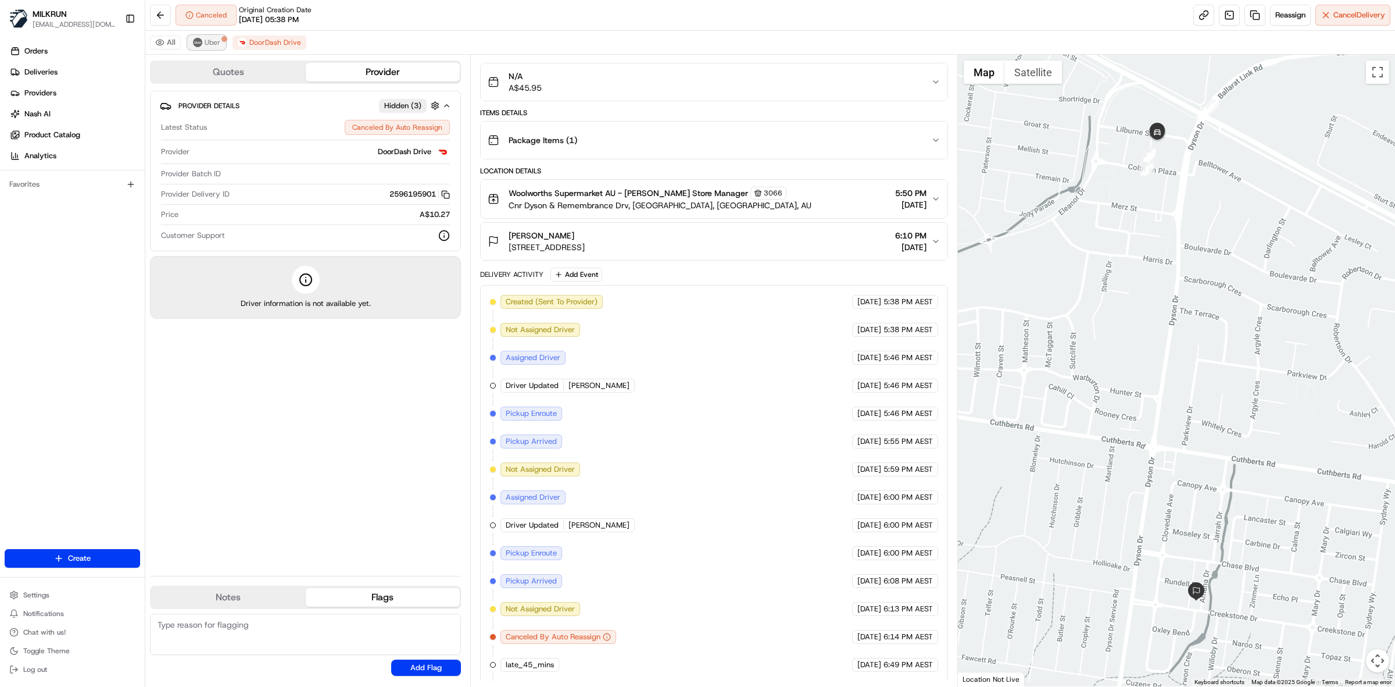
click at [212, 44] on span "Uber" at bounding box center [213, 42] width 16 height 9
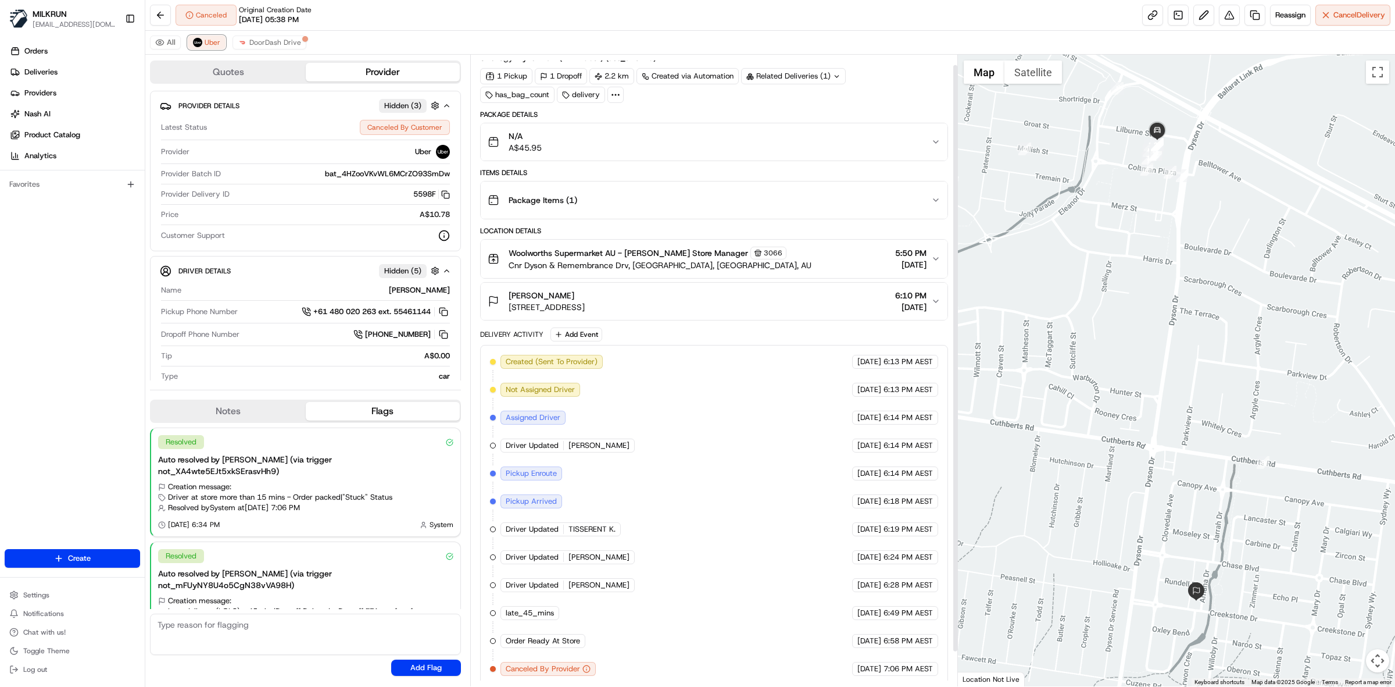
scroll to position [47, 0]
click at [268, 44] on span "DoorDash Drive" at bounding box center [275, 42] width 52 height 9
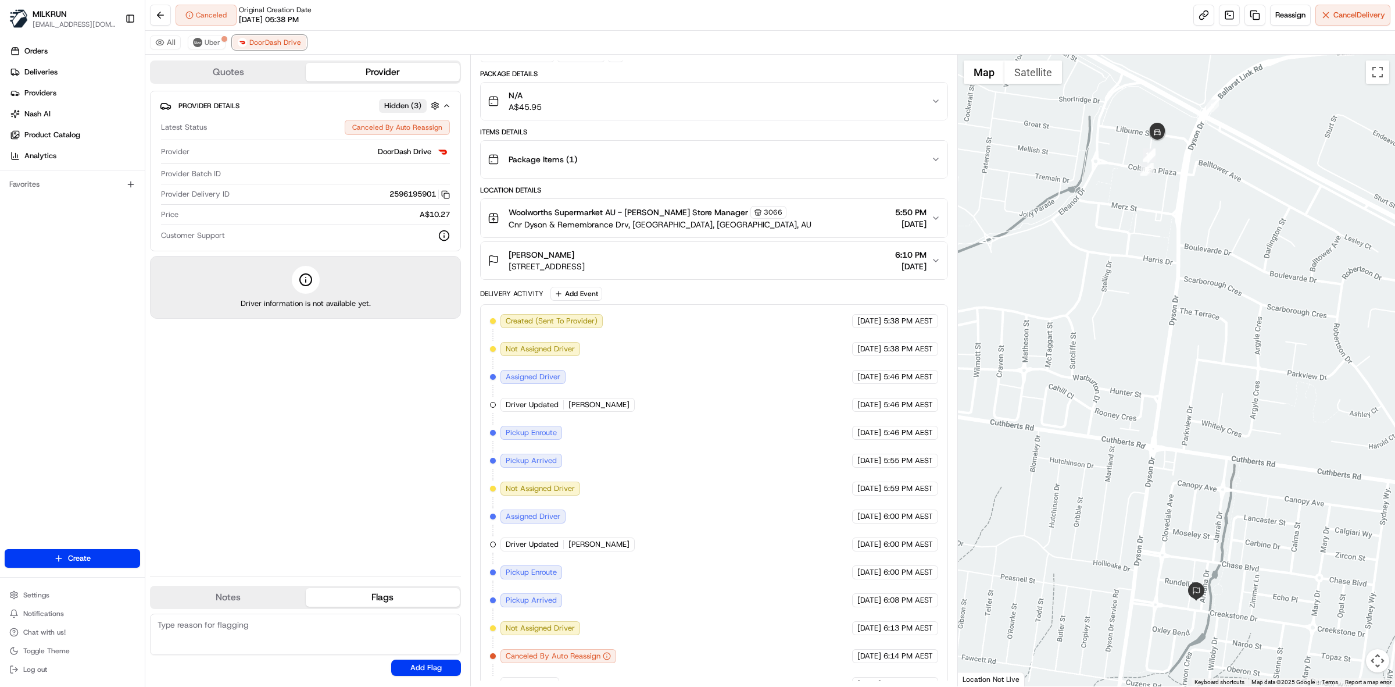
scroll to position [132, 0]
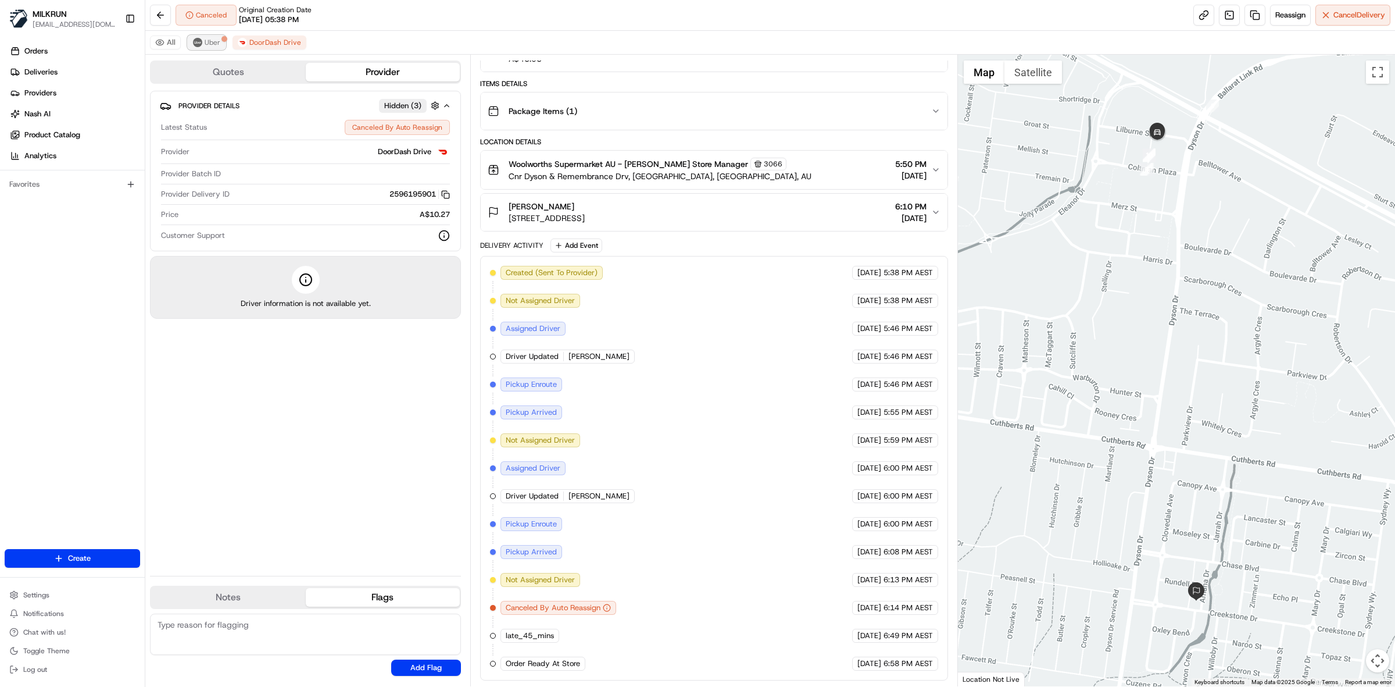
click at [211, 44] on span "Uber" at bounding box center [213, 42] width 16 height 9
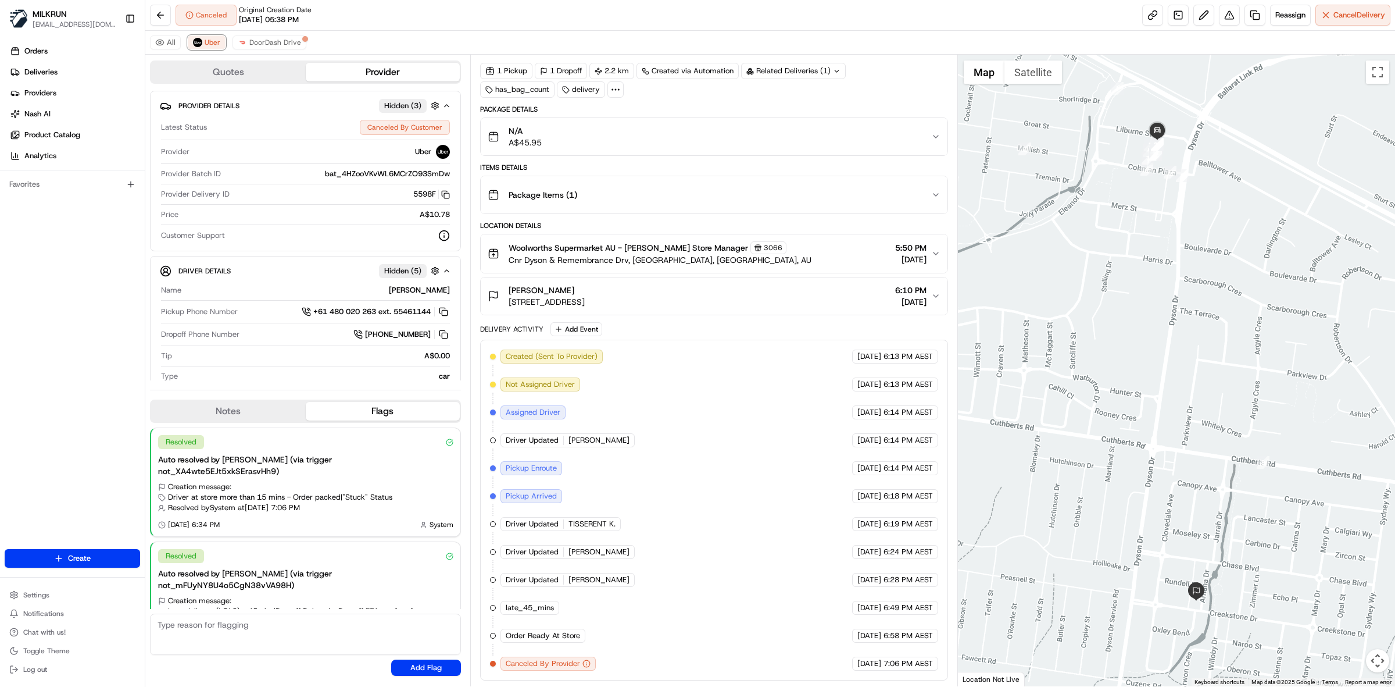
scroll to position [47, 0]
click at [842, 256] on div "Woolworths Supermarket AU - [PERSON_NAME] Store Manager [STREET_ADDRESS], AU 5:…" at bounding box center [710, 253] width 444 height 24
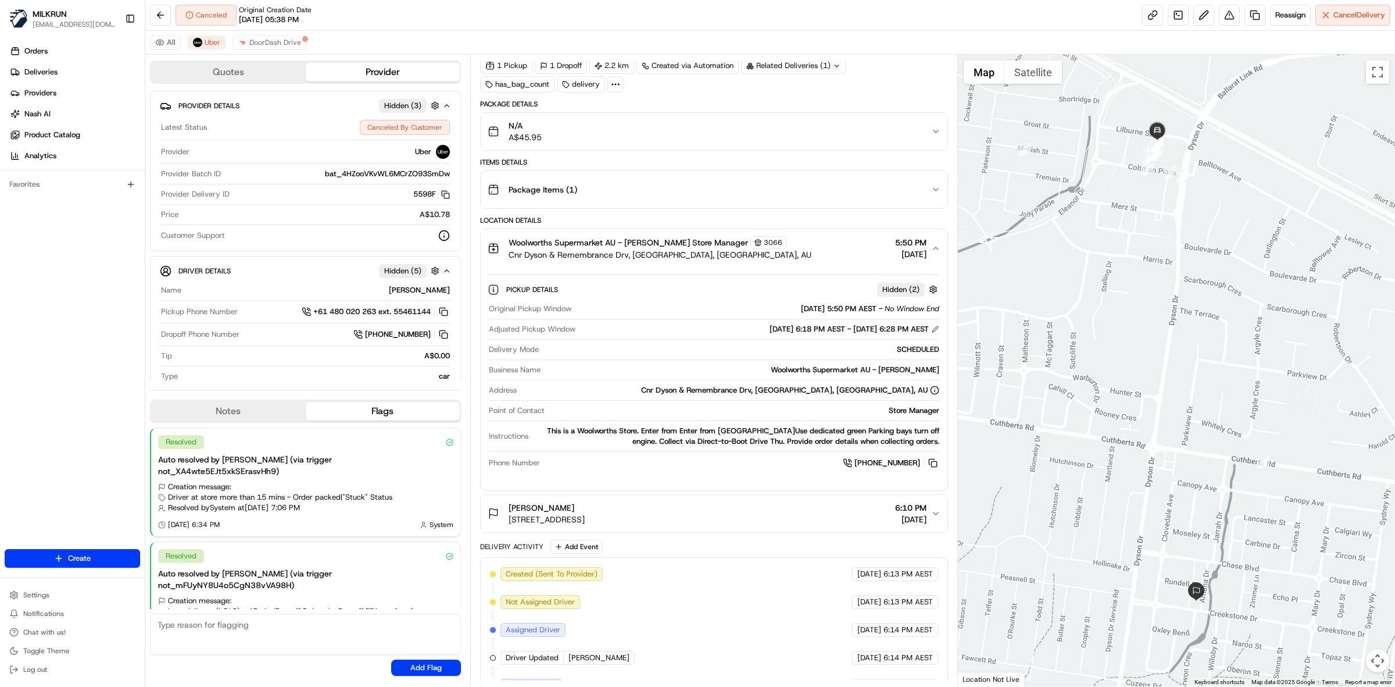
drag, startPoint x: 931, startPoint y: 466, endPoint x: 544, endPoint y: 61, distance: 560.1
click at [931, 465] on button at bounding box center [933, 462] width 13 height 13
click at [1279, 12] on span "Reassign" at bounding box center [1291, 15] width 30 height 10
click at [277, 42] on span "DoorDash Drive" at bounding box center [275, 42] width 52 height 9
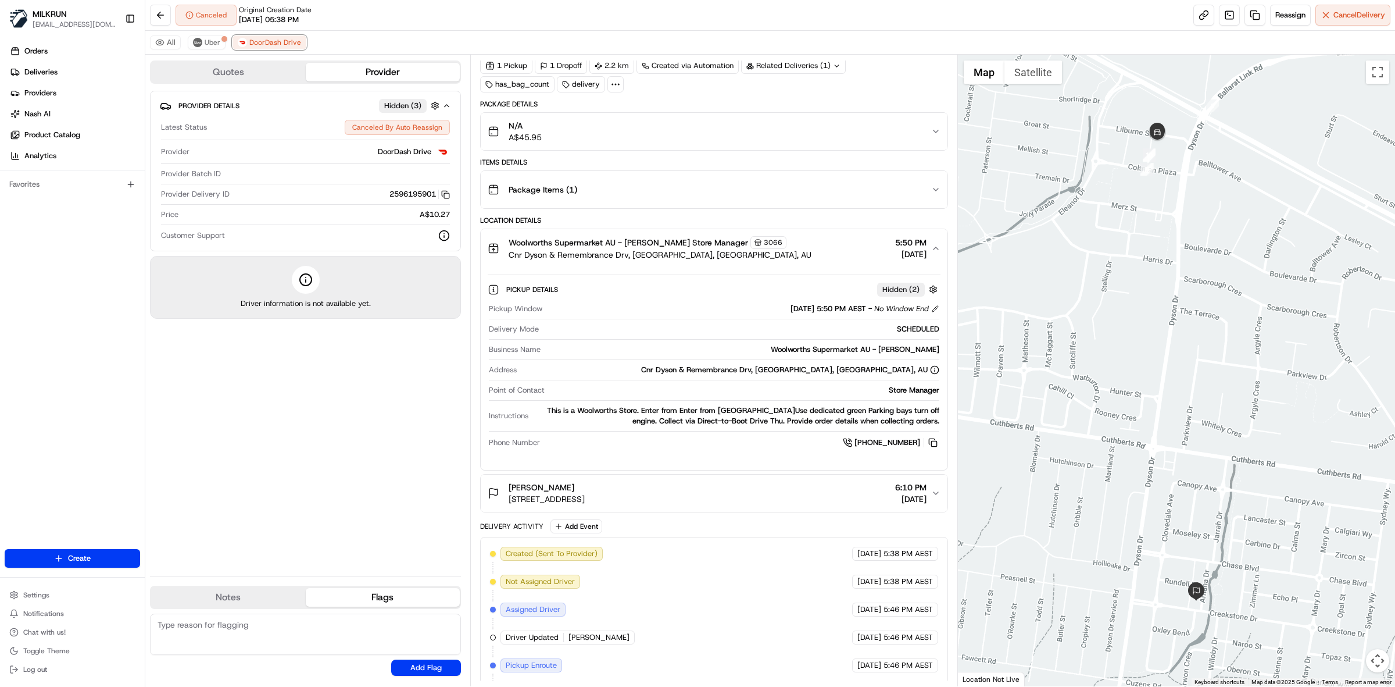
scroll to position [335, 0]
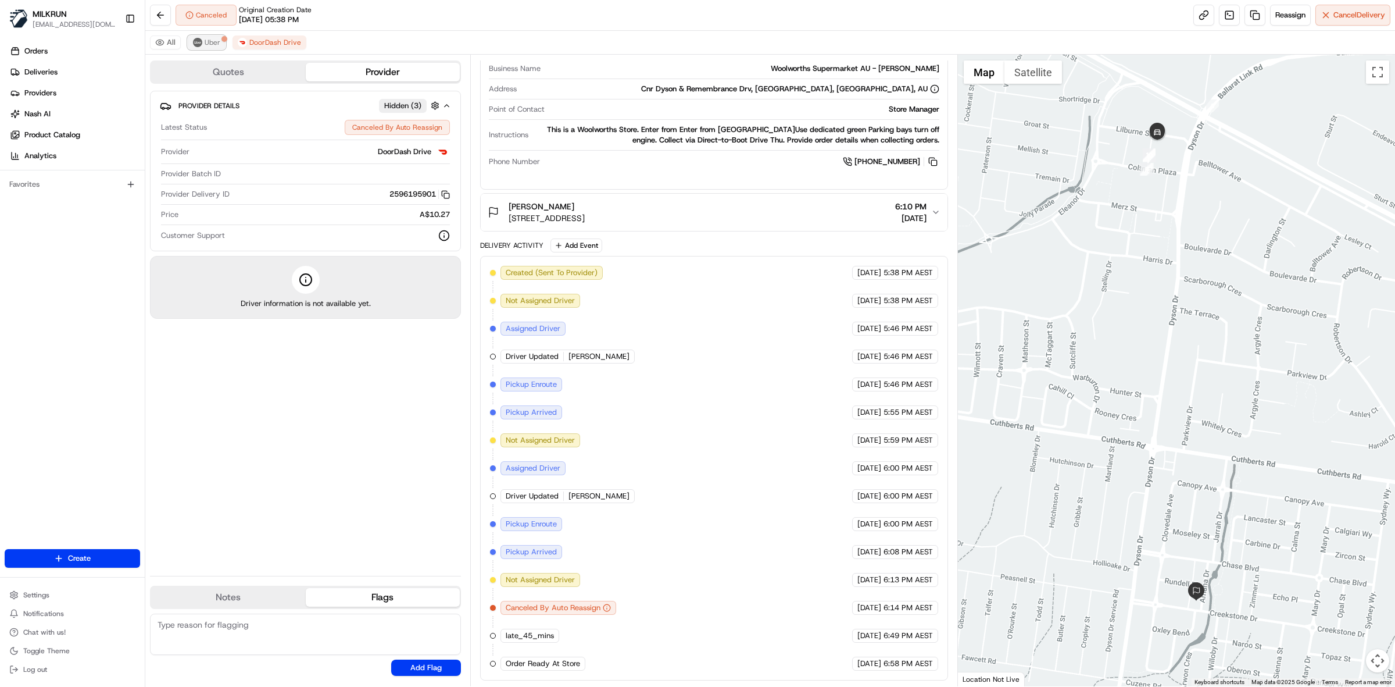
click at [209, 40] on span "Uber" at bounding box center [213, 42] width 16 height 9
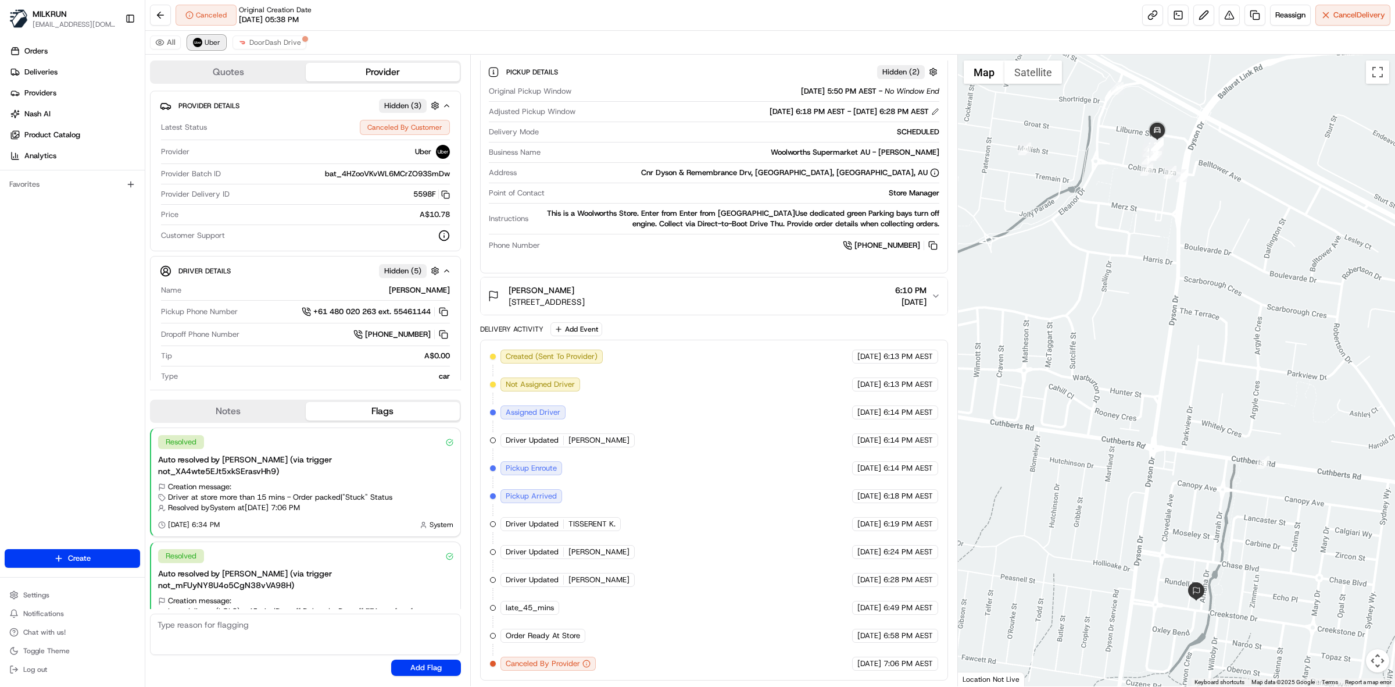
scroll to position [271, 0]
click at [1280, 13] on span "Reassign" at bounding box center [1291, 15] width 30 height 10
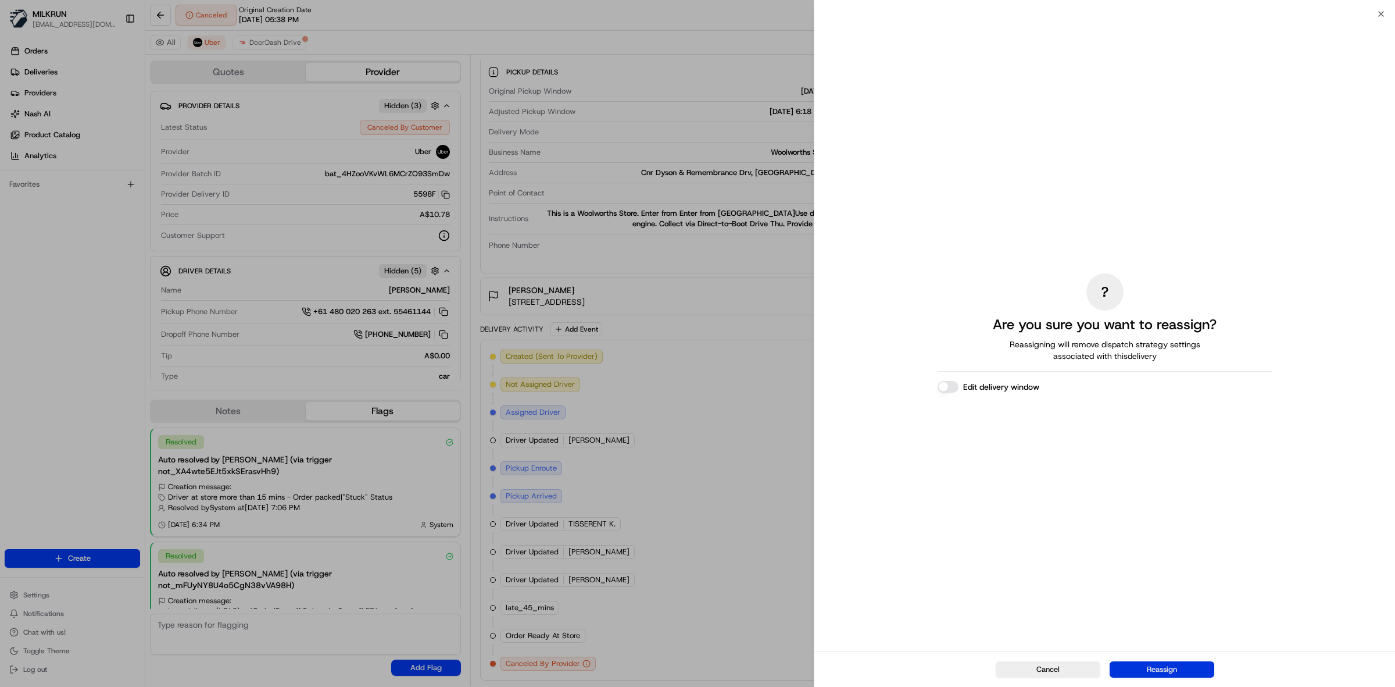
drag, startPoint x: 1155, startPoint y: 676, endPoint x: 1153, endPoint y: 667, distance: 9.6
click at [1155, 675] on button "Reassign" at bounding box center [1162, 669] width 105 height 16
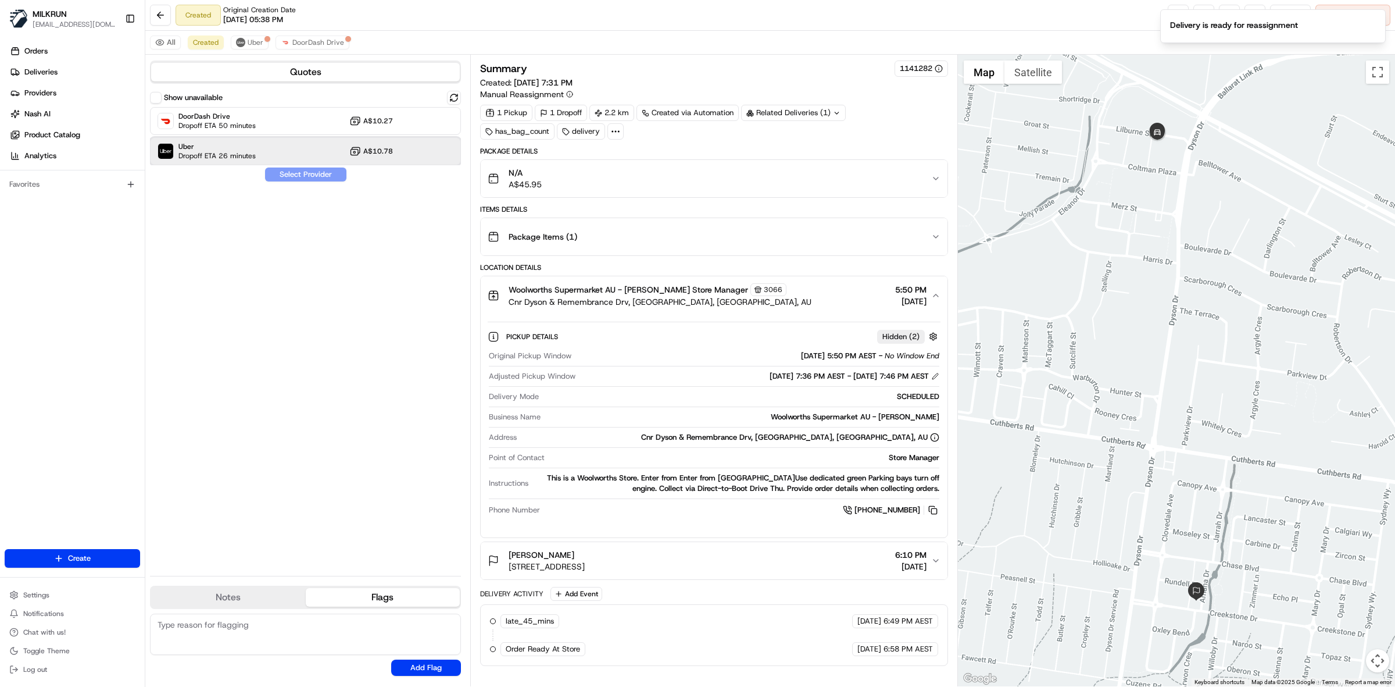
click at [252, 149] on span "Uber" at bounding box center [217, 146] width 77 height 9
click at [272, 166] on div "Show unavailable DoorDash Drive Dropoff ETA 50 minutes A$10.27 Uber Dropoff ETA…" at bounding box center [305, 329] width 311 height 476
click at [283, 176] on button "Assign Provider" at bounding box center [306, 174] width 83 height 14
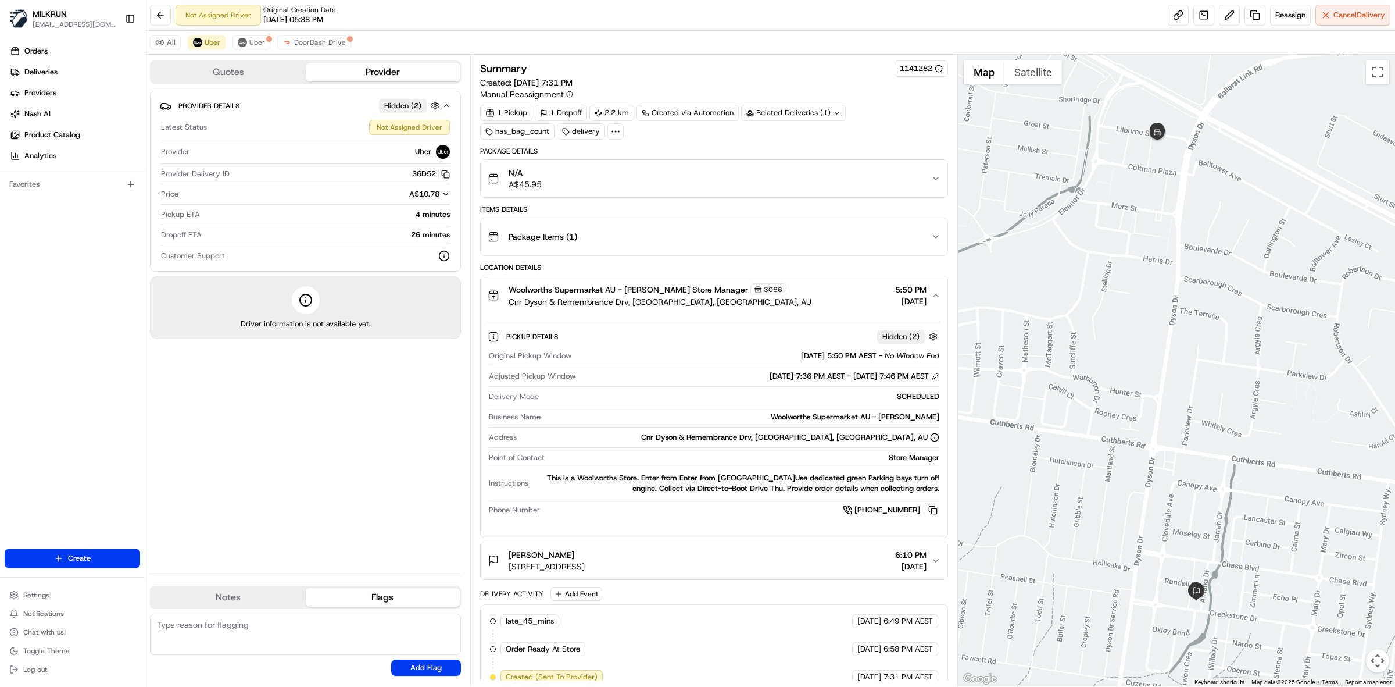
scroll to position [45, 0]
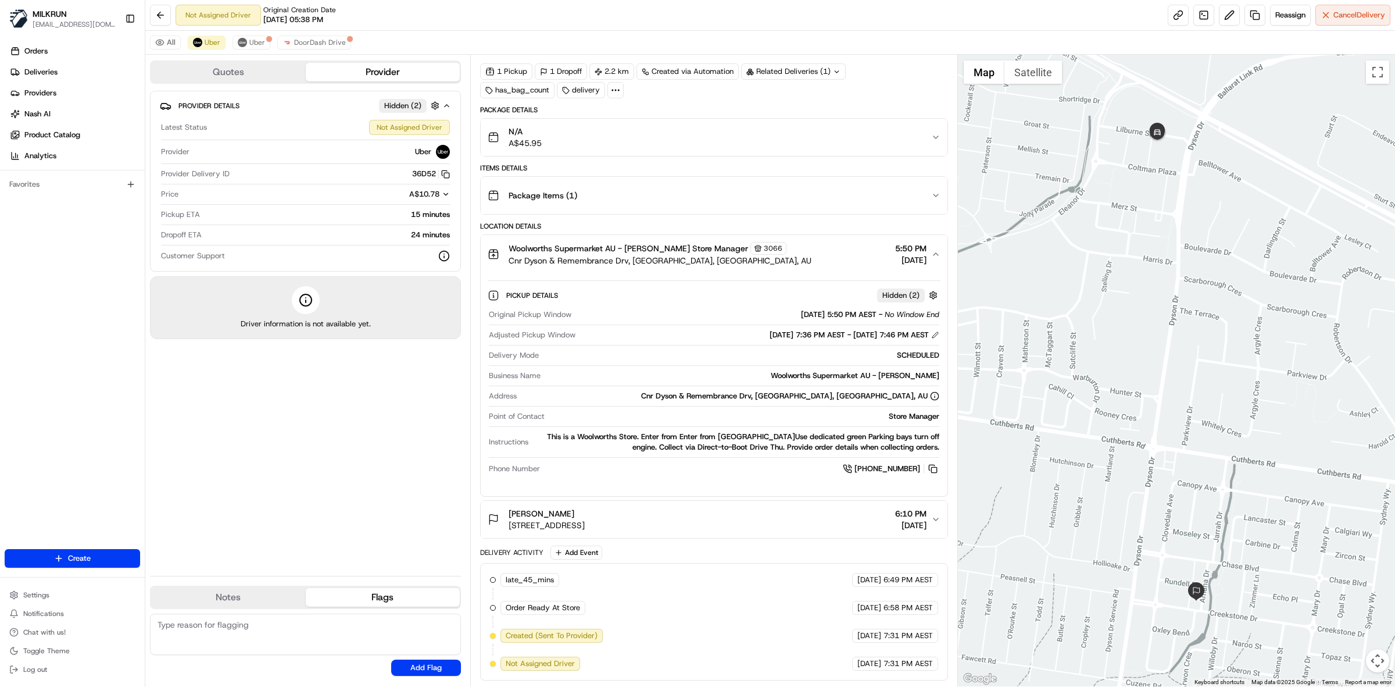
drag, startPoint x: 740, startPoint y: 245, endPoint x: 763, endPoint y: 256, distance: 25.5
click at [743, 245] on div "Woolworths Supermarket AU - Lucas Store Manager 3066 Cnr Dyson & Remembrance Dr…" at bounding box center [710, 254] width 444 height 24
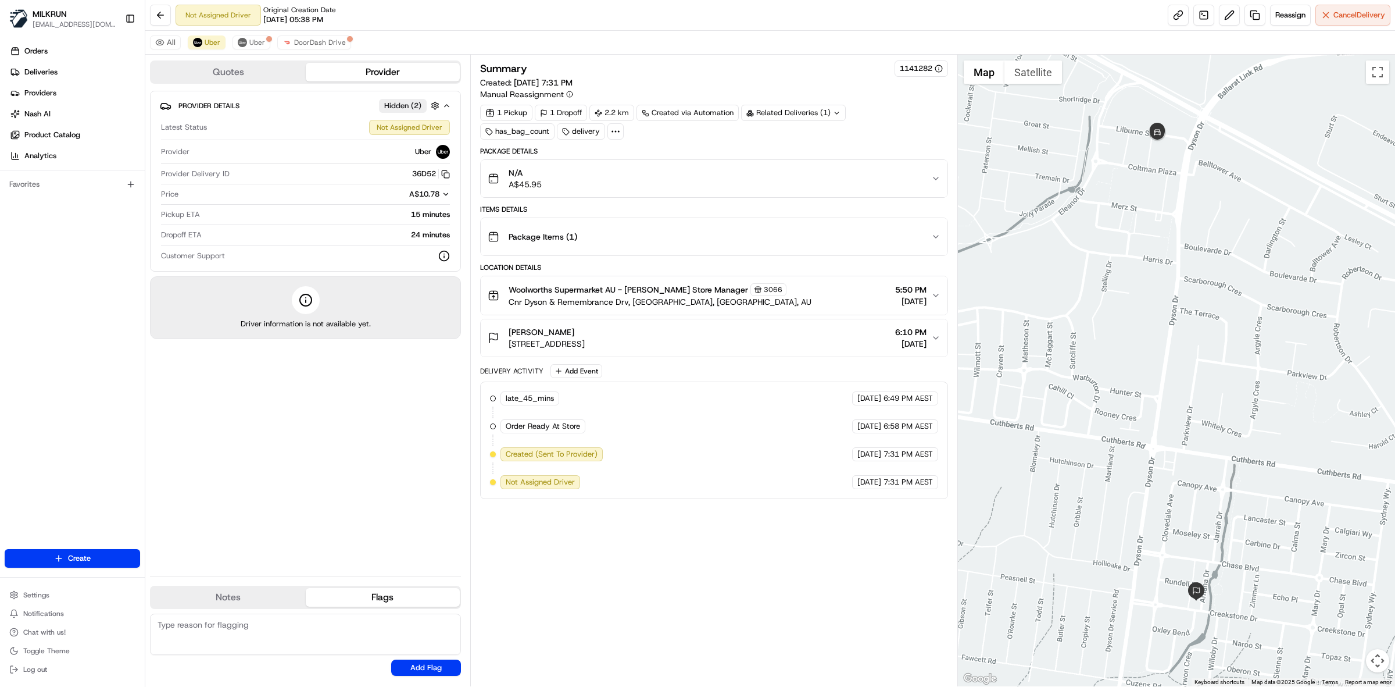
click at [775, 294] on div "Woolworths Supermarket AU - Lucas Store Manager 3066 Cnr Dyson & Remembrance Dr…" at bounding box center [710, 295] width 444 height 24
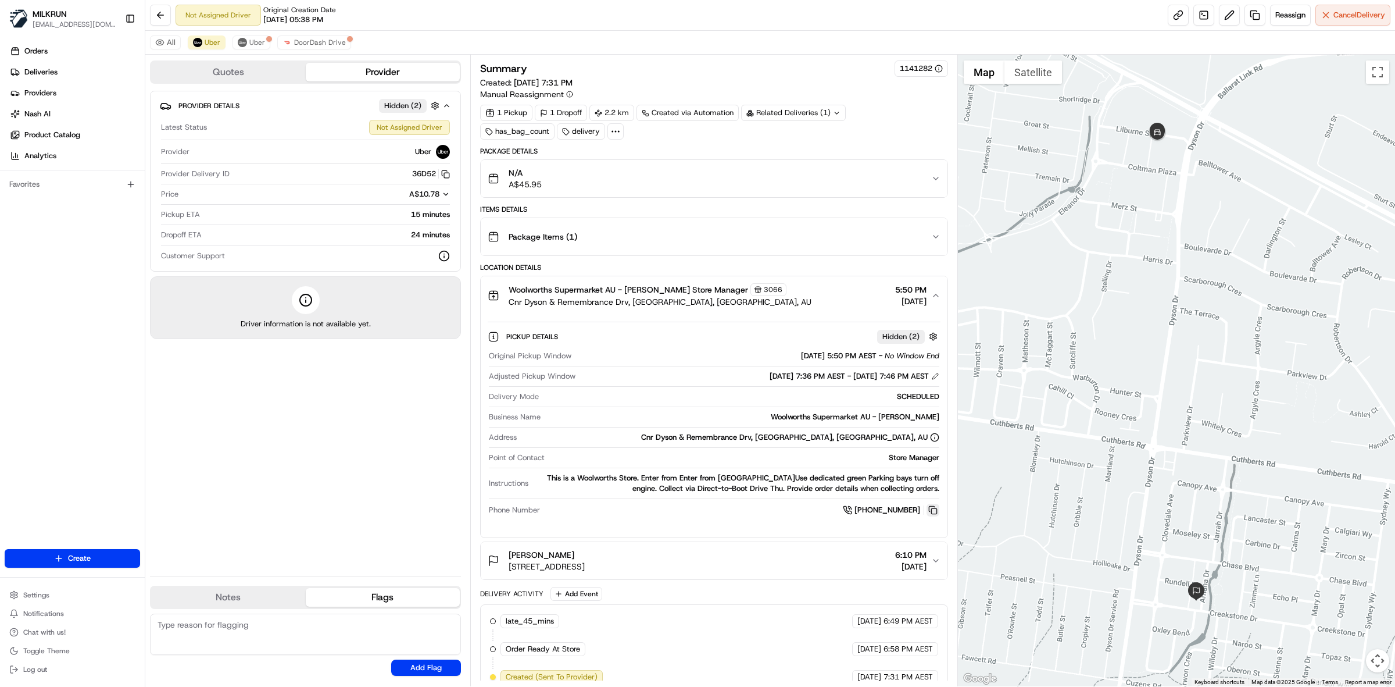
click at [929, 513] on button at bounding box center [933, 510] width 13 height 13
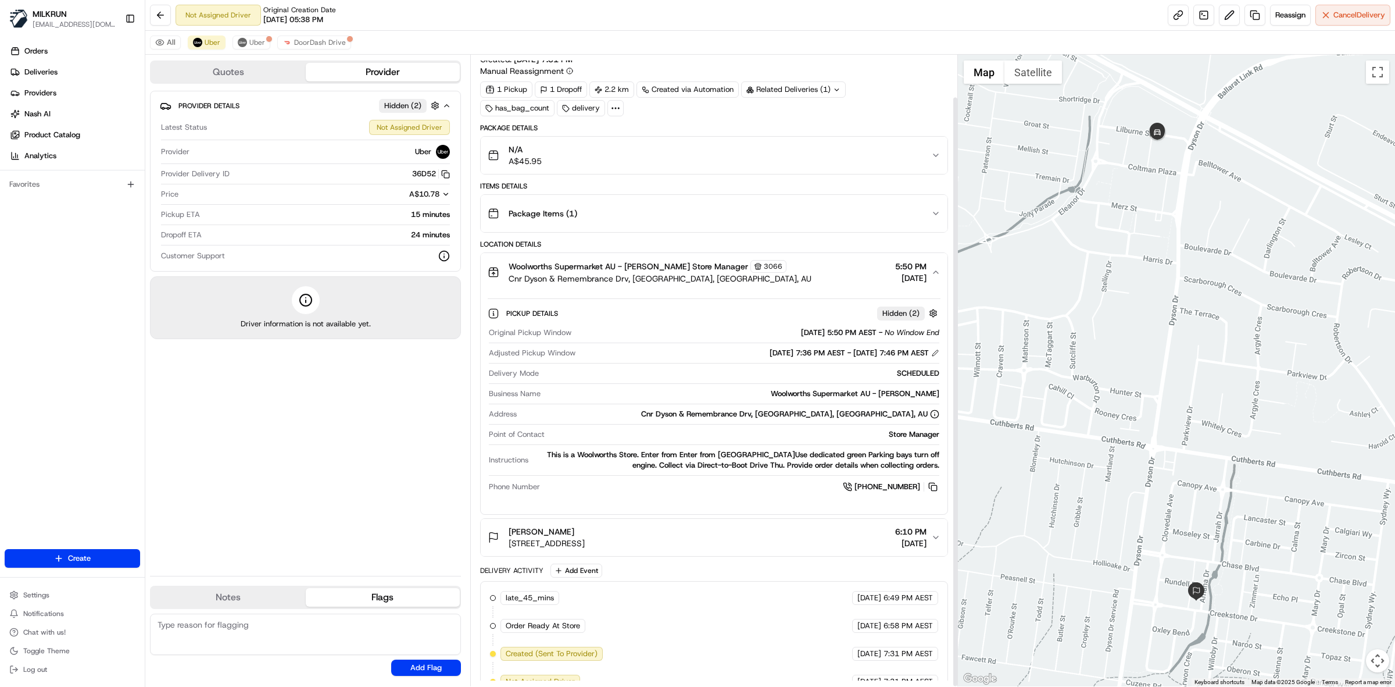
scroll to position [45, 0]
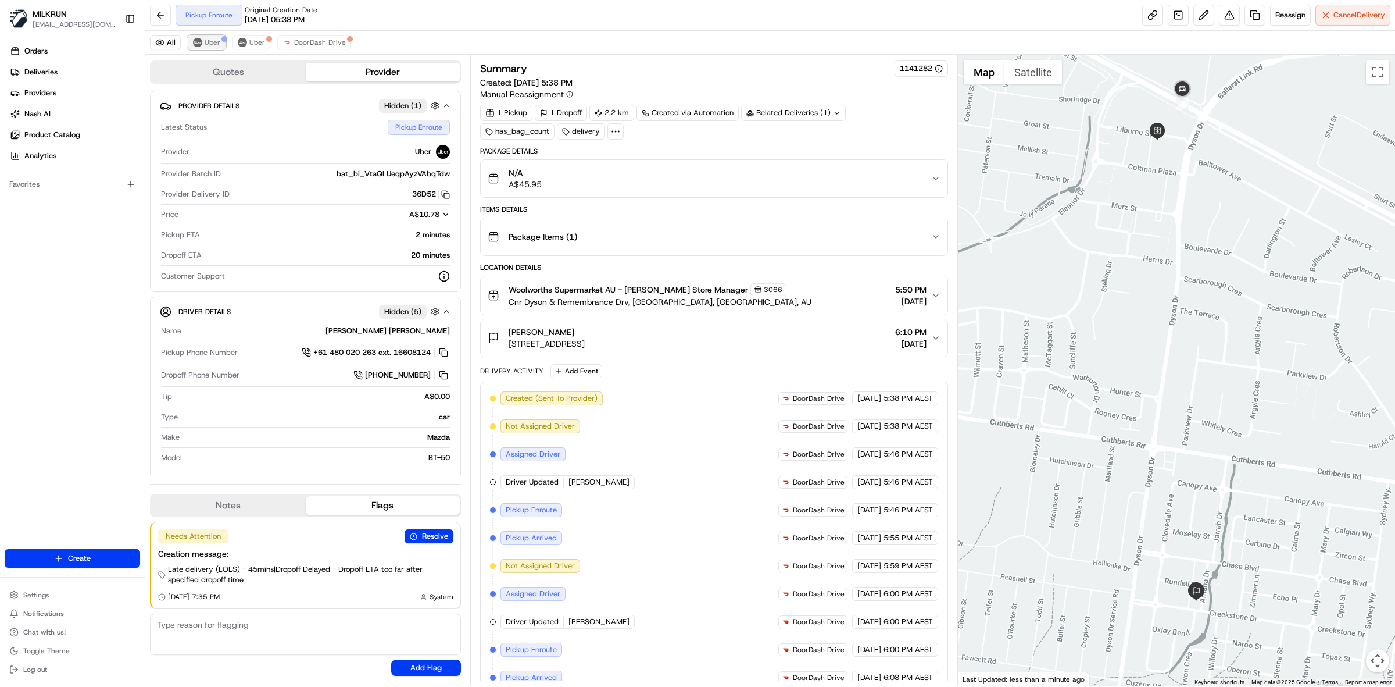
click at [205, 45] on button "Uber" at bounding box center [207, 42] width 38 height 14
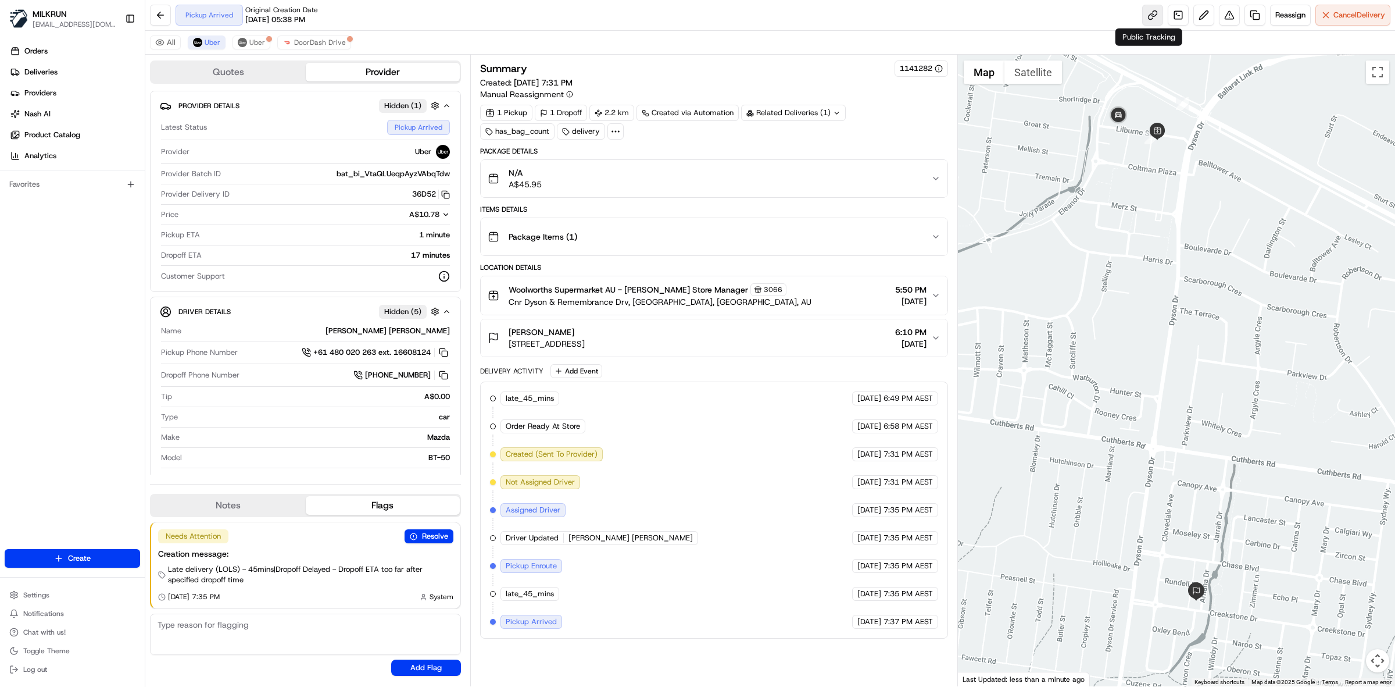
click at [1150, 13] on link at bounding box center [1153, 15] width 21 height 21
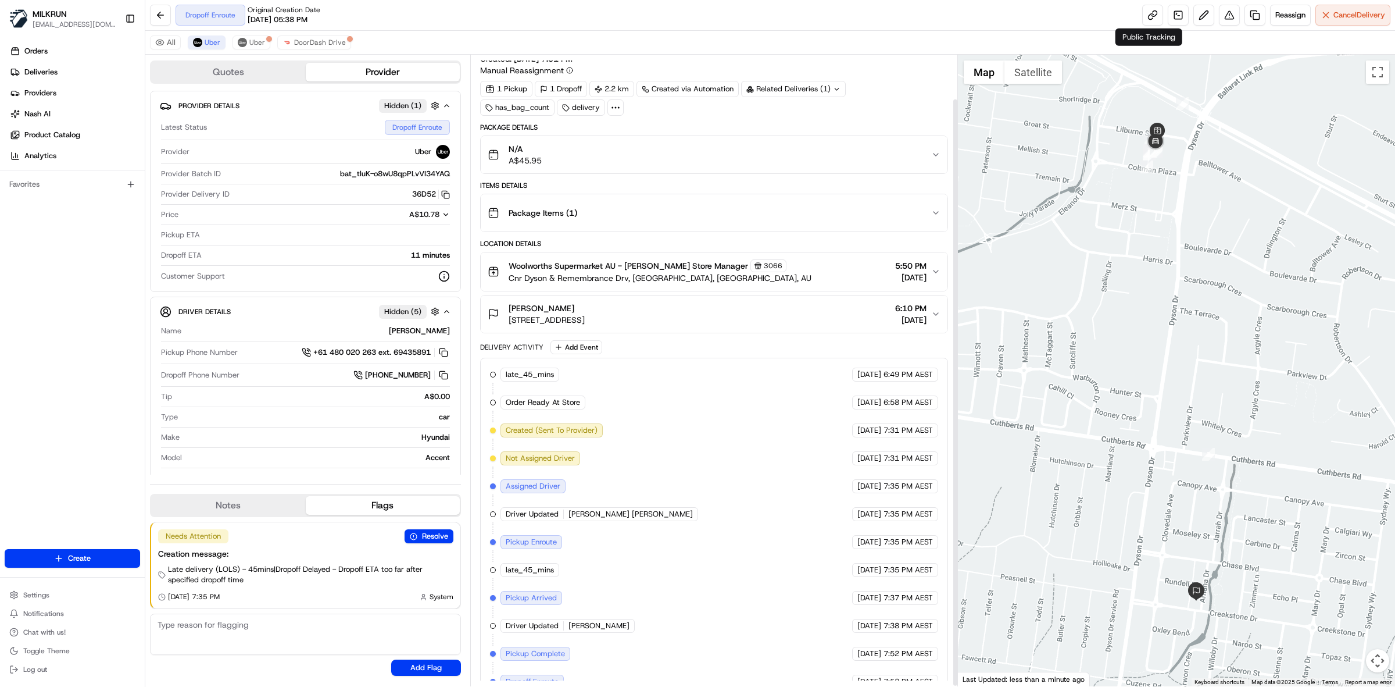
scroll to position [47, 0]
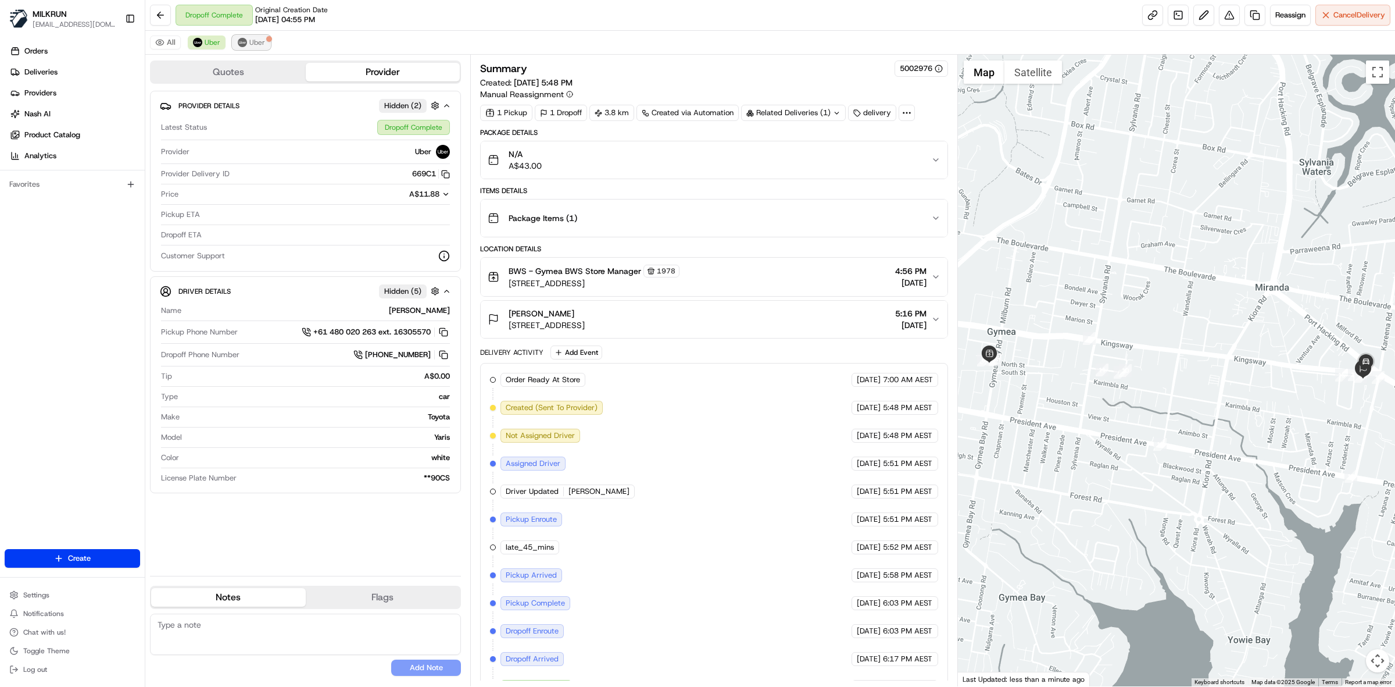
click at [260, 45] on span "Uber" at bounding box center [257, 42] width 16 height 9
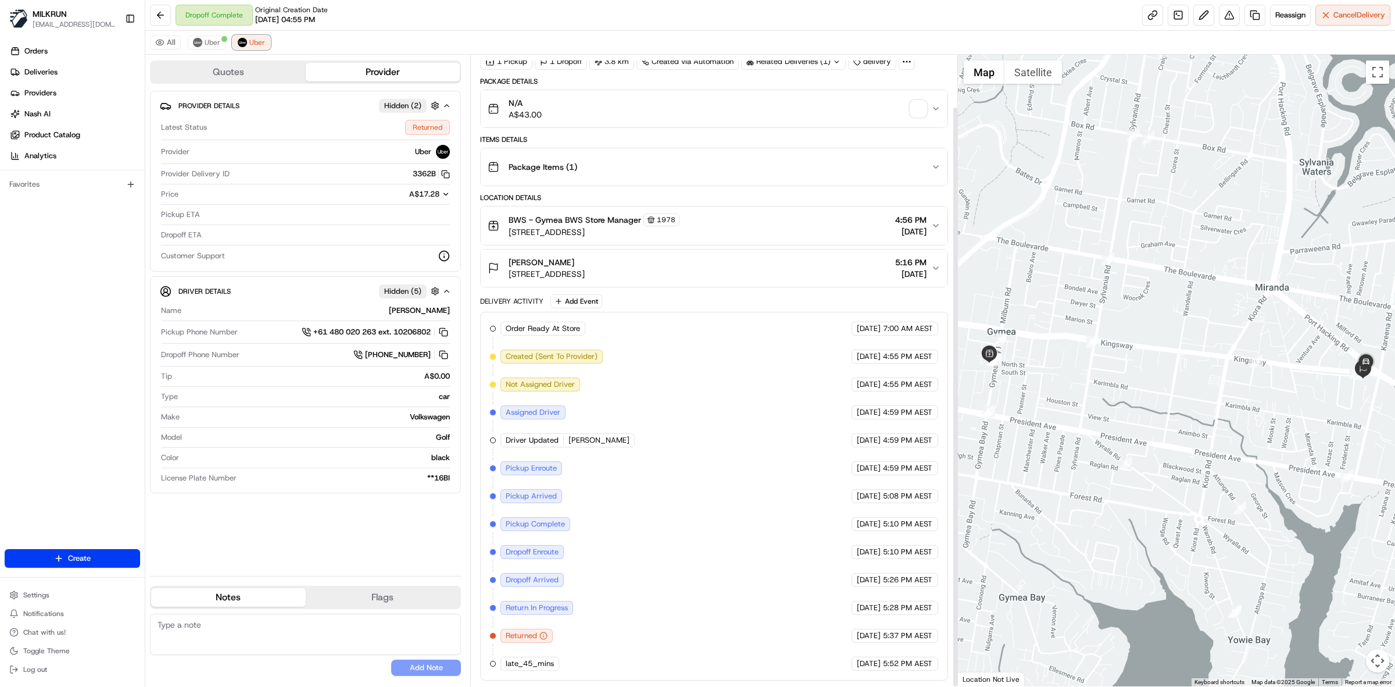
scroll to position [56, 0]
click at [216, 38] on span "Uber" at bounding box center [213, 42] width 16 height 9
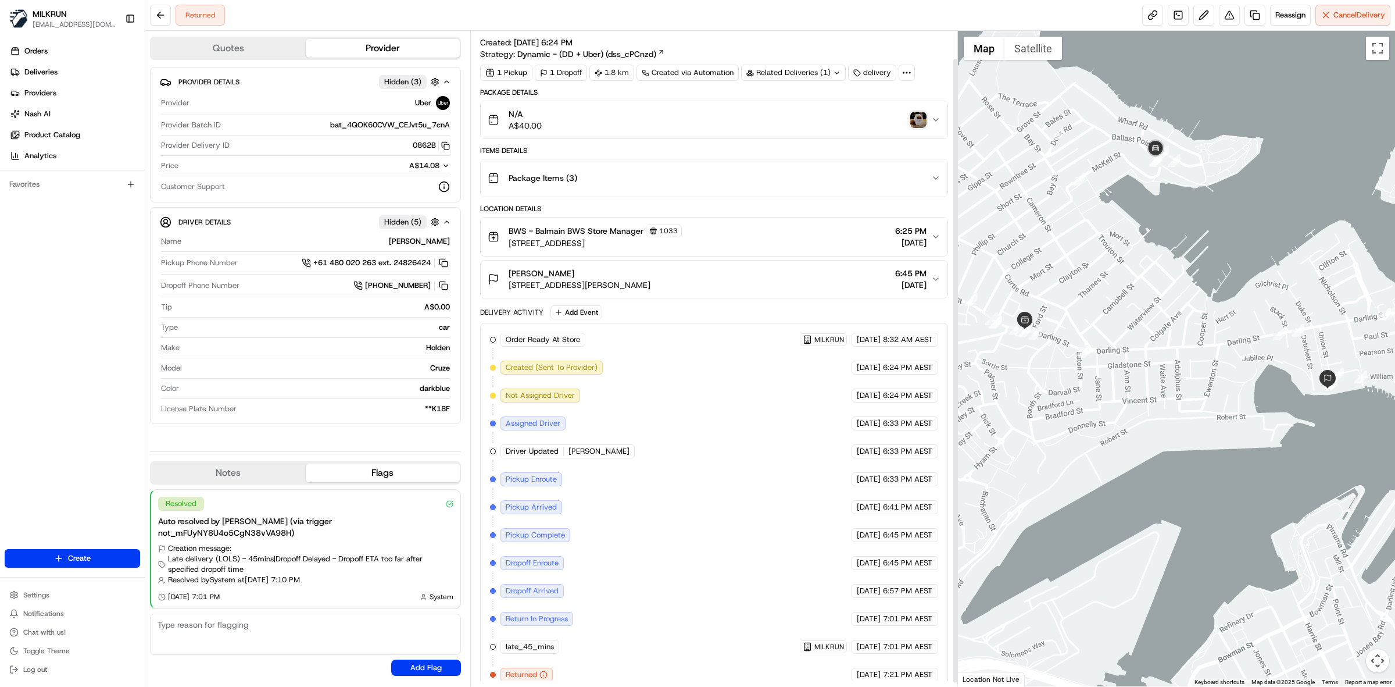
scroll to position [33, 0]
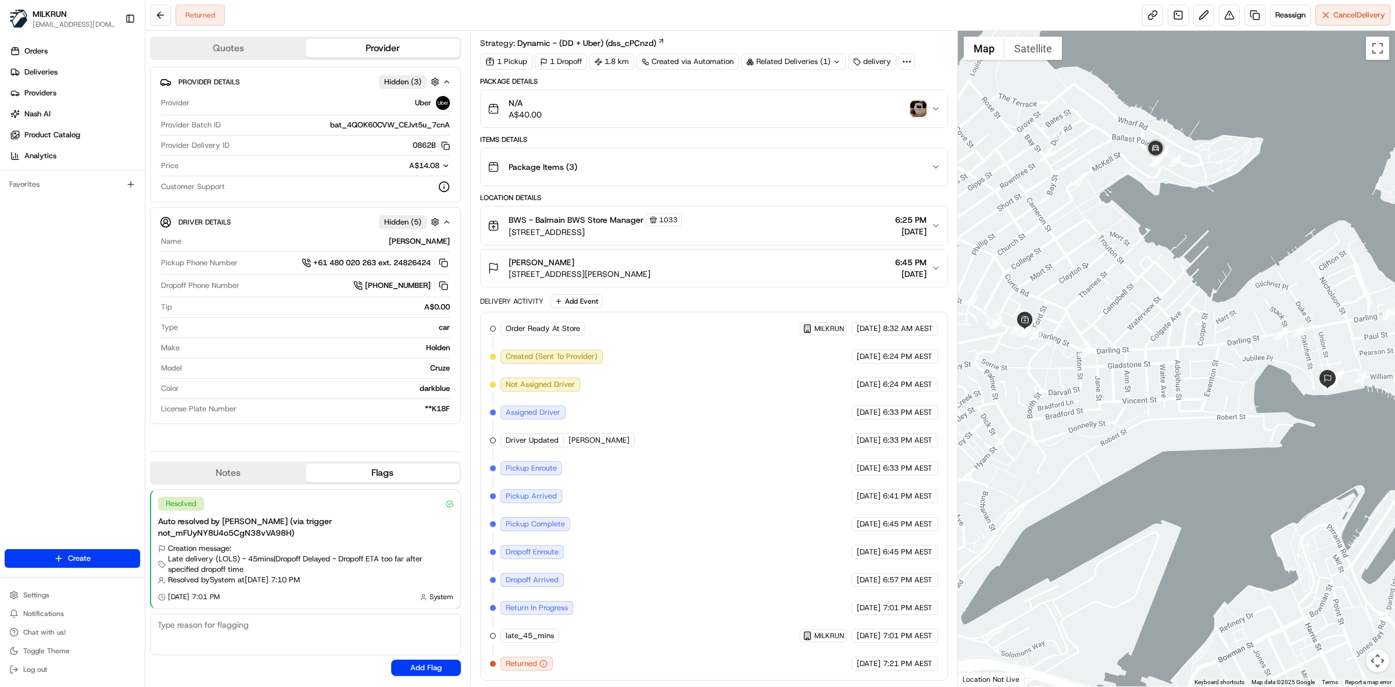
click at [713, 260] on div "[PERSON_NAME] [STREET_ADDRESS][PERSON_NAME] 6:45 PM [DATE]" at bounding box center [710, 267] width 444 height 23
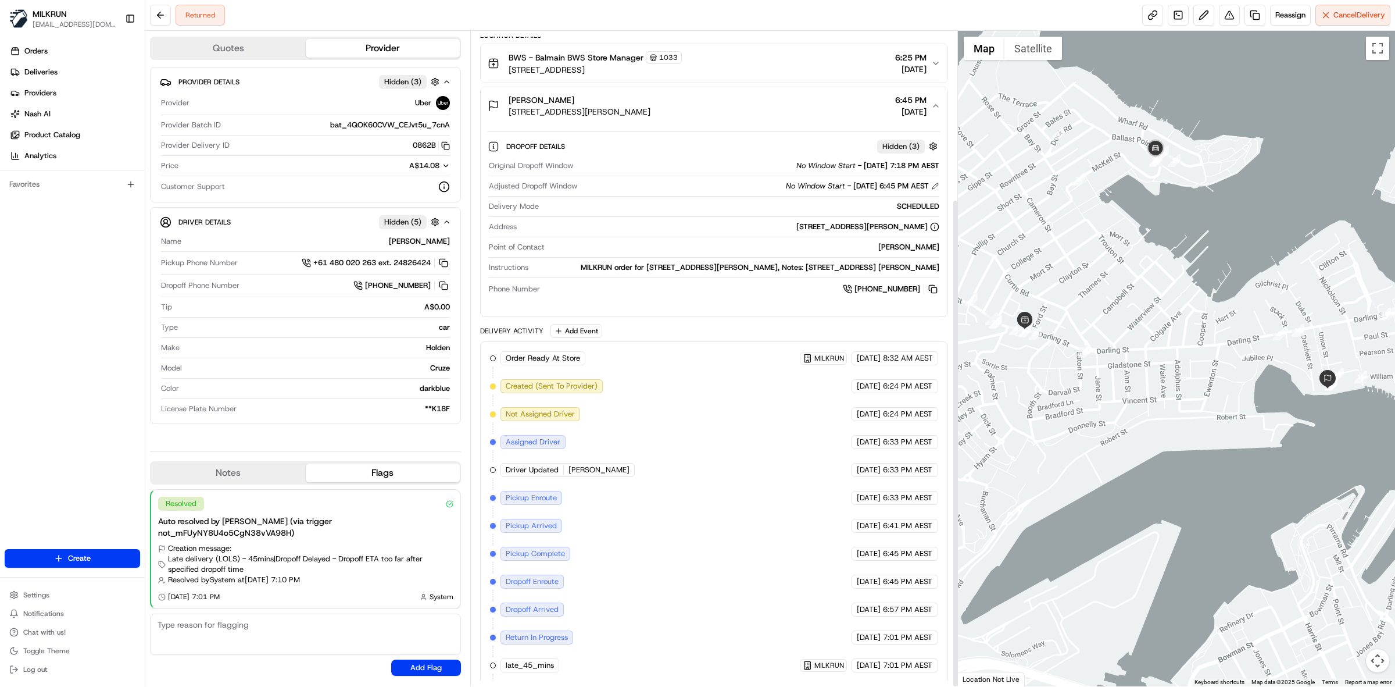
scroll to position [225, 0]
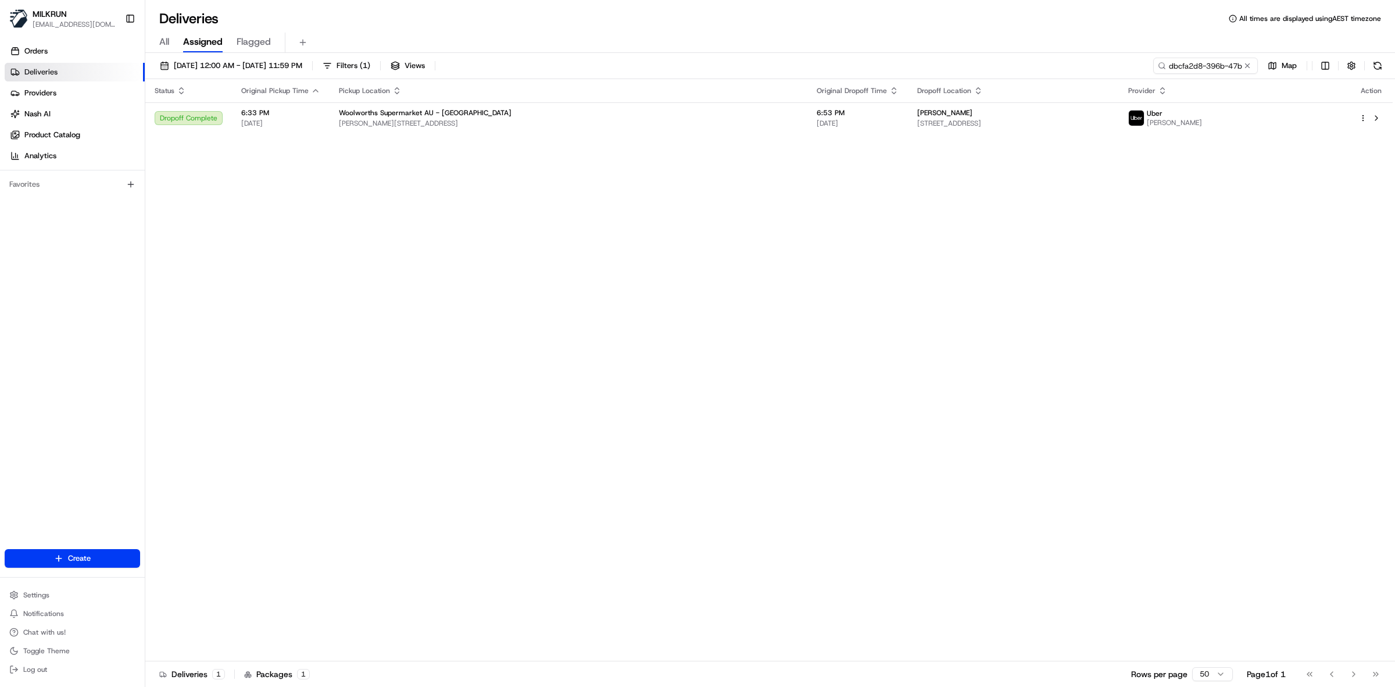
scroll to position [0, 54]
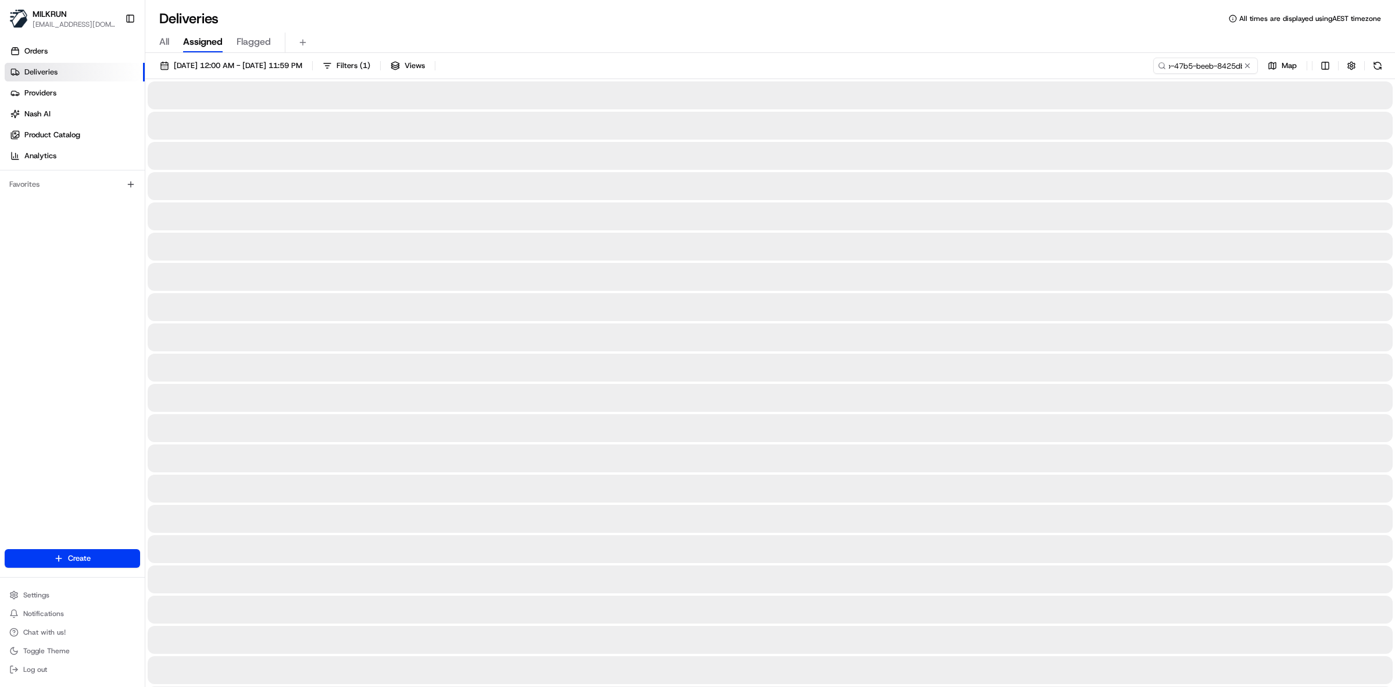
type input "dbcfa2d8-396b-47b5-beeb-8425db22385c"
click at [160, 44] on span "All" at bounding box center [164, 42] width 10 height 14
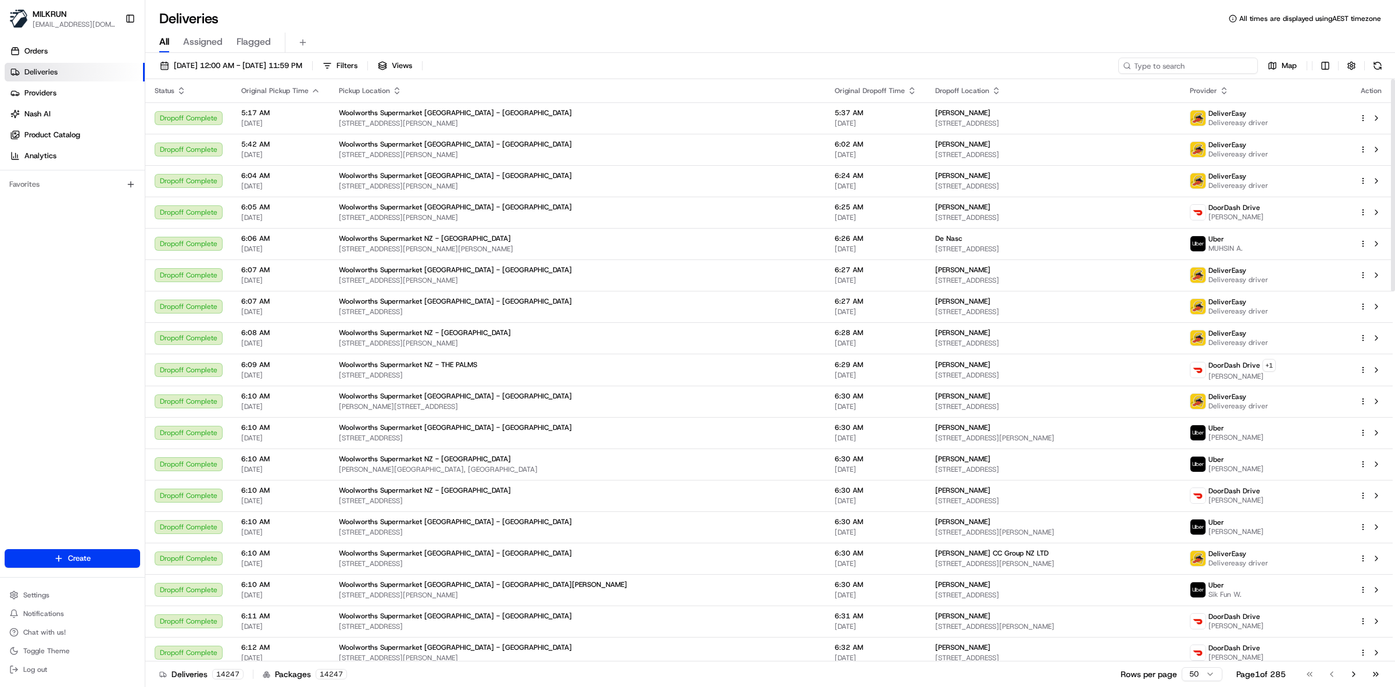
click at [1187, 64] on input at bounding box center [1189, 66] width 140 height 16
paste input "Name:"
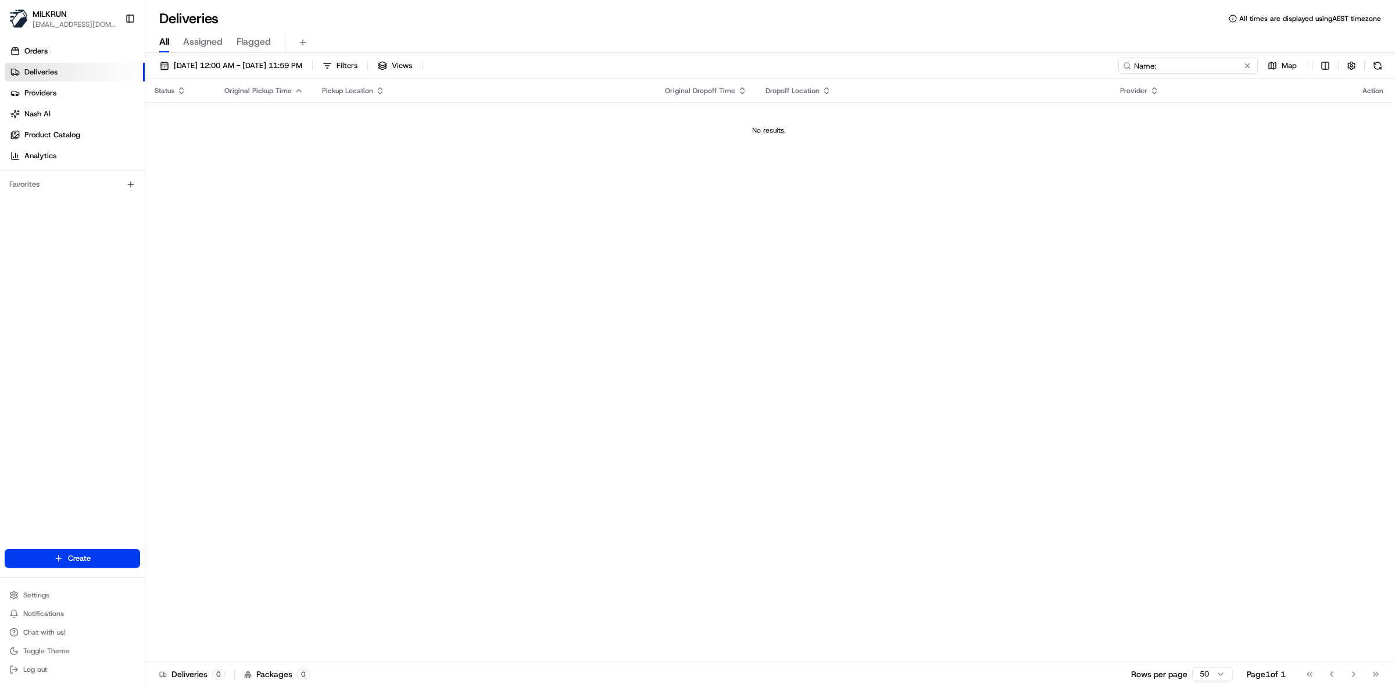
click at [1150, 65] on input "Name:" at bounding box center [1189, 66] width 140 height 16
paste input "[PERSON_NAME]"
click at [1159, 65] on input "David Renfre:" at bounding box center [1189, 66] width 140 height 16
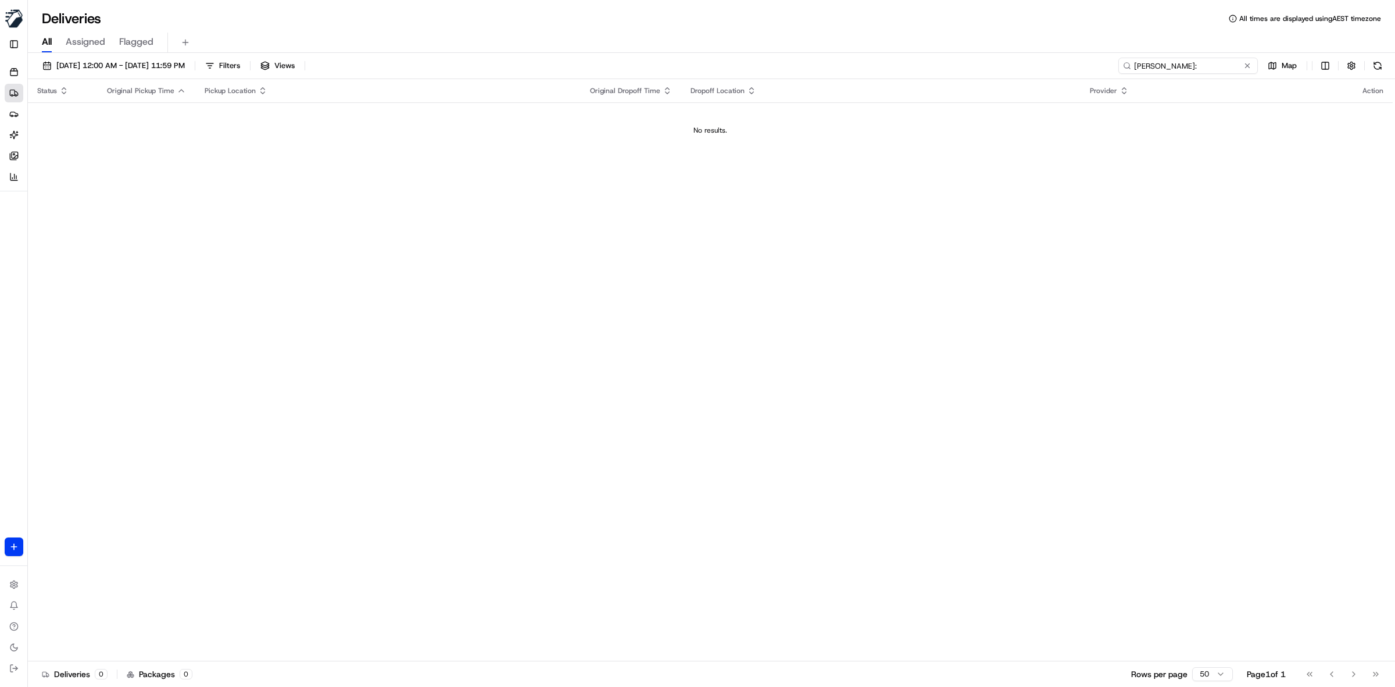
paste input "[PERSON_NAME]"
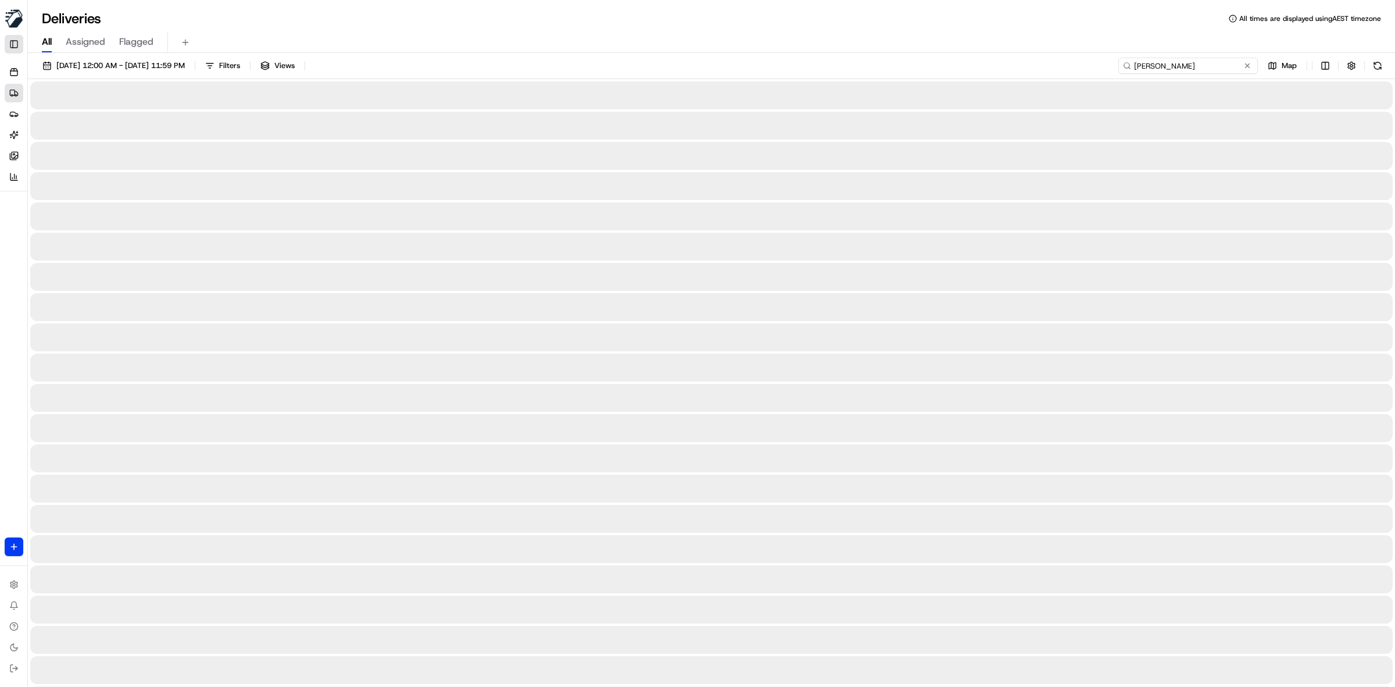
type input "[PERSON_NAME]"
click at [19, 48] on button "Toggle Sidebar" at bounding box center [14, 44] width 19 height 19
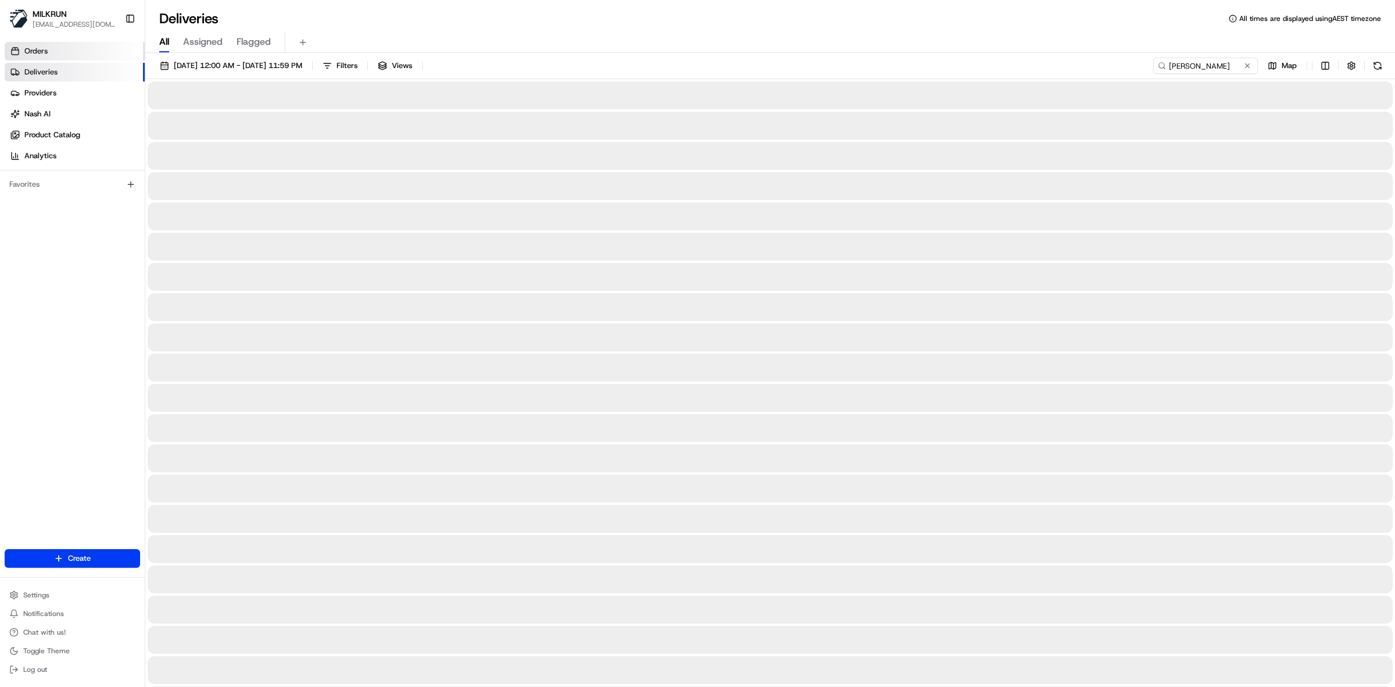
click at [40, 49] on span "Orders" at bounding box center [35, 51] width 23 height 10
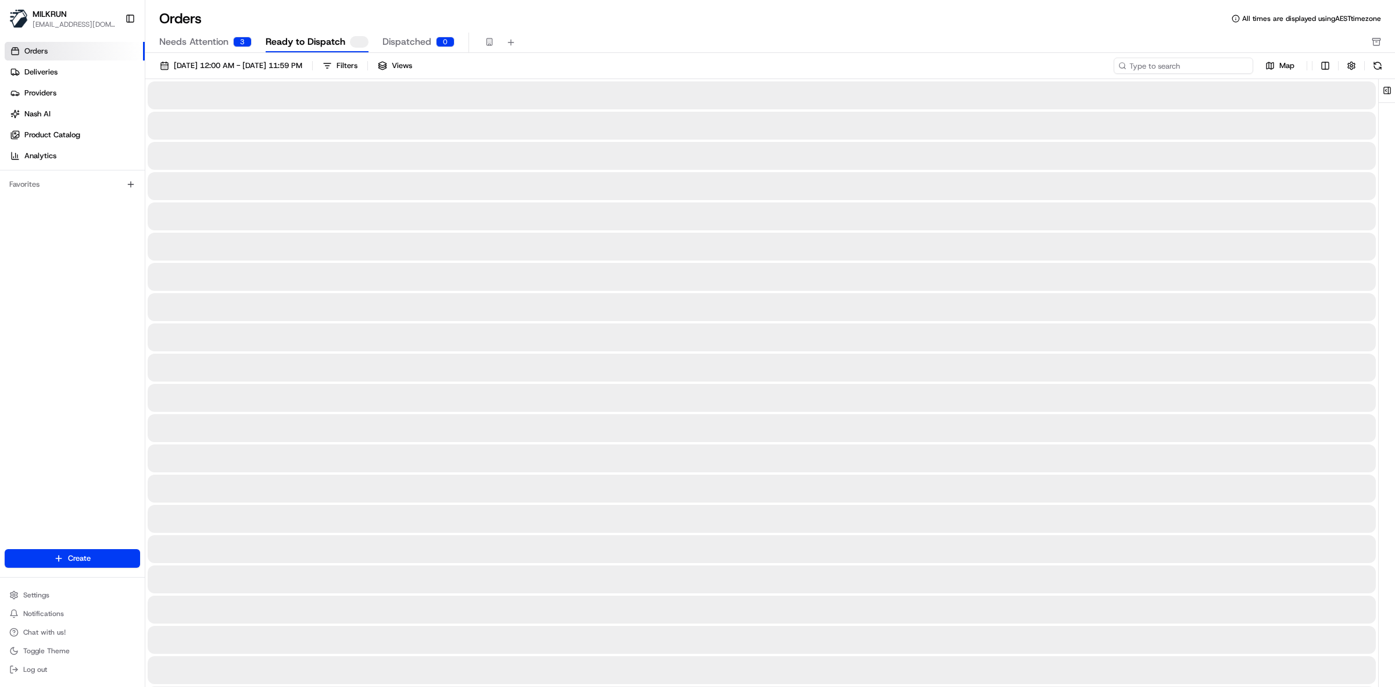
click at [1167, 65] on input at bounding box center [1184, 66] width 140 height 16
paste input "[PERSON_NAME]"
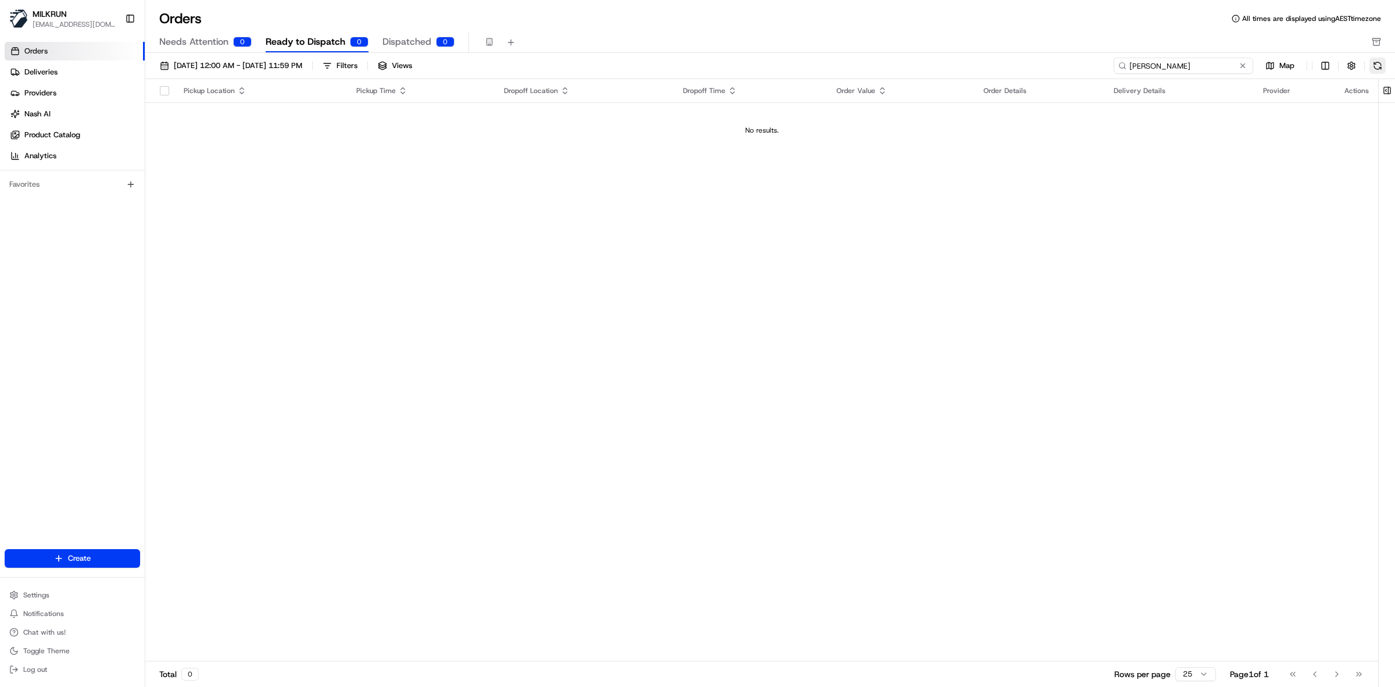
type input "[PERSON_NAME]"
click at [1379, 67] on button at bounding box center [1378, 66] width 16 height 16
click at [405, 38] on span "Dispatched" at bounding box center [407, 42] width 49 height 14
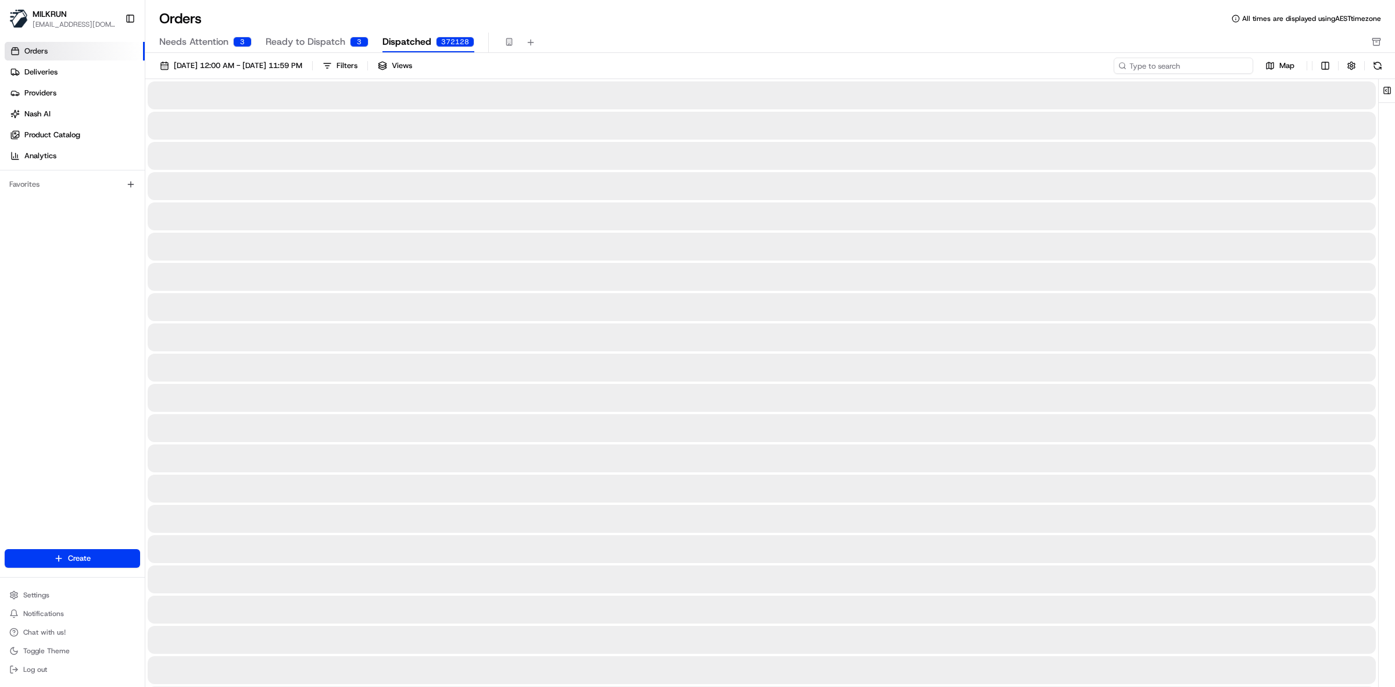
click at [1176, 67] on input at bounding box center [1184, 66] width 140 height 16
paste input "[PERSON_NAME]"
type input "[PERSON_NAME]"
click at [1379, 64] on button at bounding box center [1378, 66] width 16 height 16
click at [198, 44] on span "Needs Attention" at bounding box center [193, 42] width 69 height 14
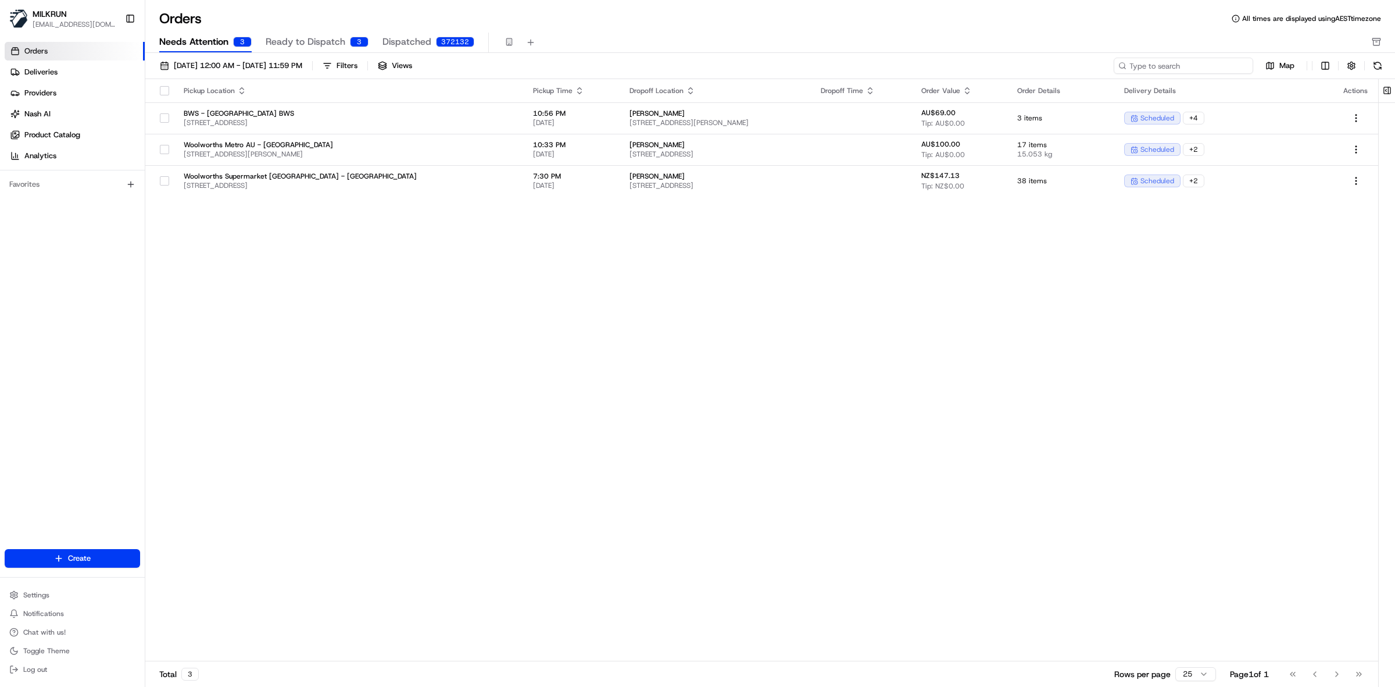
click at [1172, 63] on input at bounding box center [1184, 66] width 140 height 16
paste input "[PERSON_NAME]"
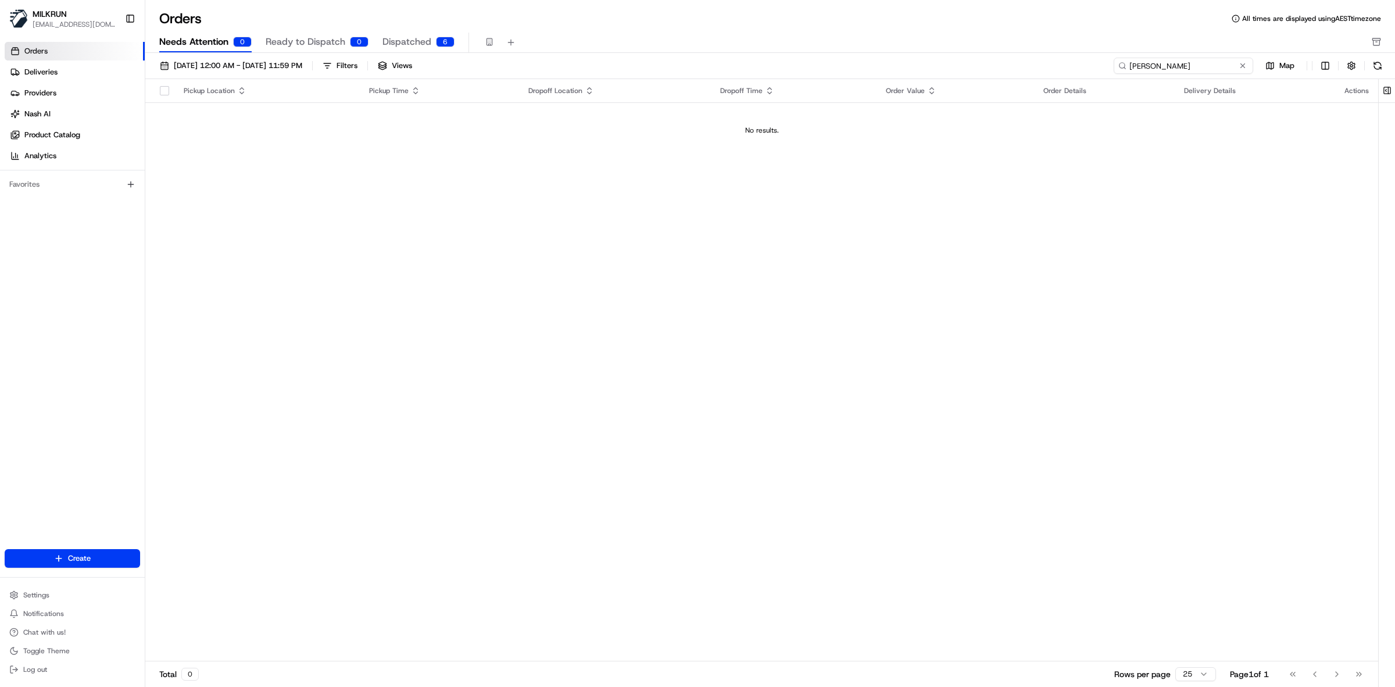
click at [1130, 69] on input "[PERSON_NAME]" at bounding box center [1184, 66] width 140 height 16
type input "[PERSON_NAME]"
click at [1377, 60] on button at bounding box center [1378, 66] width 16 height 16
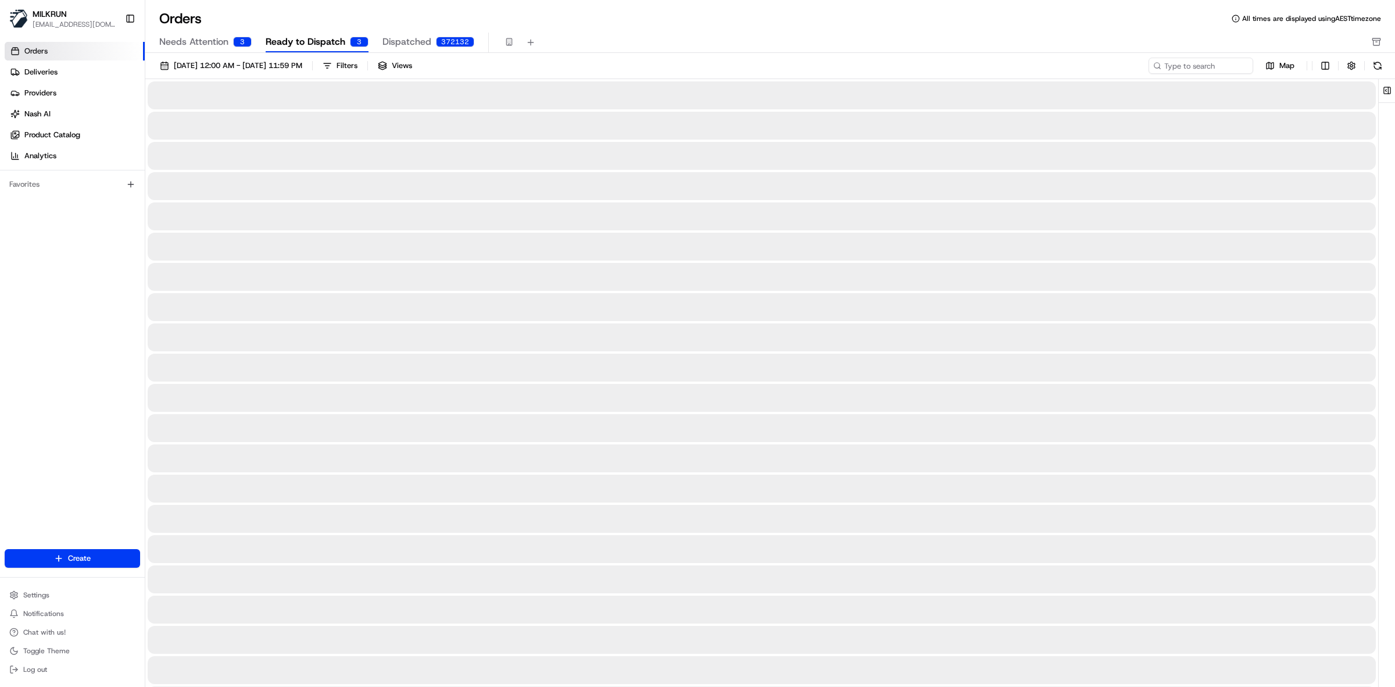
click at [289, 35] on span "Ready to Dispatch" at bounding box center [306, 42] width 80 height 14
click at [1167, 73] on input at bounding box center [1184, 66] width 140 height 16
paste input "[PERSON_NAME]"
click at [1131, 65] on input "[PERSON_NAME]" at bounding box center [1184, 66] width 140 height 16
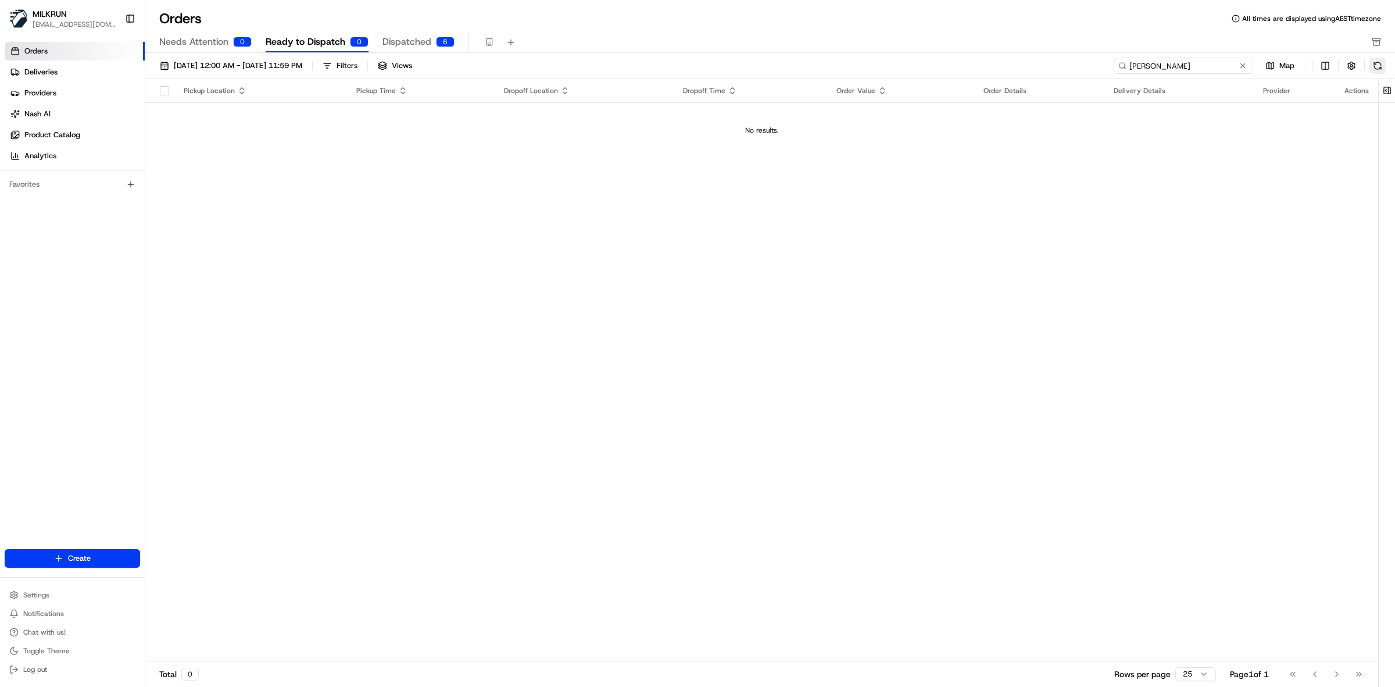
type input "[PERSON_NAME]"
click at [1381, 63] on button at bounding box center [1378, 66] width 16 height 16
click at [204, 67] on span "01/08/2025 12:00 AM - 31/08/2025 11:59 PM" at bounding box center [238, 65] width 128 height 10
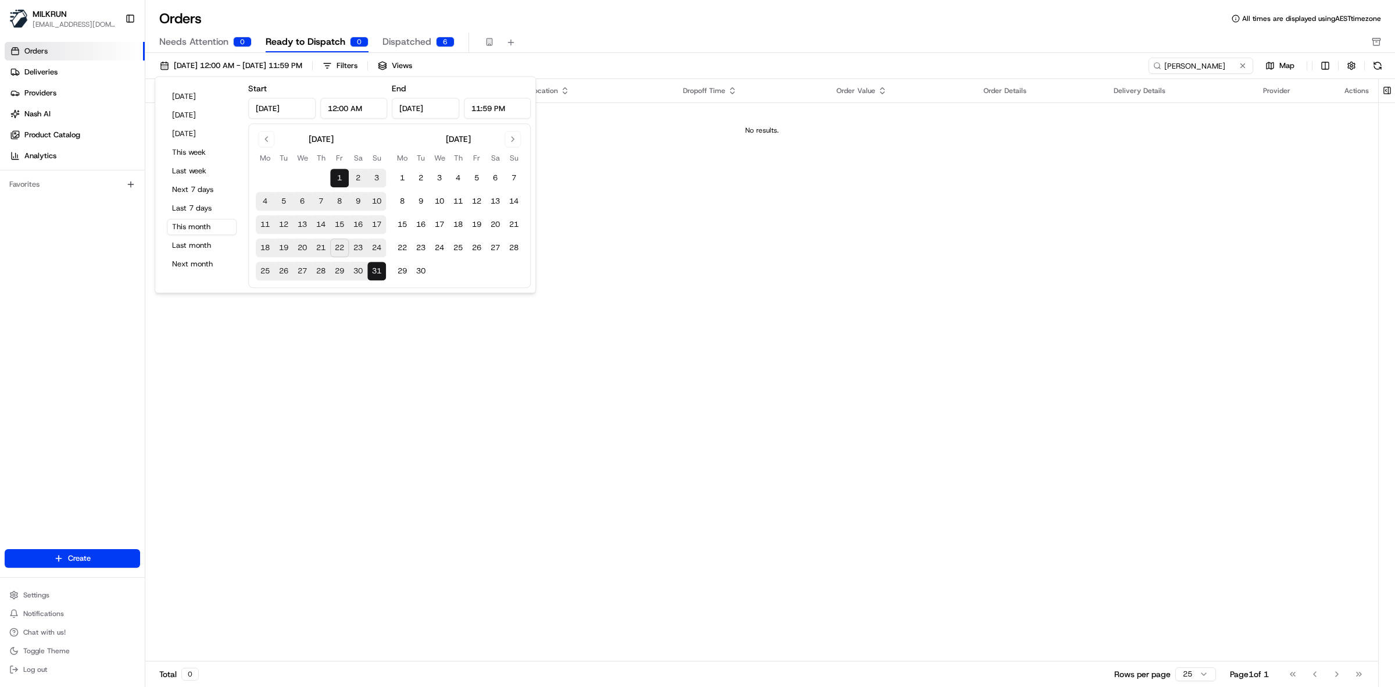
click at [337, 250] on button "22" at bounding box center [339, 247] width 19 height 19
type input "Aug 22, 2025"
click at [1215, 67] on input "[PERSON_NAME]" at bounding box center [1184, 66] width 140 height 16
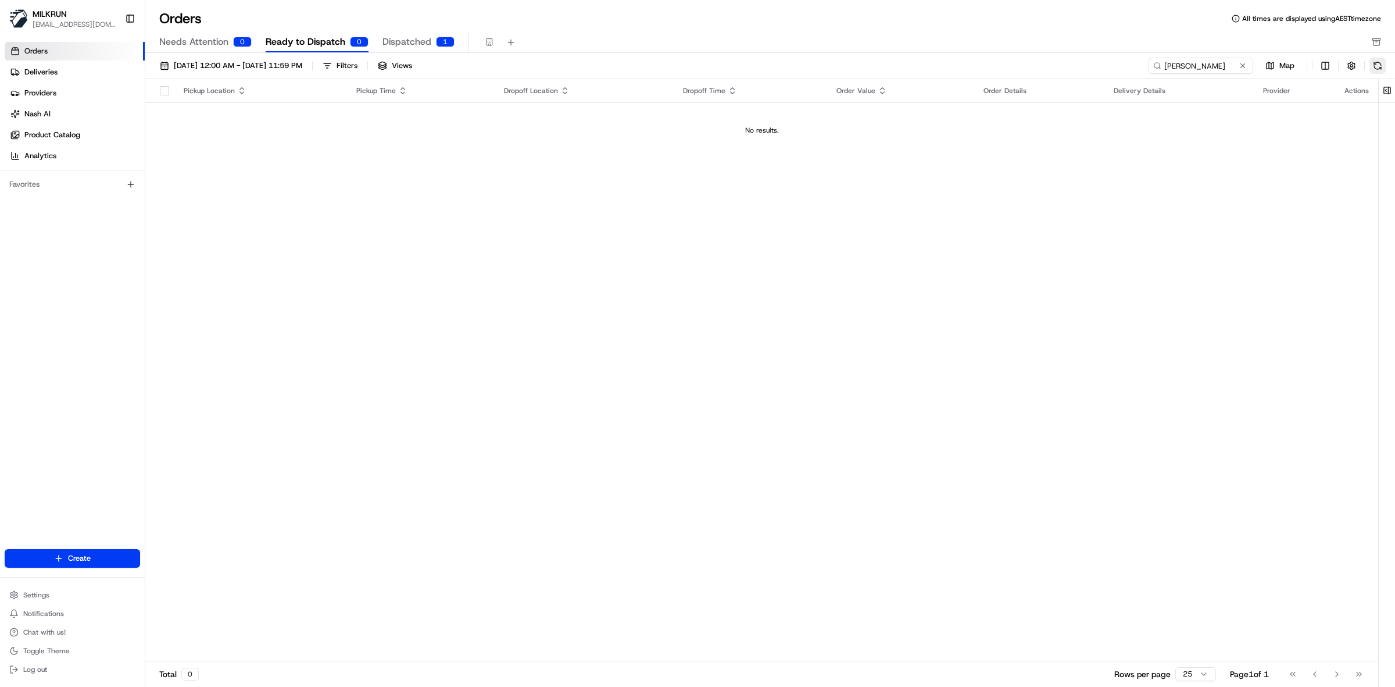
click at [1375, 67] on button at bounding box center [1378, 66] width 16 height 16
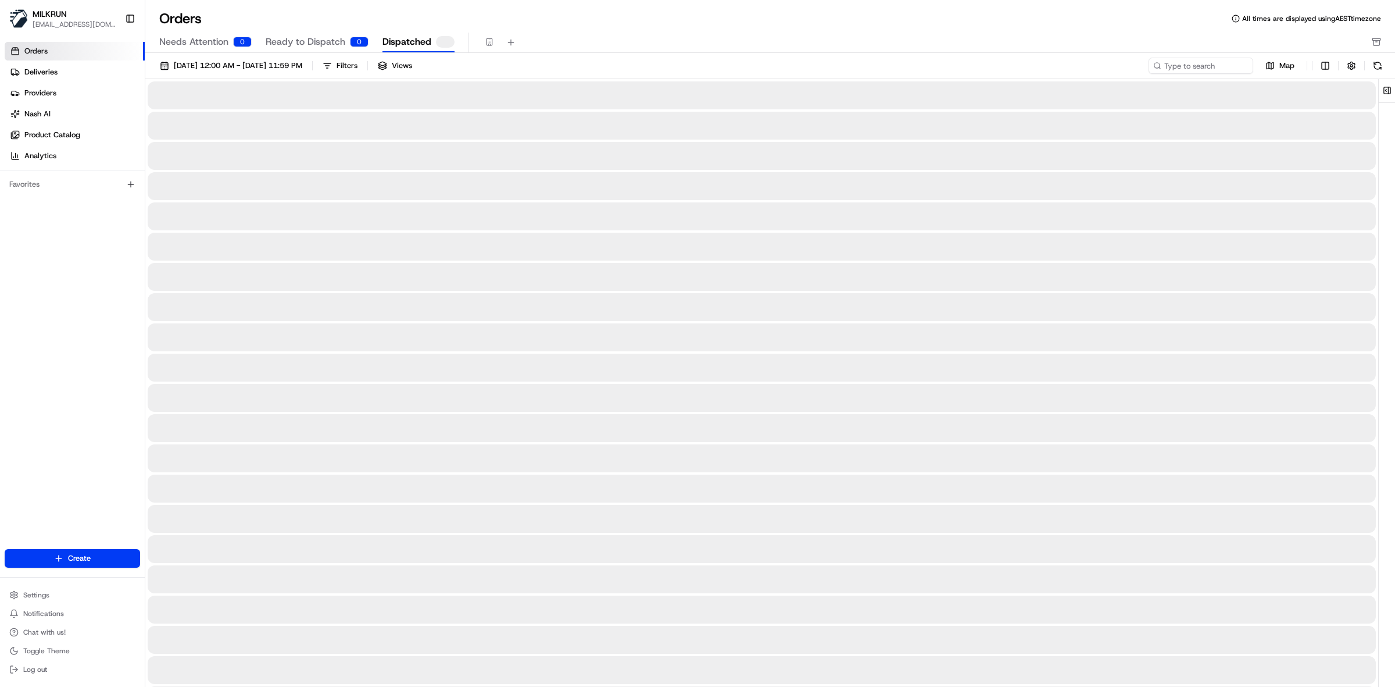
click at [409, 36] on span "Dispatched" at bounding box center [407, 42] width 49 height 14
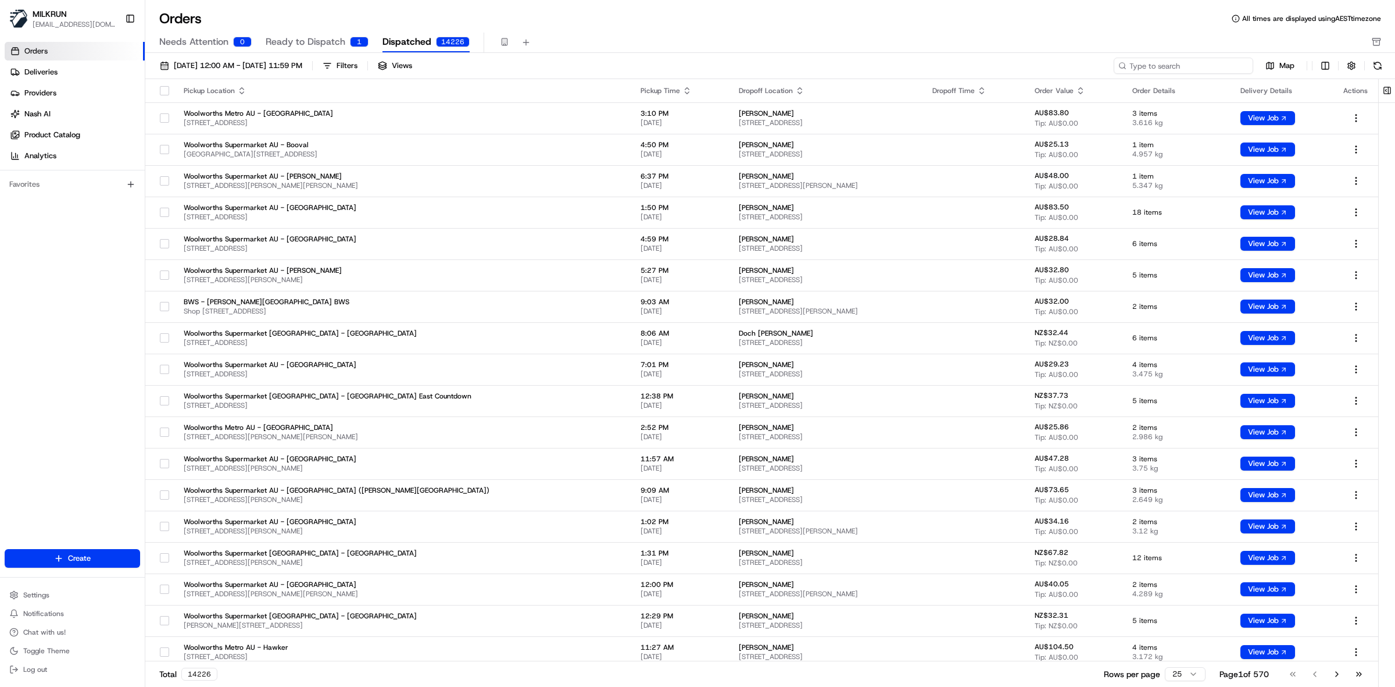
click at [1180, 67] on input at bounding box center [1184, 66] width 140 height 16
paste input "[PERSON_NAME]"
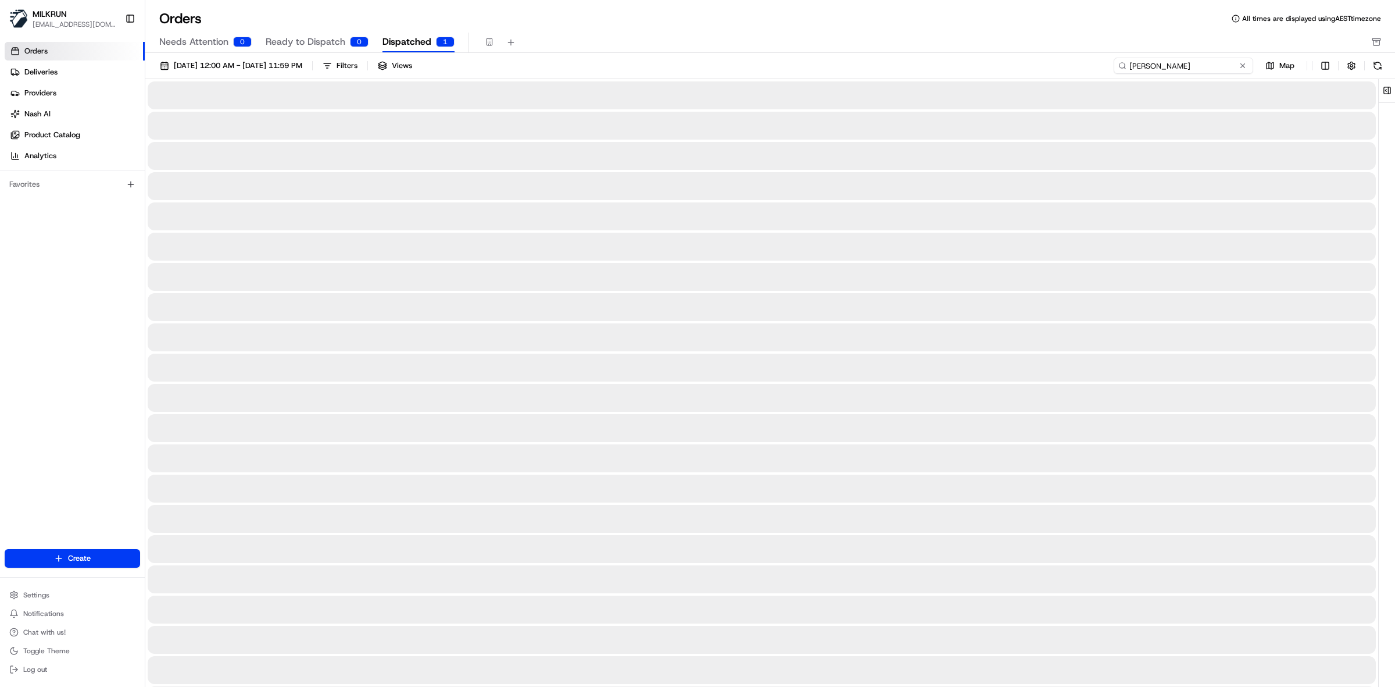
click at [1131, 65] on input "[PERSON_NAME]" at bounding box center [1184, 66] width 140 height 16
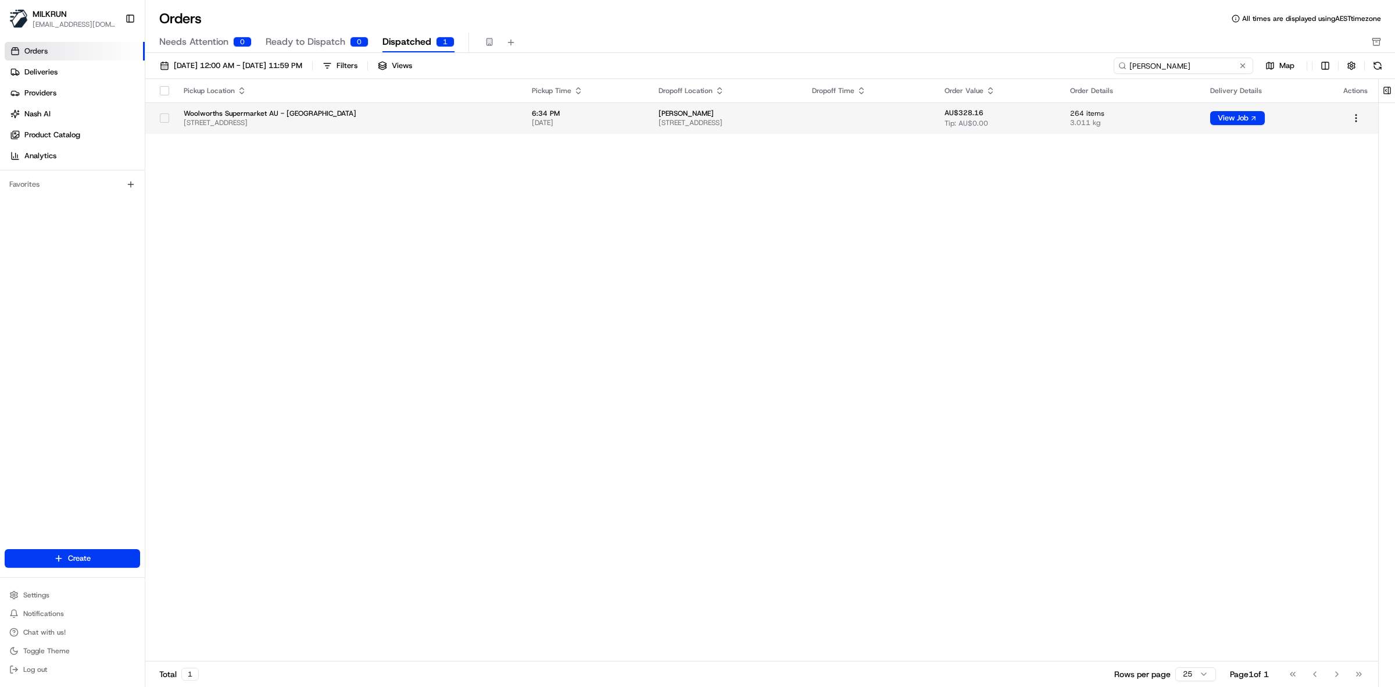
type input "[PERSON_NAME]"
click at [167, 117] on button "button" at bounding box center [164, 117] width 9 height 9
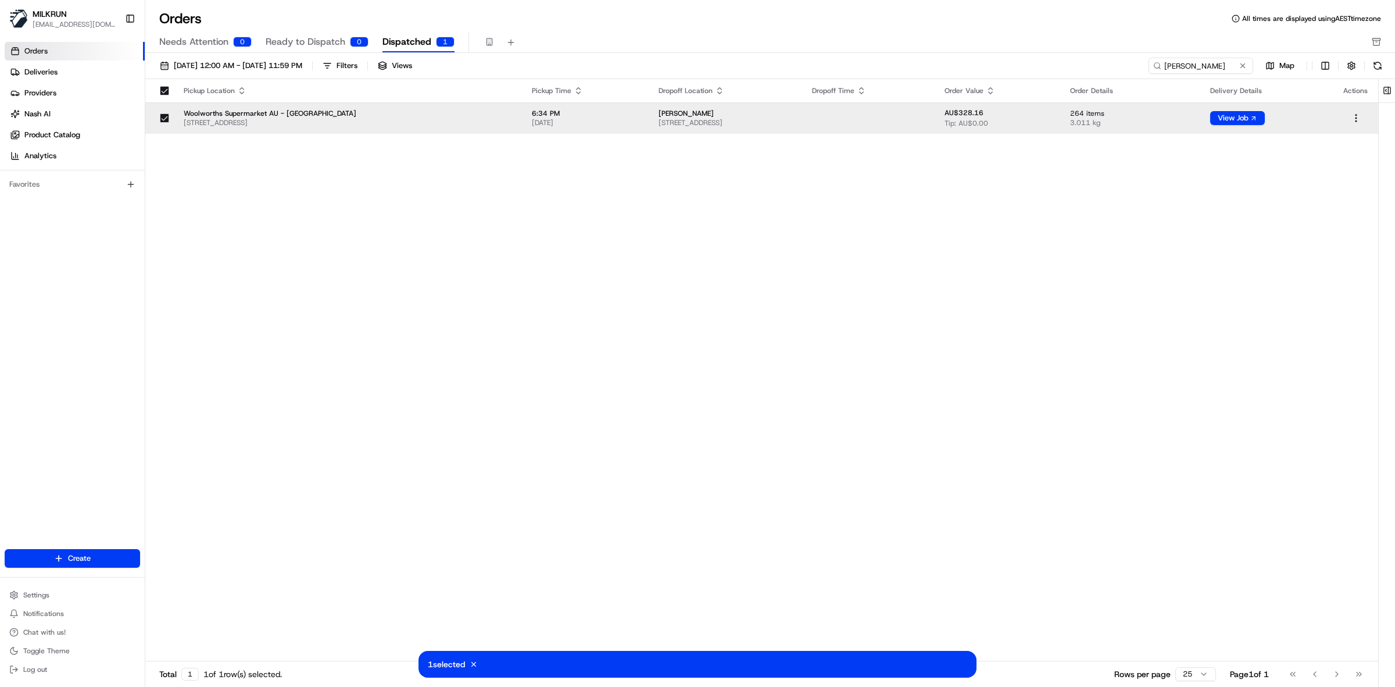
drag, startPoint x: 936, startPoint y: 666, endPoint x: 1254, endPoint y: 248, distance: 525.3
click at [940, 654] on div "1 selected Cancel" at bounding box center [698, 664] width 558 height 27
click at [1250, 118] on button "View Job" at bounding box center [1238, 118] width 55 height 14
drag, startPoint x: 1218, startPoint y: 69, endPoint x: 1131, endPoint y: 67, distance: 86.7
click at [1131, 67] on input "[PERSON_NAME]" at bounding box center [1184, 66] width 140 height 16
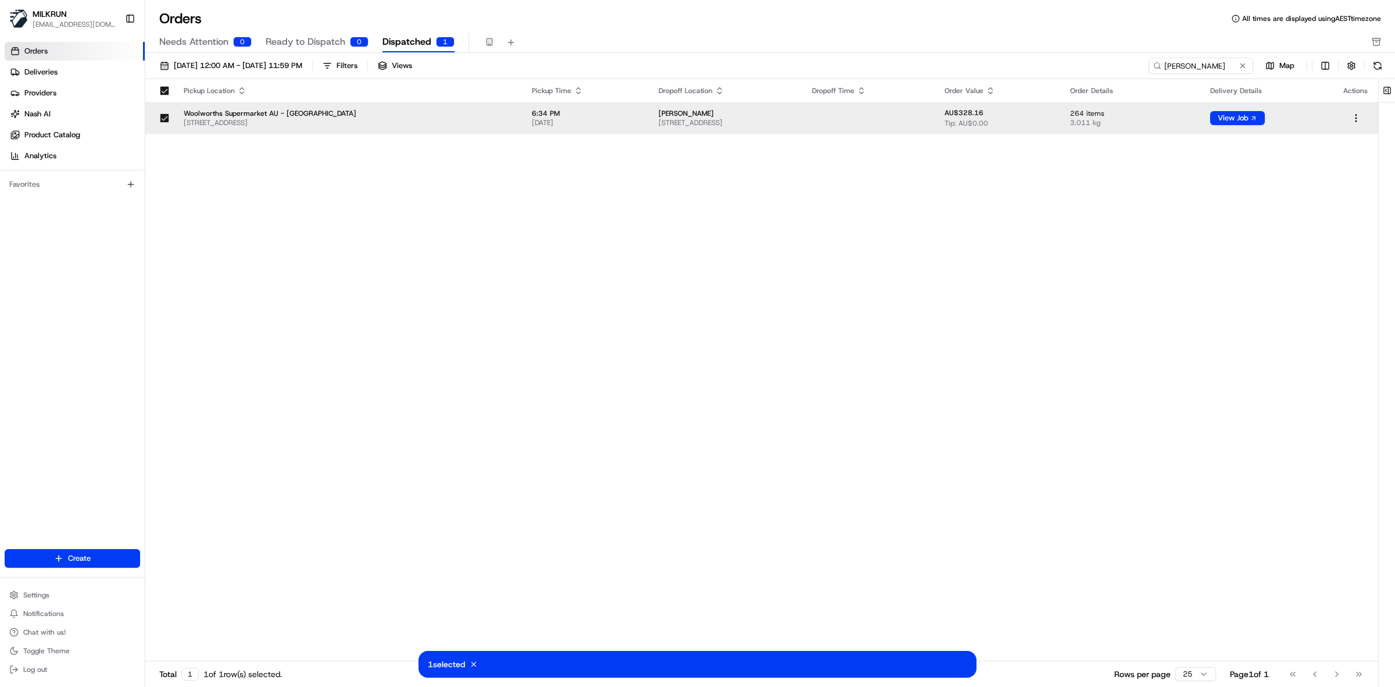
click at [80, 52] on link "Orders" at bounding box center [75, 51] width 140 height 19
click at [77, 65] on link "Deliveries" at bounding box center [75, 72] width 140 height 19
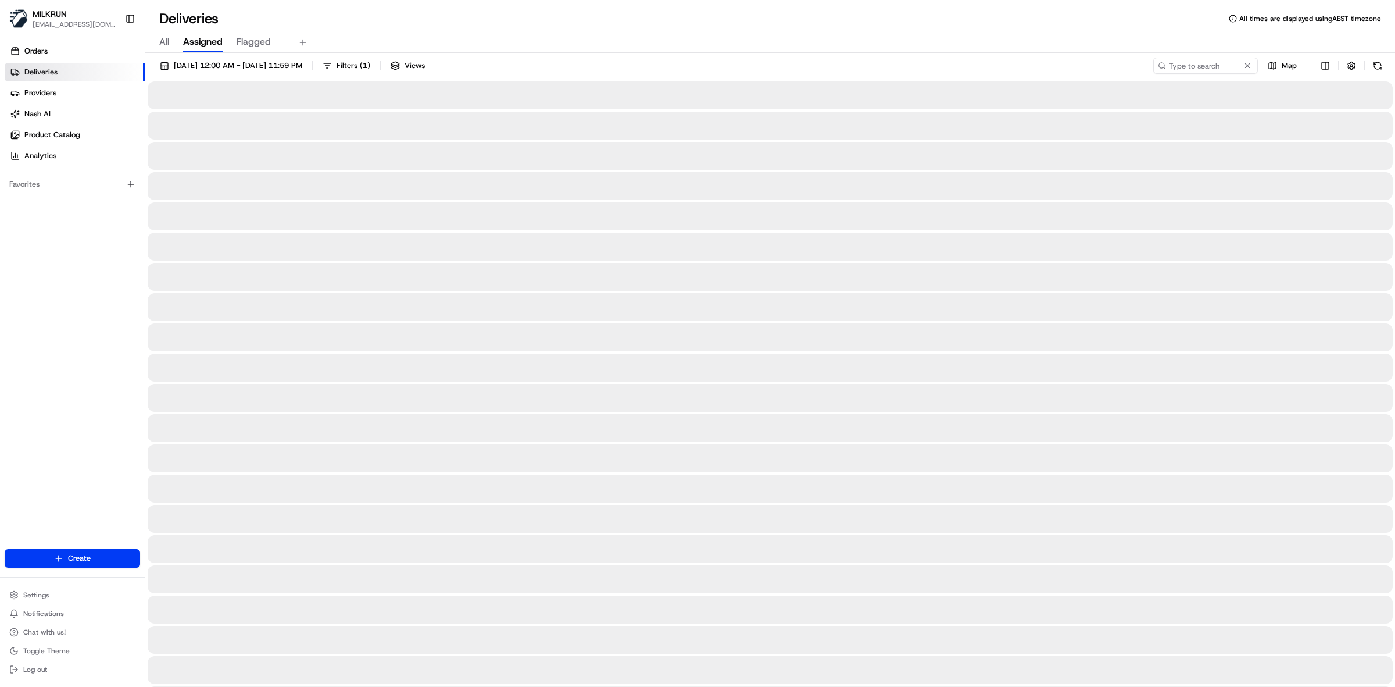
click at [163, 44] on span "All" at bounding box center [164, 42] width 10 height 14
click at [1173, 68] on input at bounding box center [1189, 66] width 140 height 16
paste input "[PERSON_NAME]"
type input "[PERSON_NAME]"
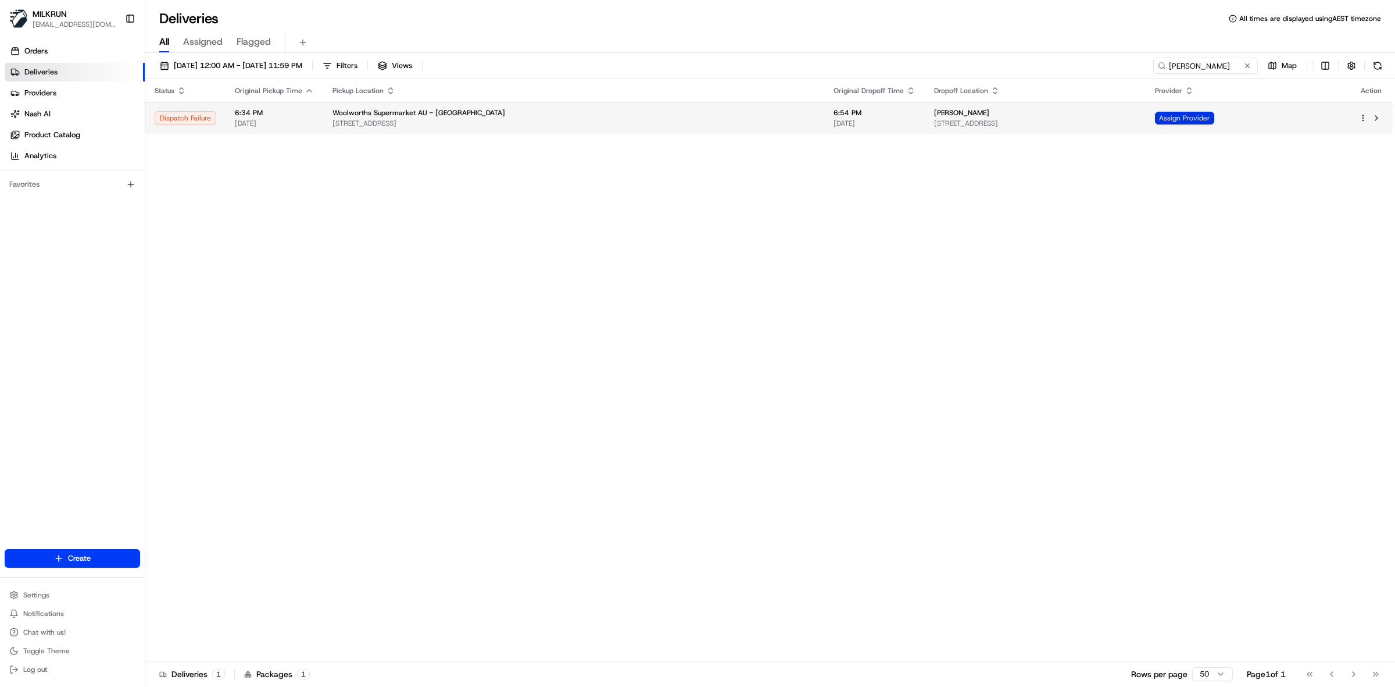
click at [1215, 120] on span "Assign Provider" at bounding box center [1184, 118] width 59 height 13
drag, startPoint x: 884, startPoint y: 115, endPoint x: 782, endPoint y: 96, distance: 104.1
click at [829, 114] on td "David Renfrey Unit 3/14 West St, Ascot Park, SA 5043, AU" at bounding box center [911, 118] width 177 height 32
copy span "[PERSON_NAME]"
drag, startPoint x: 1221, startPoint y: 68, endPoint x: 1130, endPoint y: 70, distance: 91.3
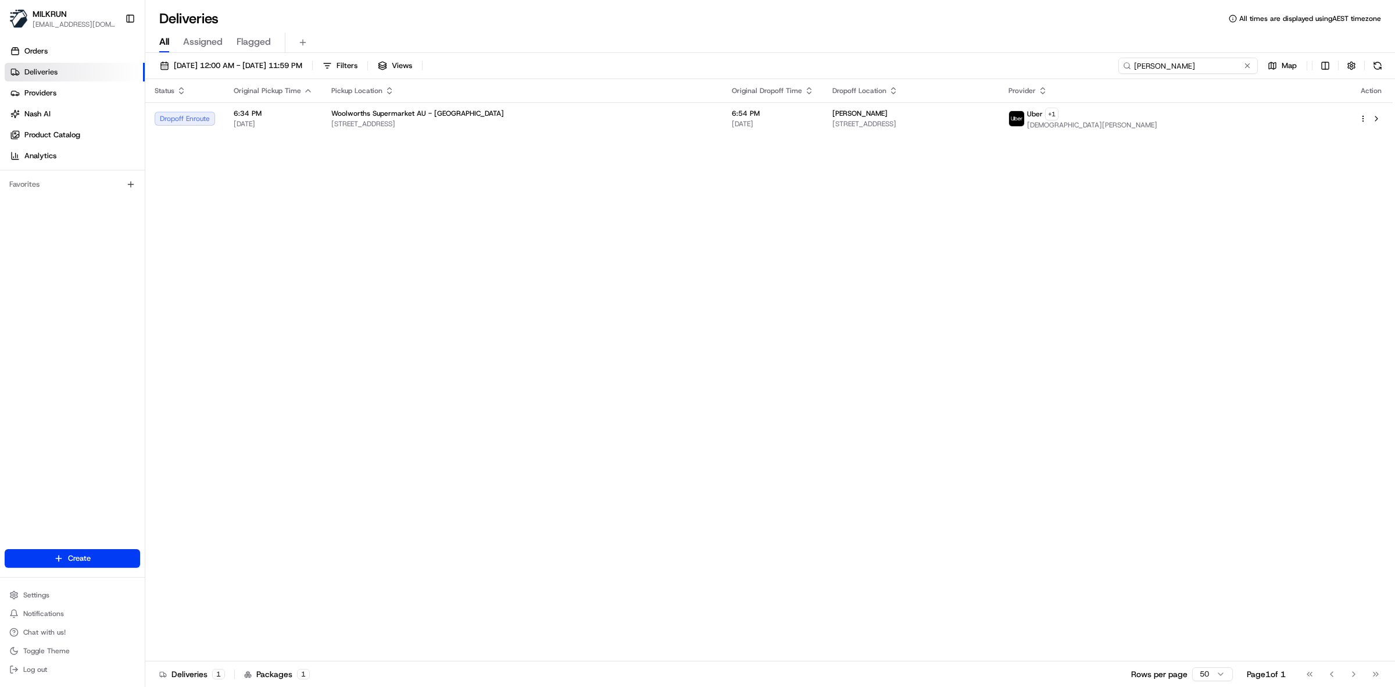
click at [1130, 70] on input "[PERSON_NAME]" at bounding box center [1189, 66] width 140 height 16
click at [186, 63] on span "22/08/2025 12:00 AM - 22/08/2025 11:59 PM" at bounding box center [238, 65] width 128 height 10
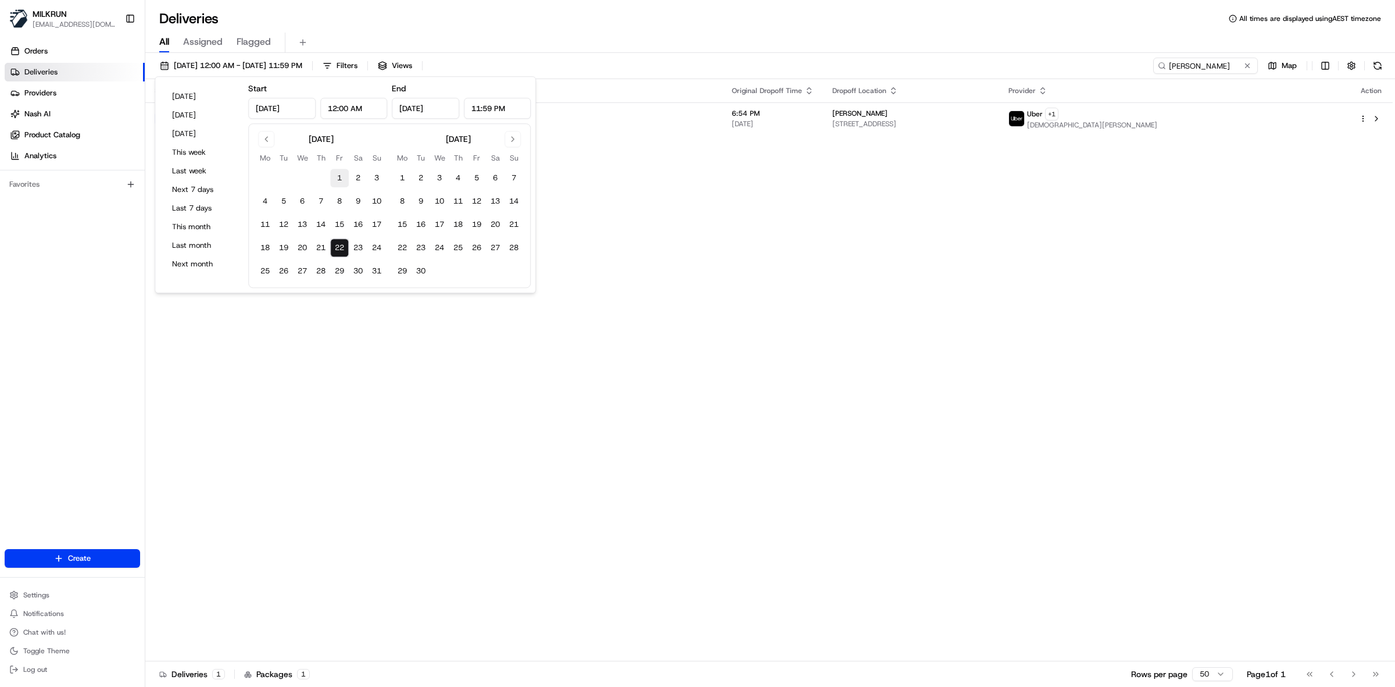
click at [340, 179] on button "1" at bounding box center [339, 178] width 19 height 19
type input "Aug 1, 2025"
click at [341, 252] on button "22" at bounding box center [339, 247] width 19 height 19
type input "Aug 22, 2025"
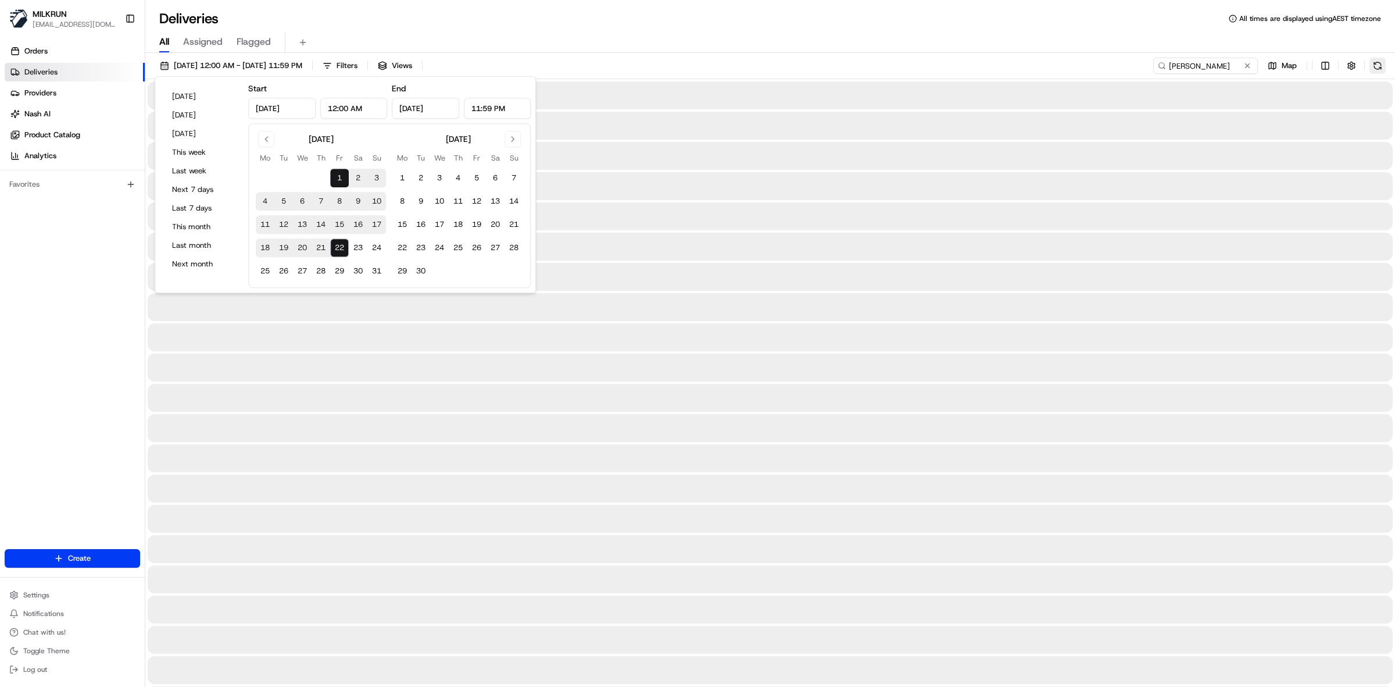
click at [1381, 65] on button at bounding box center [1378, 66] width 16 height 16
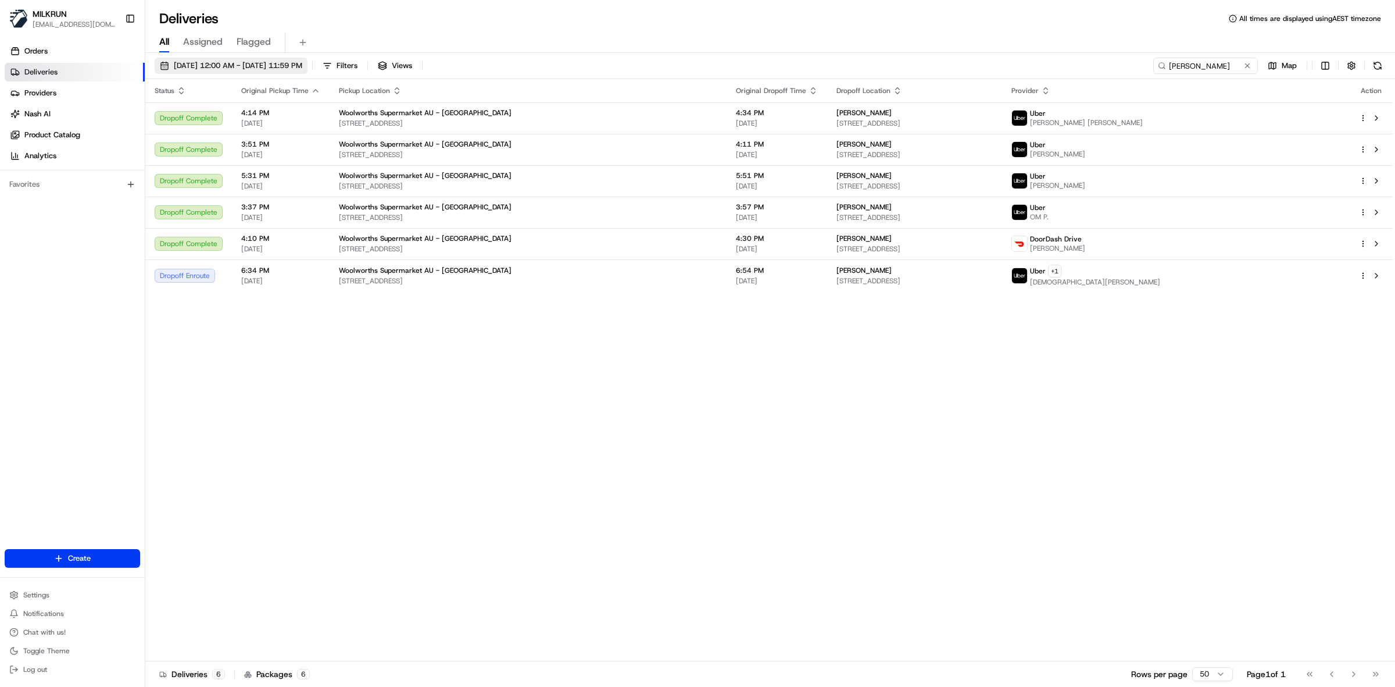
click at [262, 62] on span "01/08/2025 12:00 AM - 22/08/2025 11:59 PM" at bounding box center [238, 65] width 128 height 10
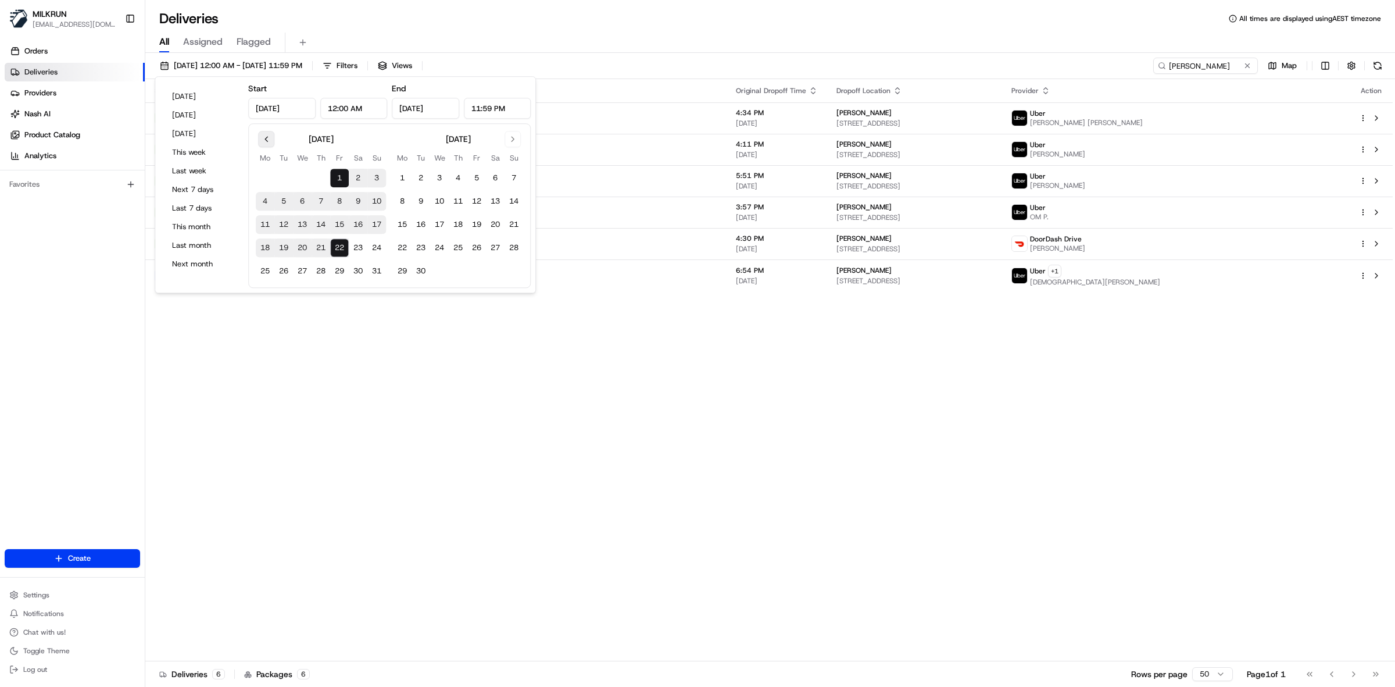
click at [271, 141] on button "Go to previous month" at bounding box center [266, 139] width 16 height 16
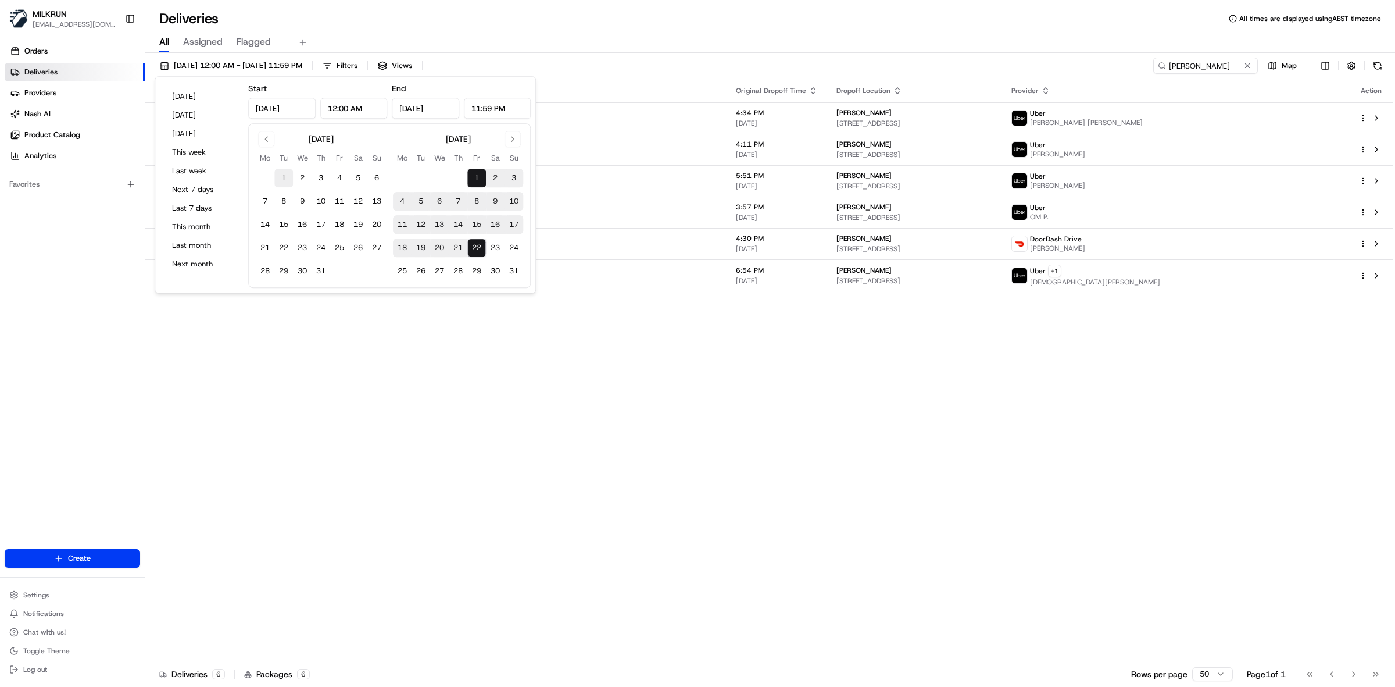
click at [281, 174] on button "1" at bounding box center [283, 178] width 19 height 19
type input "Jul 1, 2025"
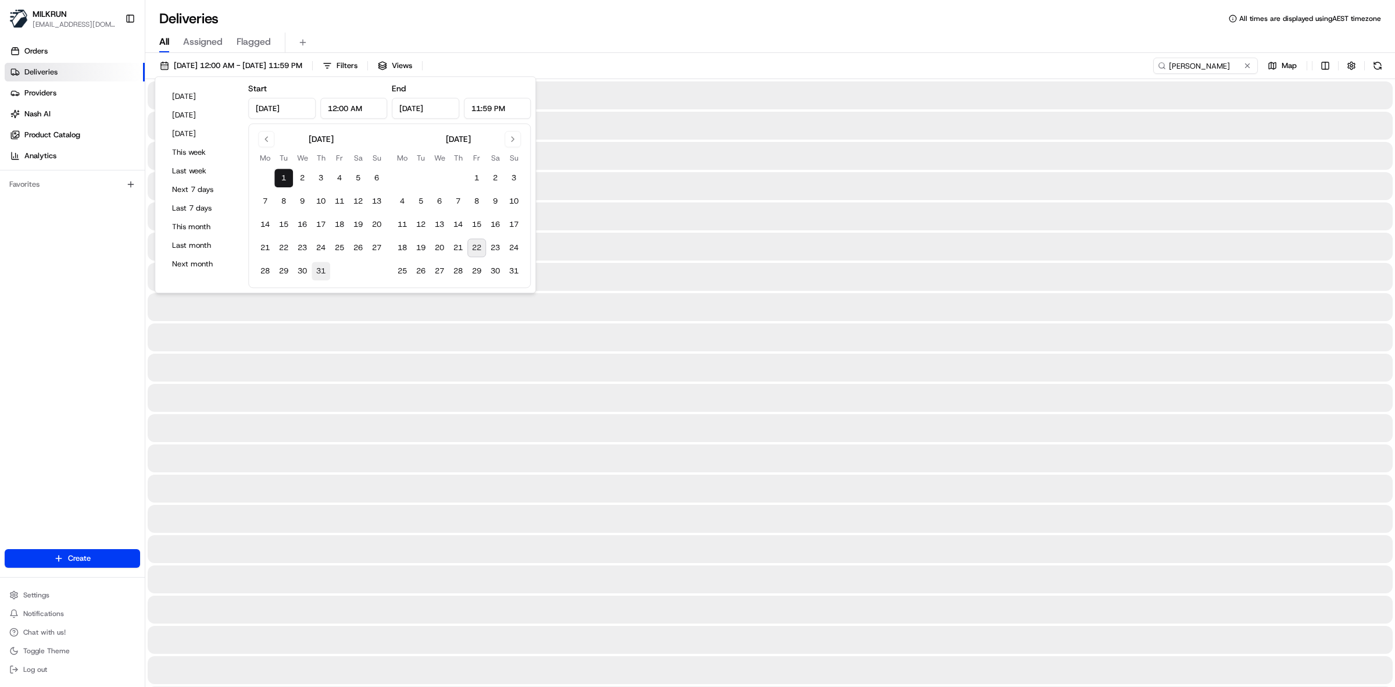
click at [321, 272] on button "31" at bounding box center [321, 271] width 19 height 19
type input "Jul 31, 2025"
click at [1379, 65] on button at bounding box center [1378, 66] width 16 height 16
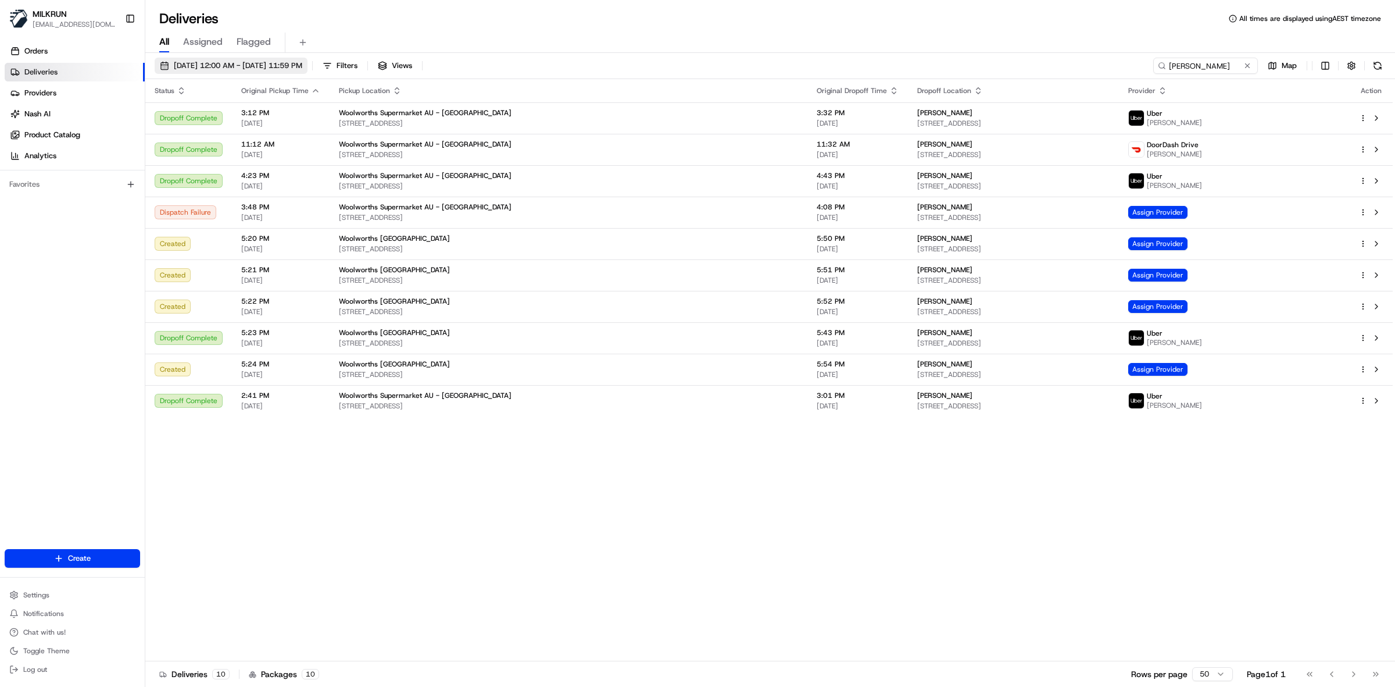
click at [198, 67] on span "01/07/2025 12:00 AM - 31/07/2025 11:59 PM" at bounding box center [238, 65] width 128 height 10
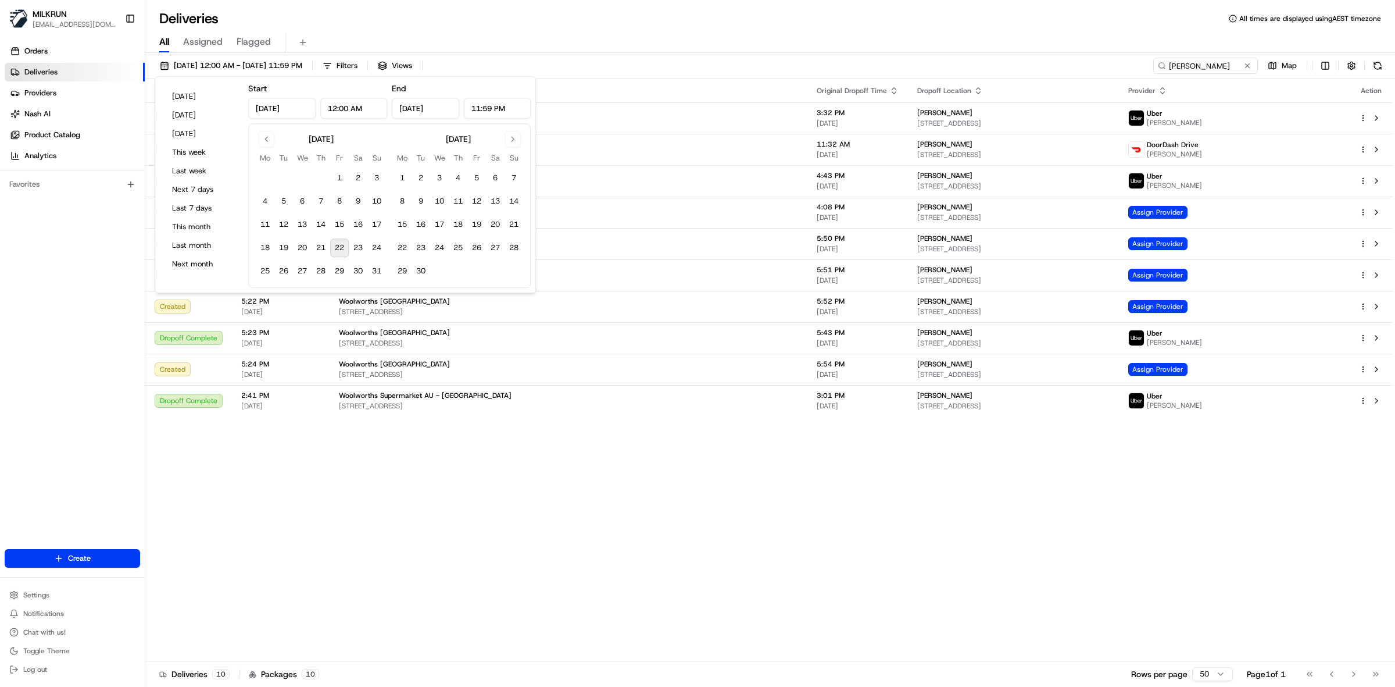
click at [341, 248] on button "22" at bounding box center [339, 247] width 19 height 19
type input "Aug 22, 2025"
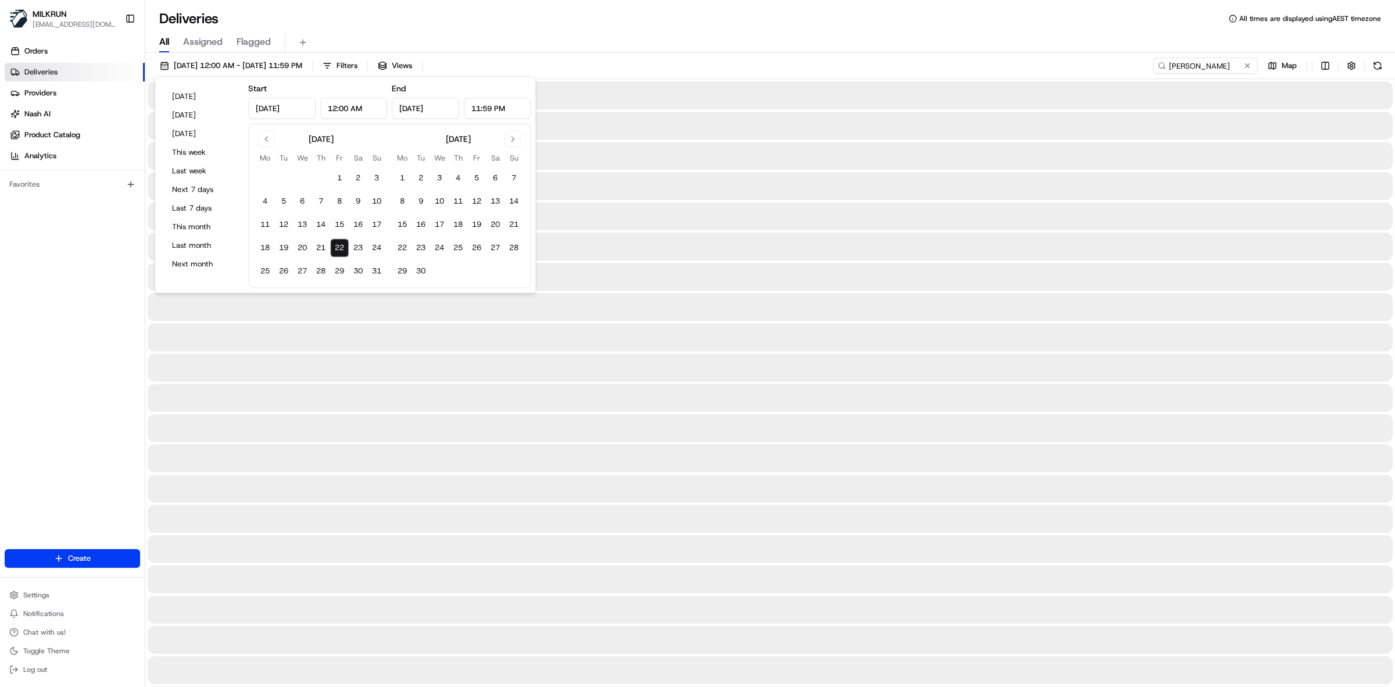
click at [436, 20] on div "Deliveries All times are displayed using AEST timezone" at bounding box center [770, 18] width 1250 height 19
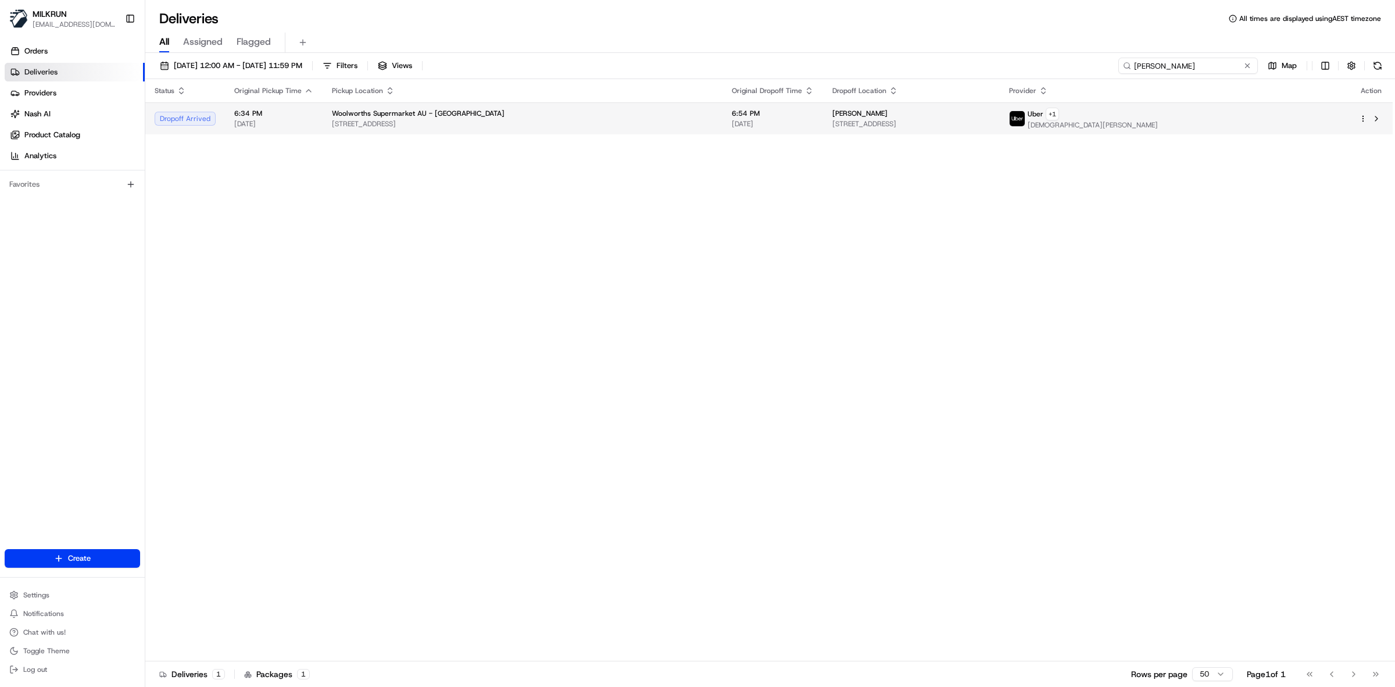
drag, startPoint x: 1222, startPoint y: 67, endPoint x: 827, endPoint y: 129, distance: 399.0
click at [1115, 63] on div "22/08/2025 12:00 AM - 22/08/2025 11:59 PM Filters Views David Renfrey Map" at bounding box center [770, 69] width 1250 height 22
click at [187, 65] on span "22/08/2025 12:00 AM - 22/08/2025 11:59 PM" at bounding box center [238, 65] width 128 height 10
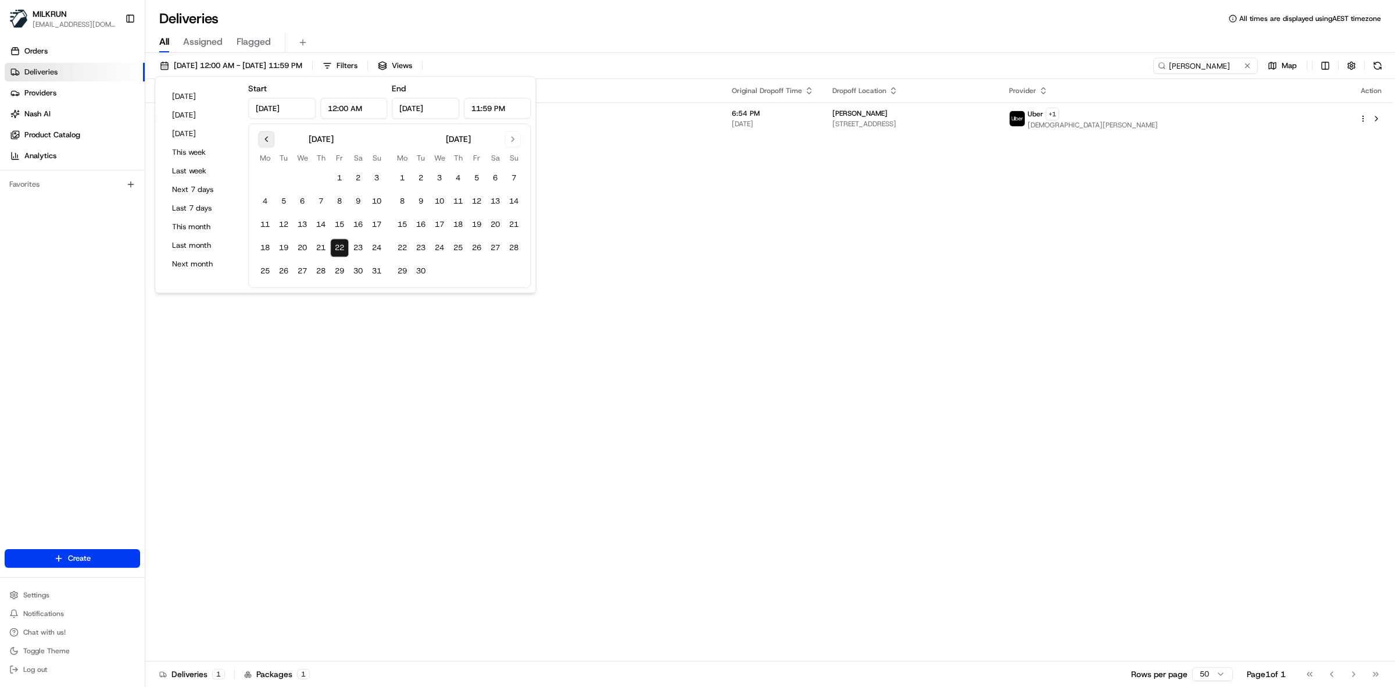
click at [260, 140] on button "Go to previous month" at bounding box center [266, 139] width 16 height 16
click at [379, 176] on button "1" at bounding box center [376, 178] width 19 height 19
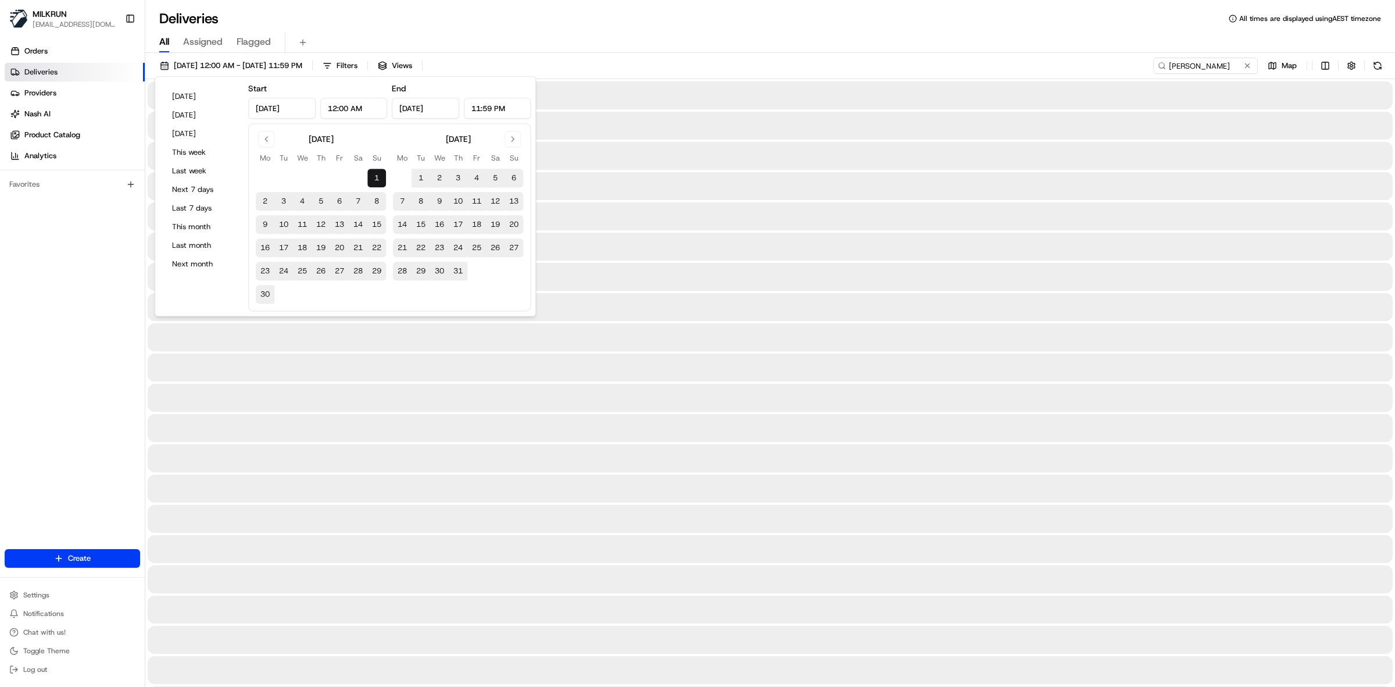
drag, startPoint x: 263, startPoint y: 294, endPoint x: 893, endPoint y: 77, distance: 665.8
click at [263, 294] on button "30" at bounding box center [265, 294] width 19 height 19
type input "Jun 30, 2025"
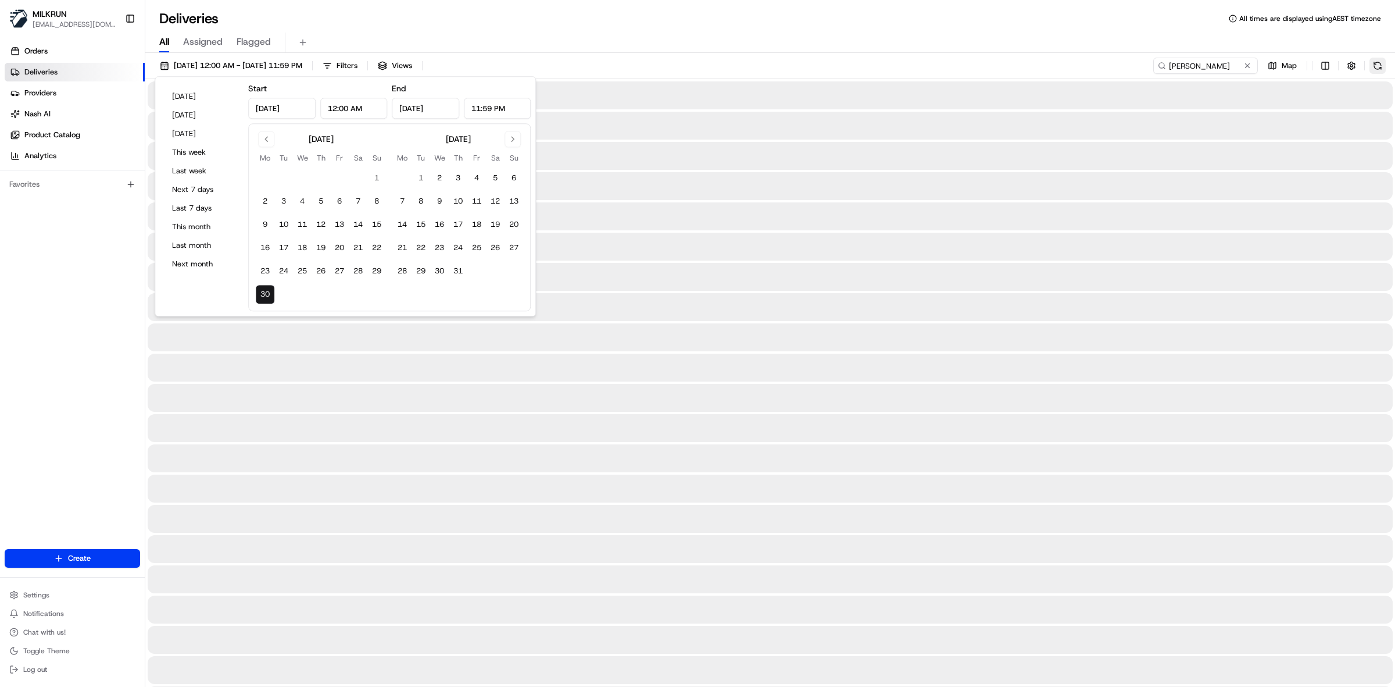
click at [1377, 67] on button at bounding box center [1378, 66] width 16 height 16
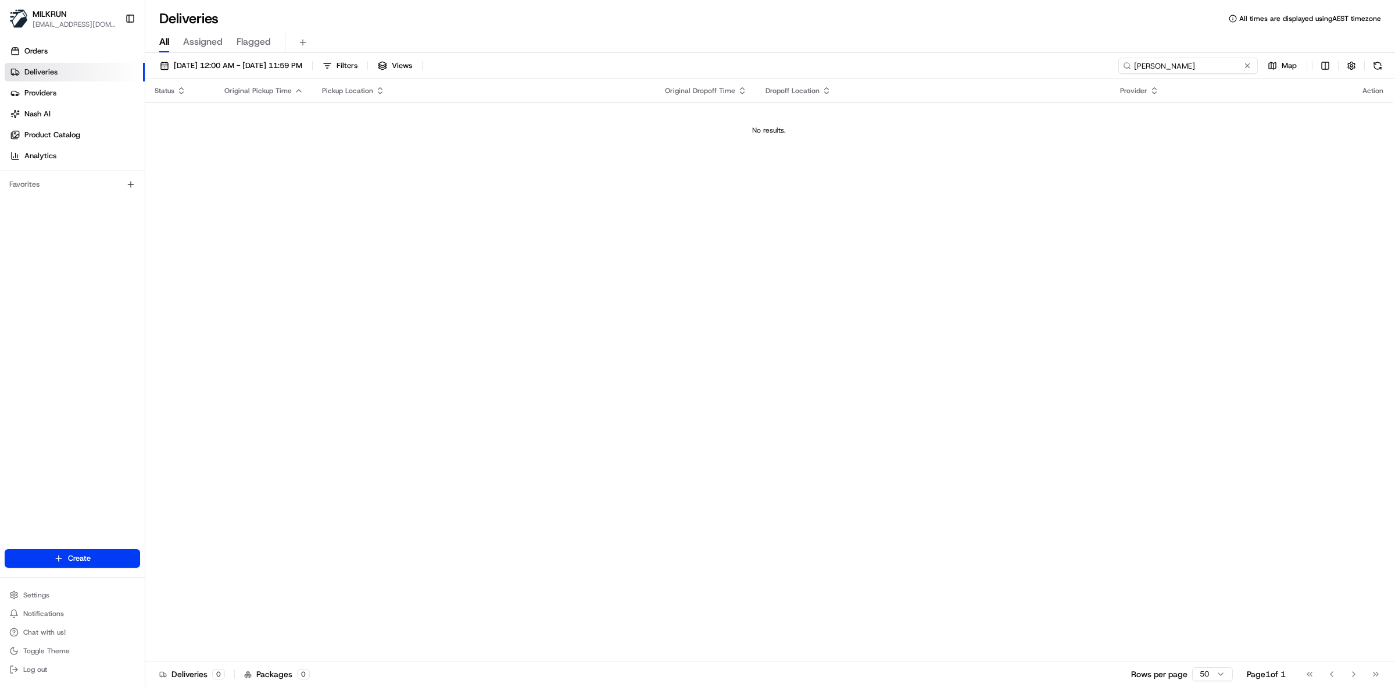
click at [1187, 65] on input "[PERSON_NAME]" at bounding box center [1189, 66] width 140 height 16
paste input "76aac267-da4d-4ac0-99de-01553dfb99d2"
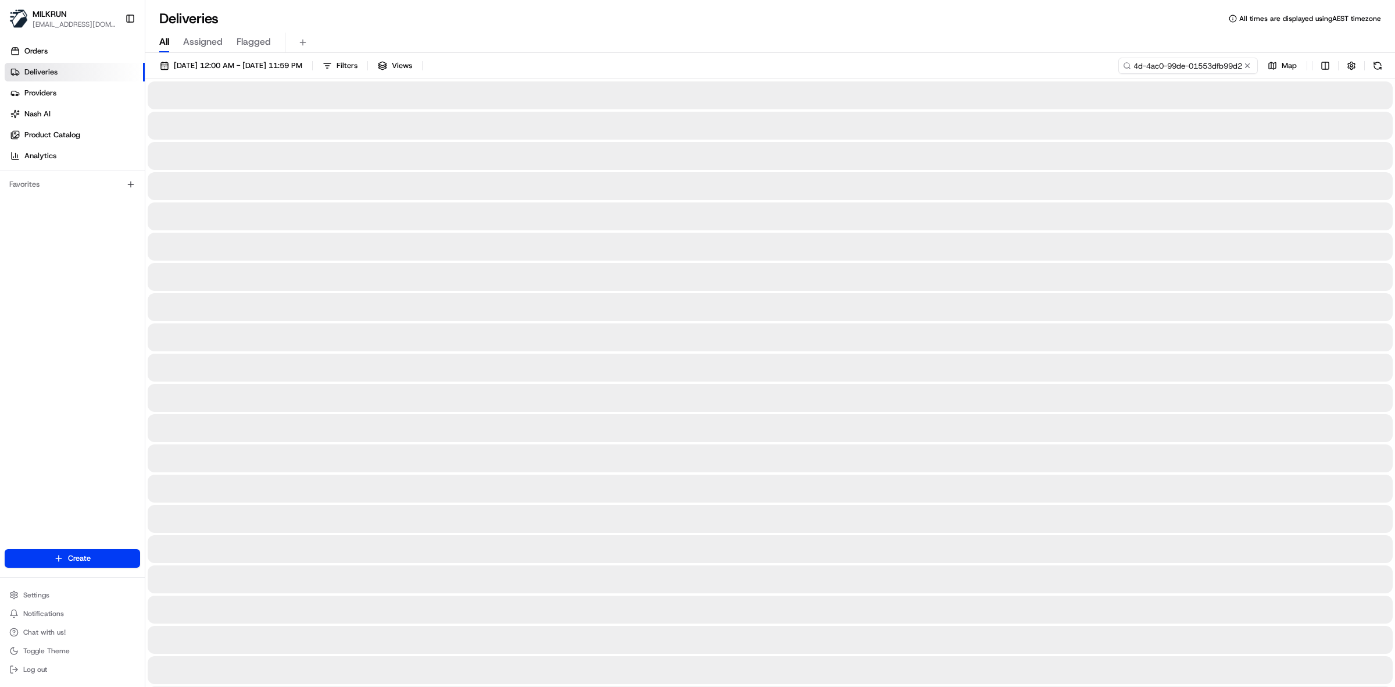
type input "76aac267-da4d-4ac0-99de-01553dfb99d2"
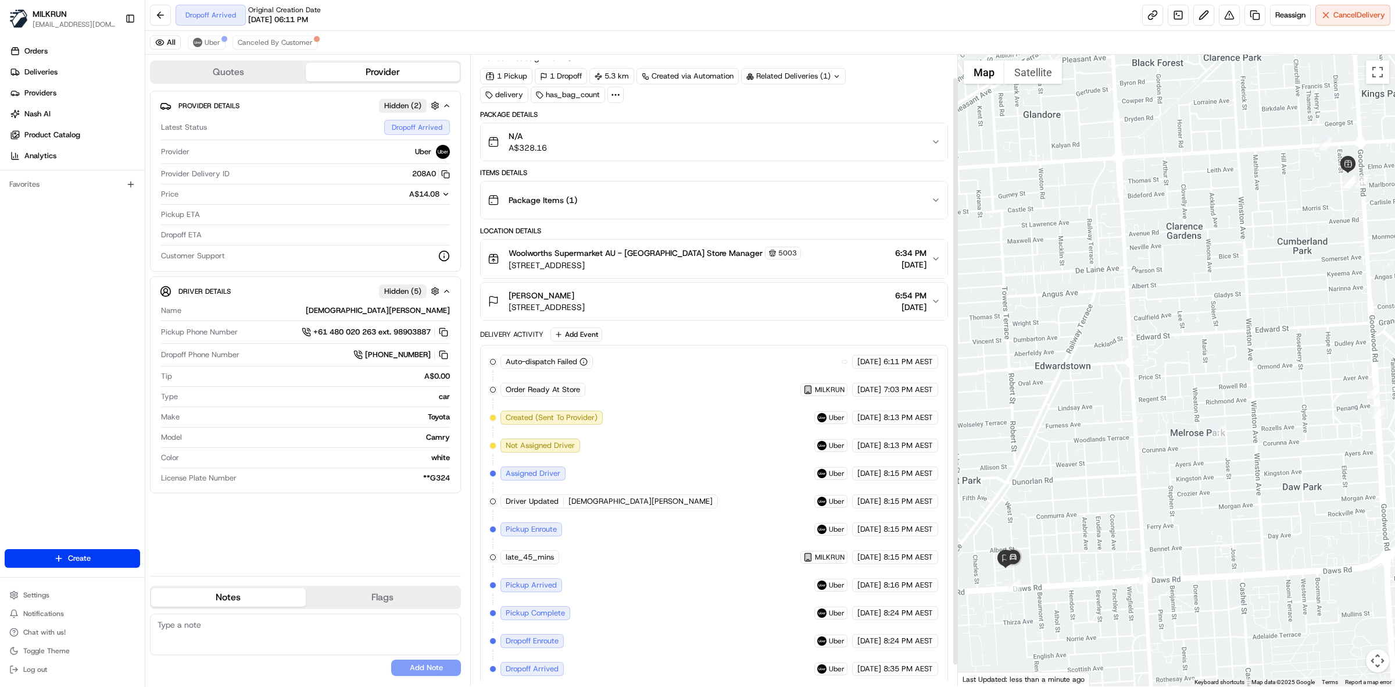
scroll to position [47, 0]
